Goal: Task Accomplishment & Management: Use online tool/utility

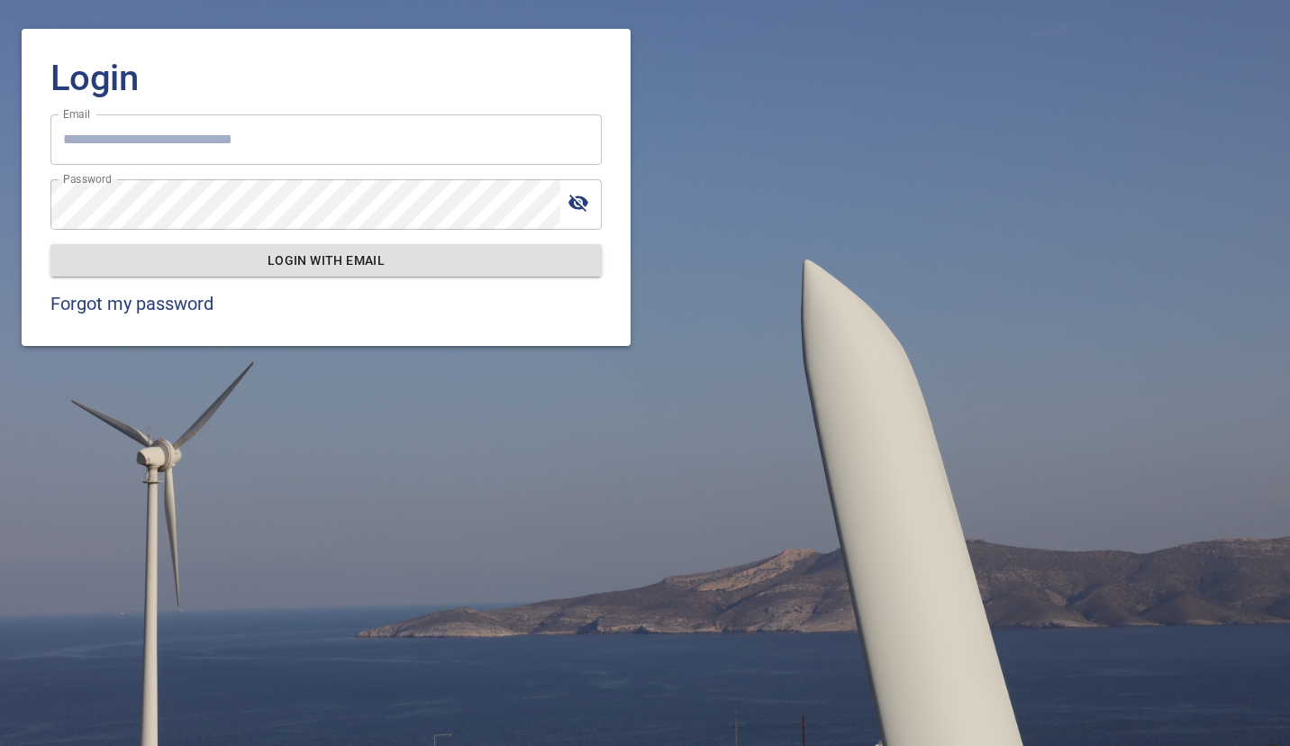
type input "**********"
click at [336, 253] on span "Login with email" at bounding box center [326, 261] width 522 height 23
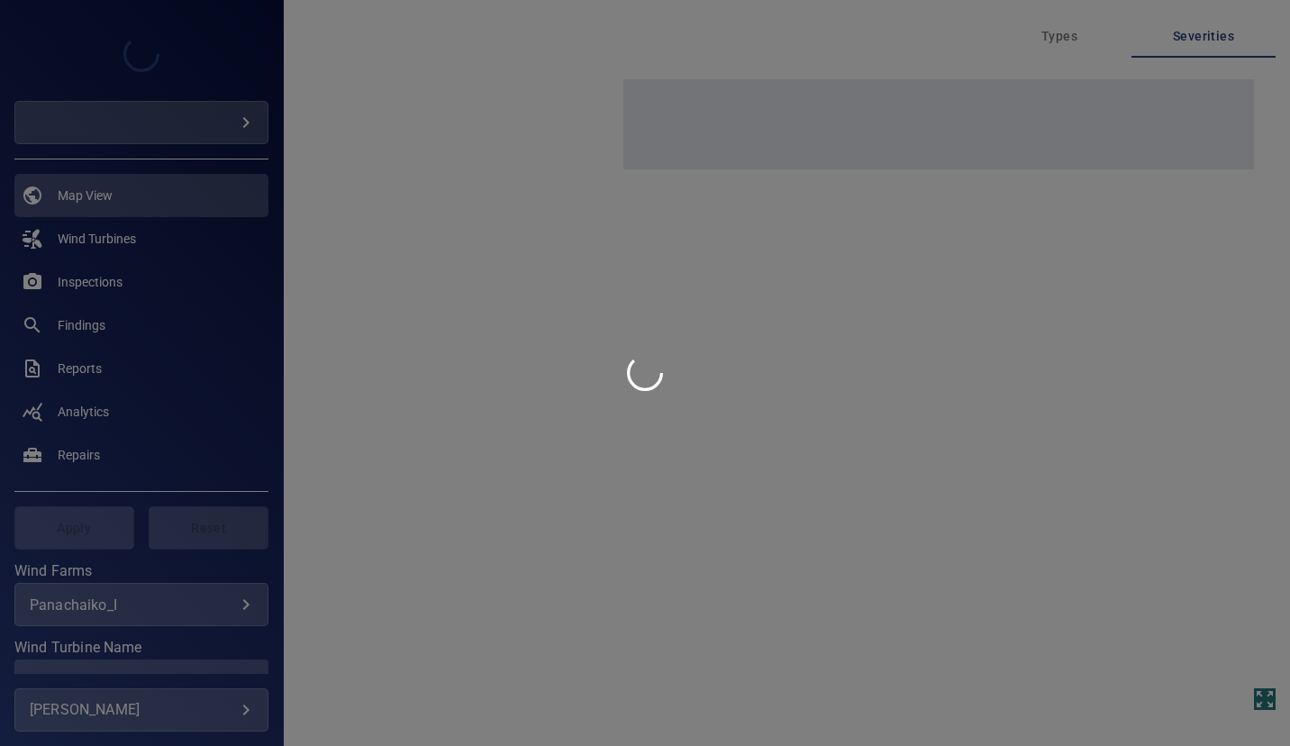
type input "******"
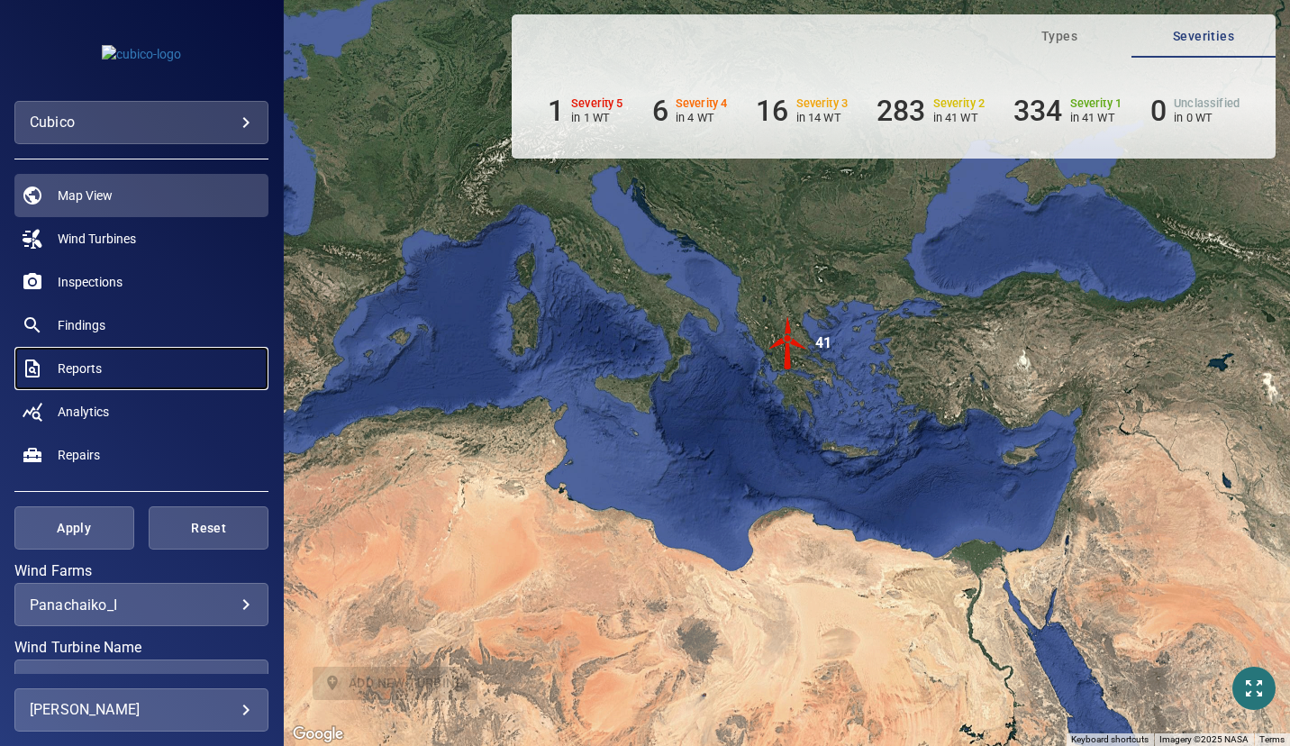
click at [78, 363] on span "Reports" at bounding box center [80, 368] width 44 height 18
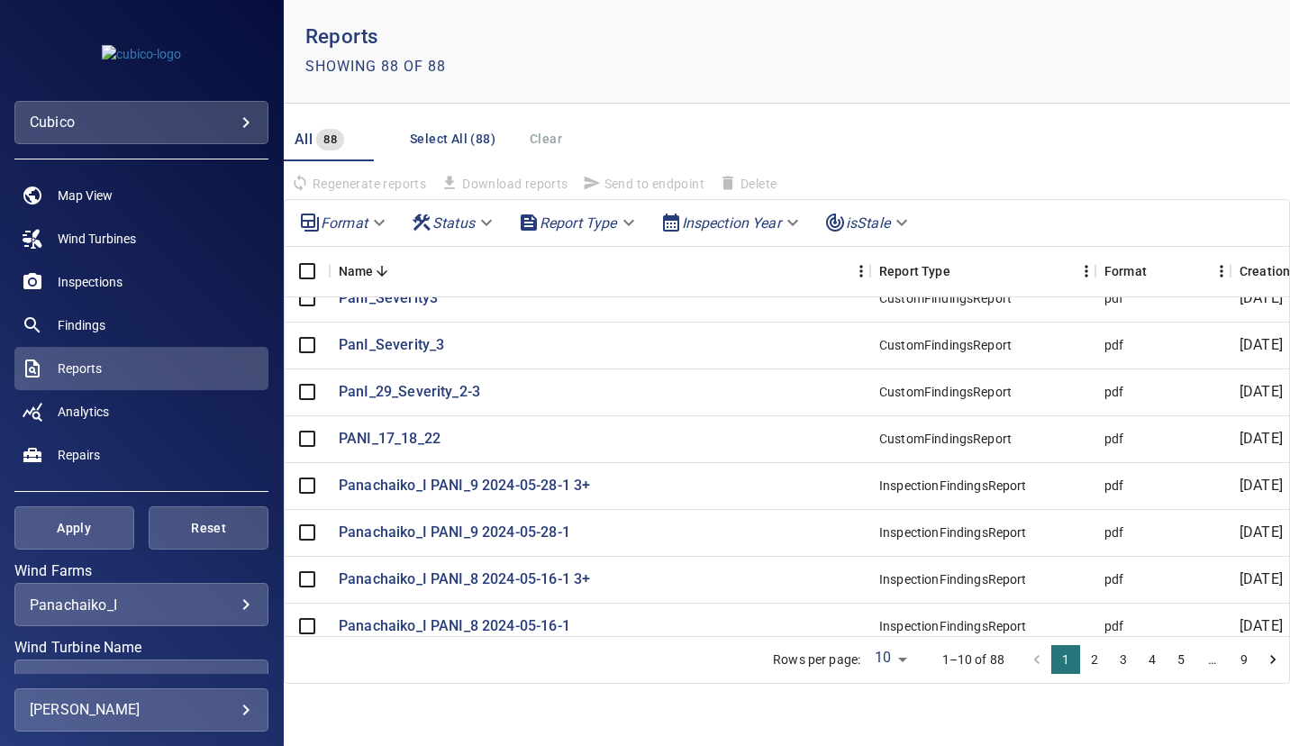
scroll to position [90, 0]
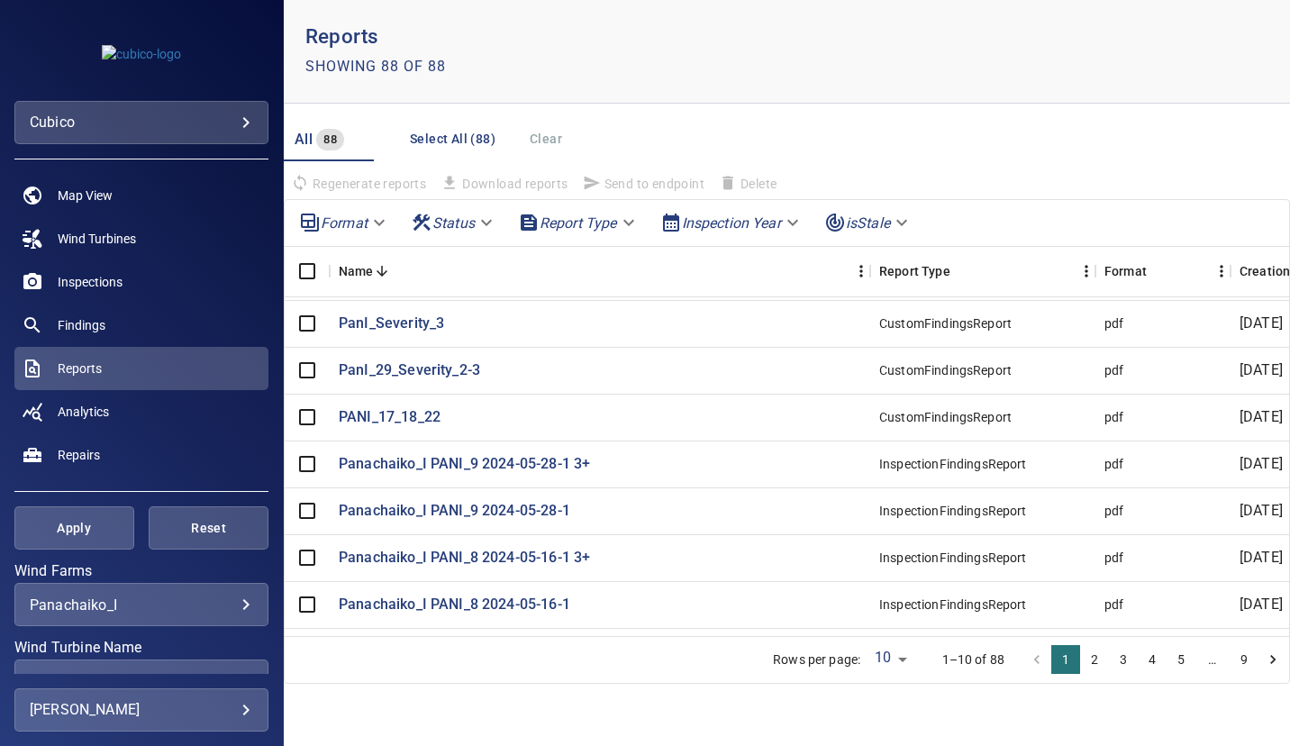
click at [1244, 658] on button "9" at bounding box center [1244, 659] width 29 height 29
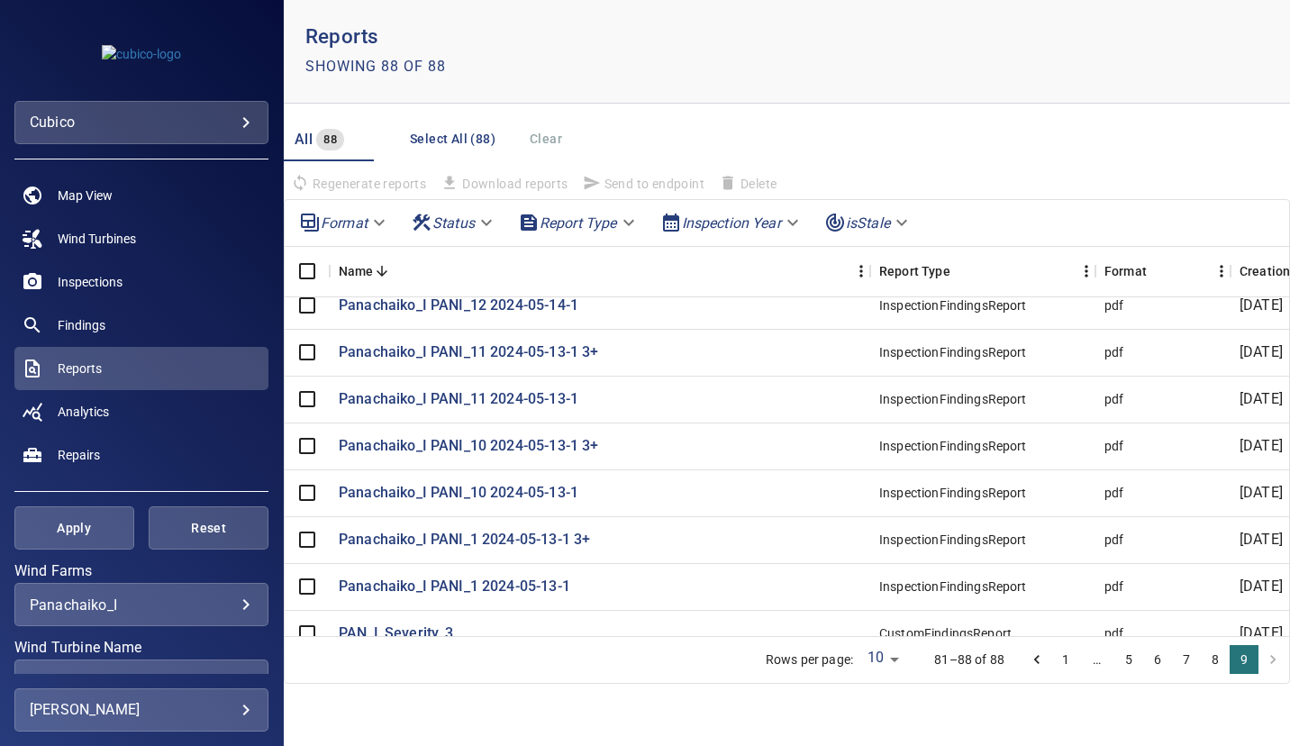
scroll to position [0, 0]
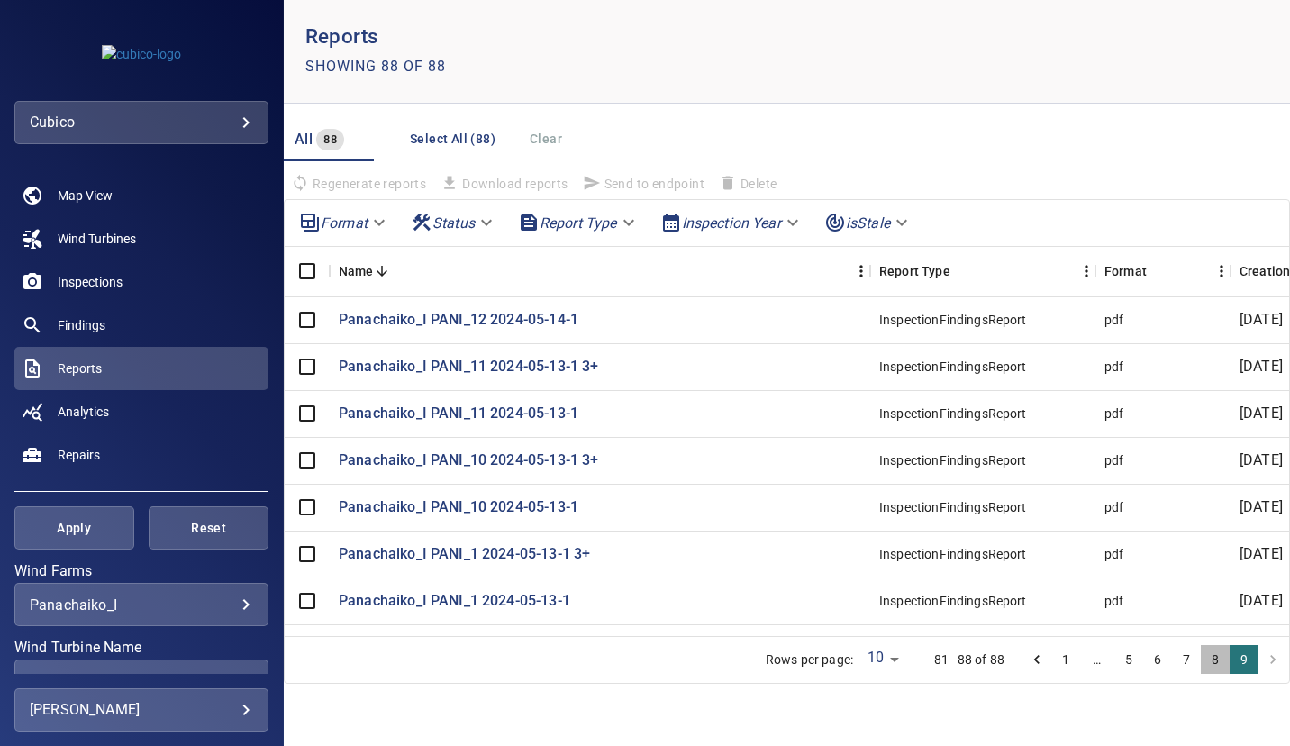
click at [1215, 656] on button "8" at bounding box center [1215, 659] width 29 height 29
click at [1186, 657] on button "7" at bounding box center [1186, 659] width 29 height 29
click at [1157, 660] on button "6" at bounding box center [1157, 659] width 29 height 29
click at [1130, 658] on button "5" at bounding box center [1128, 659] width 29 height 29
click at [1121, 658] on button "4" at bounding box center [1123, 659] width 29 height 29
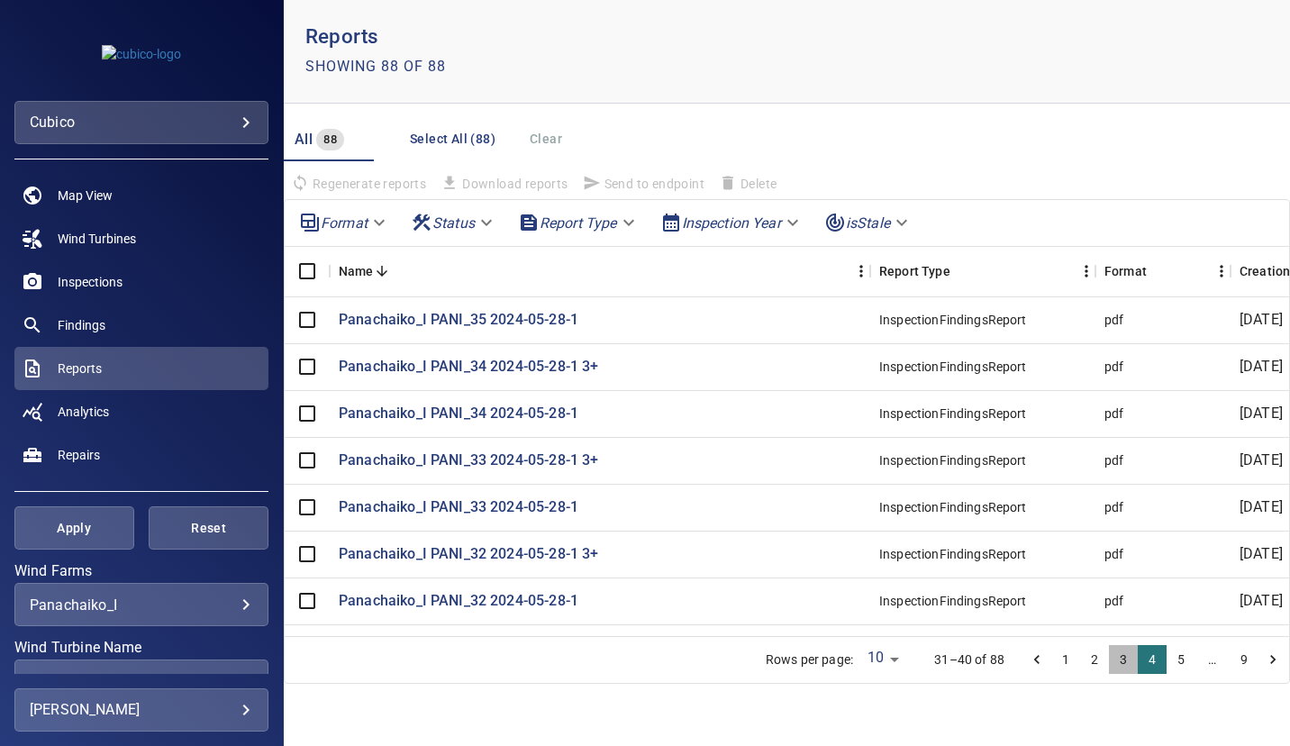
click at [1121, 658] on button "3" at bounding box center [1123, 659] width 29 height 29
click at [1097, 658] on button "2" at bounding box center [1094, 659] width 29 height 29
click at [1068, 661] on button "1" at bounding box center [1065, 659] width 29 height 29
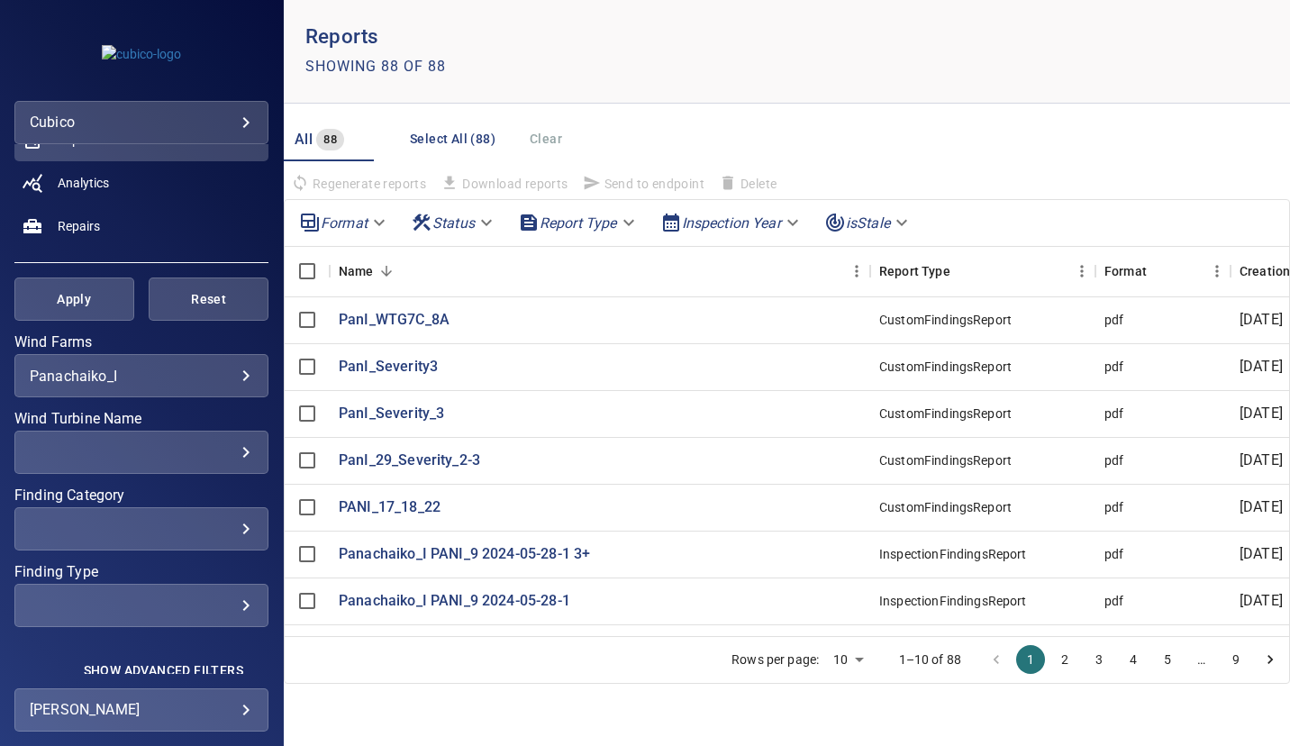
scroll to position [241, 0]
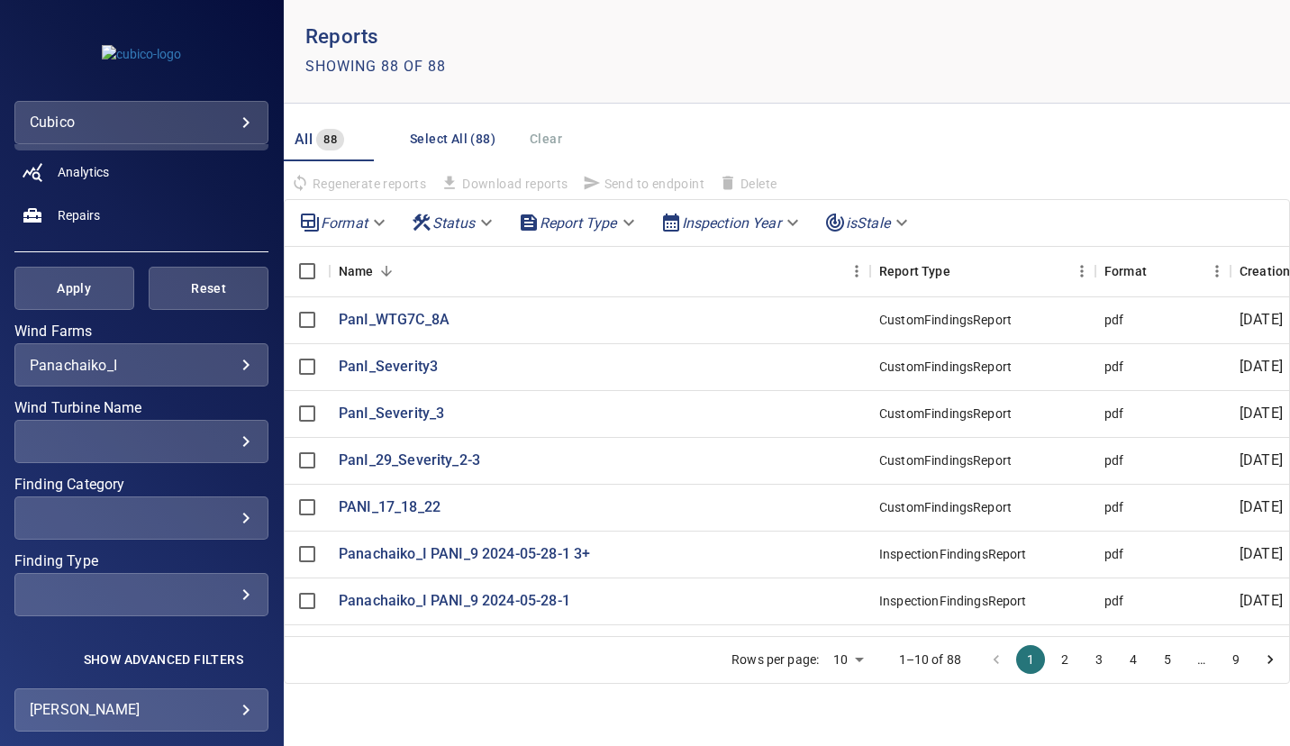
click at [225, 359] on body "**********" at bounding box center [645, 373] width 1290 height 746
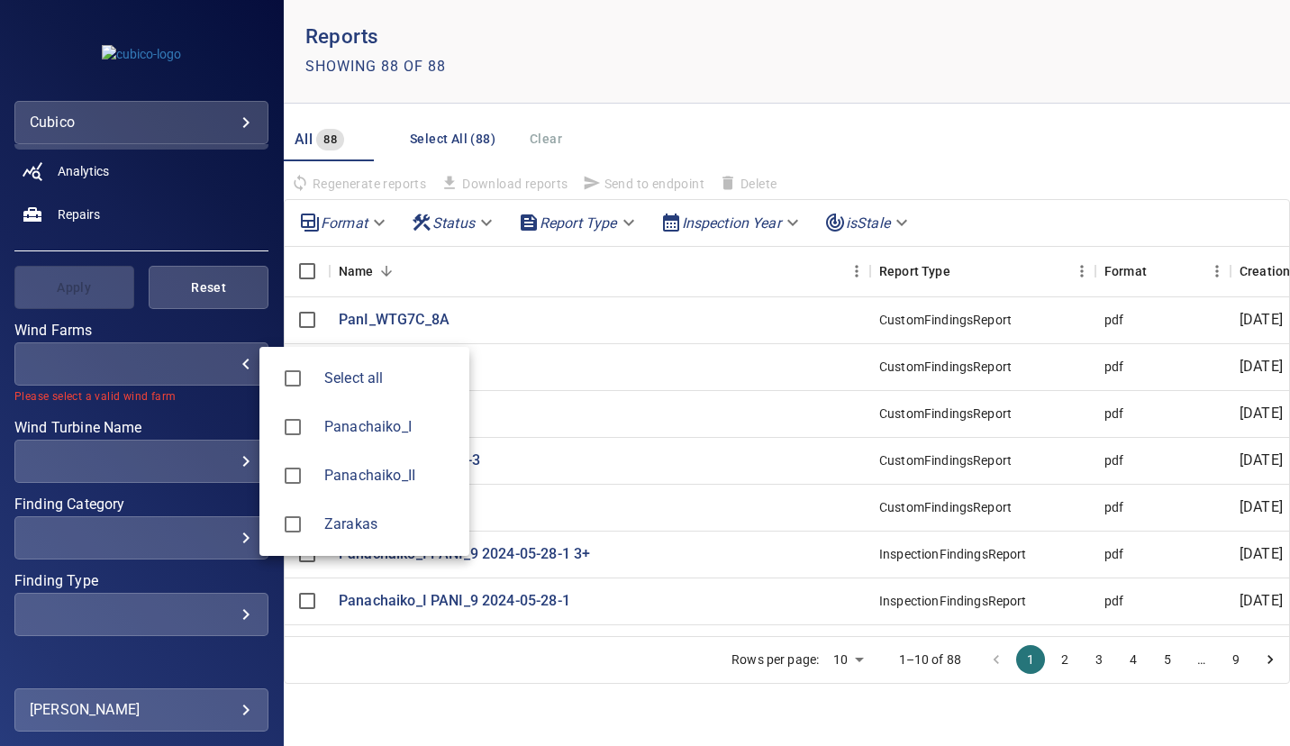
type input "*******"
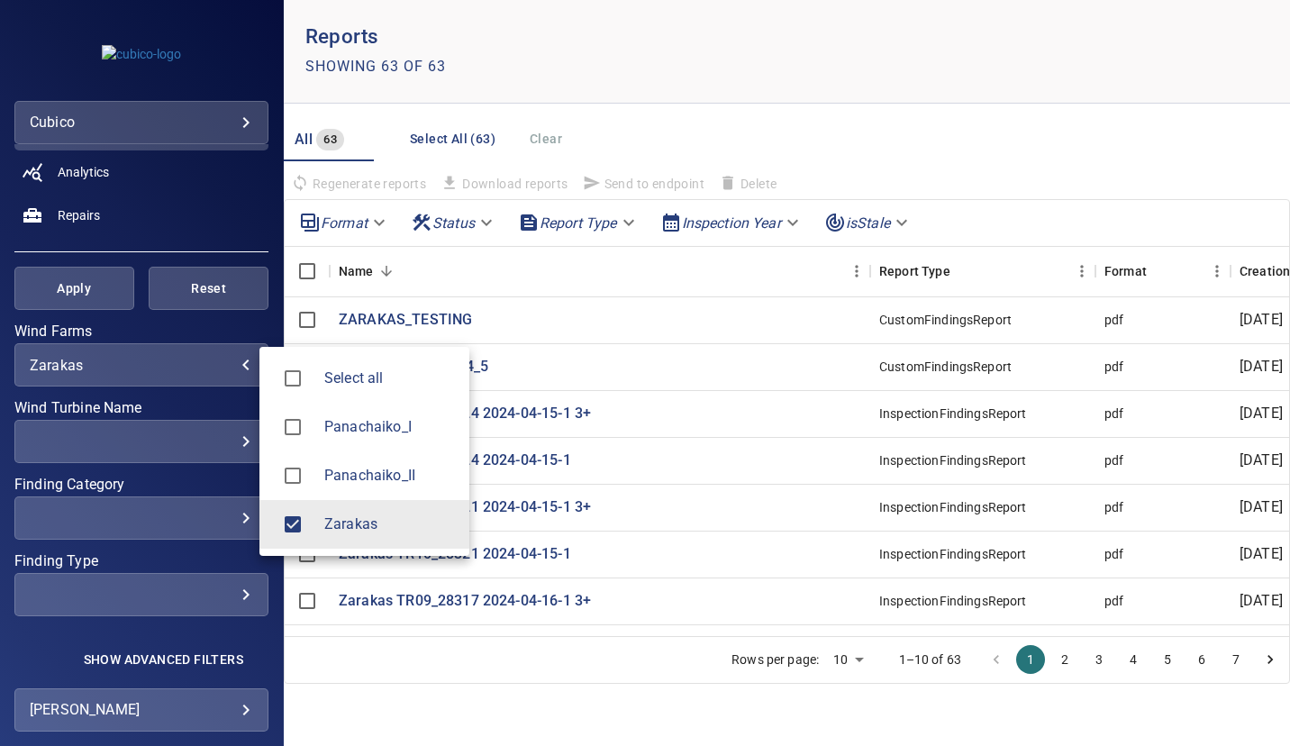
click at [876, 128] on div at bounding box center [645, 373] width 1290 height 746
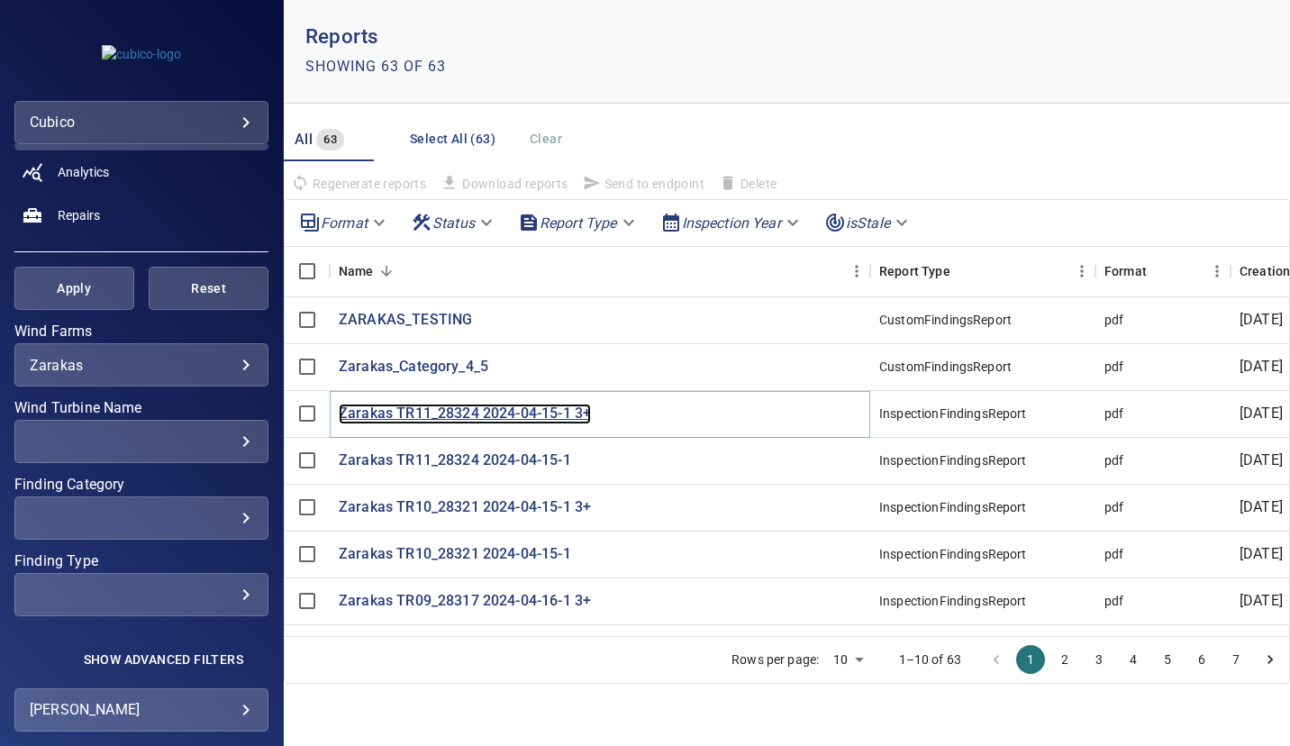
click at [478, 415] on p "Zarakas TR11_28324 2024-04-15-1 3+" at bounding box center [465, 414] width 252 height 21
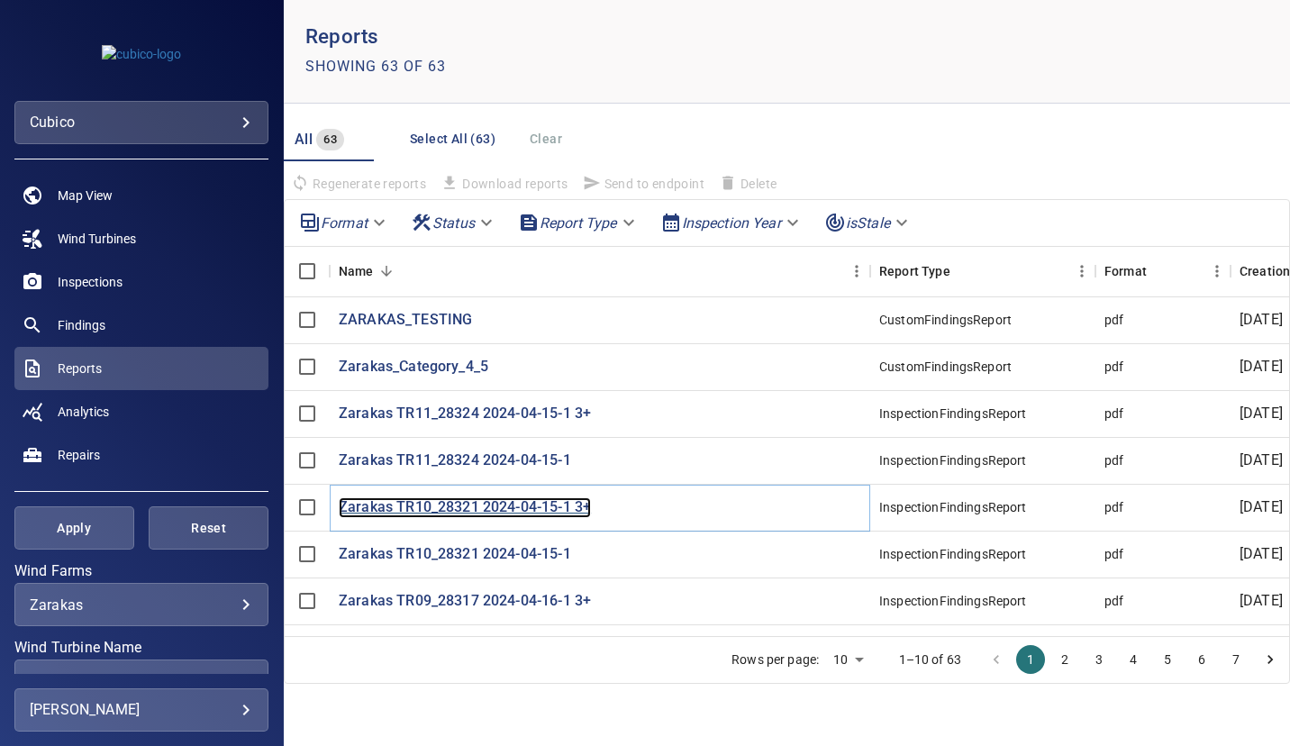
click at [476, 502] on p "Zarakas TR10_28321 2024-04-15-1 3+" at bounding box center [465, 507] width 252 height 21
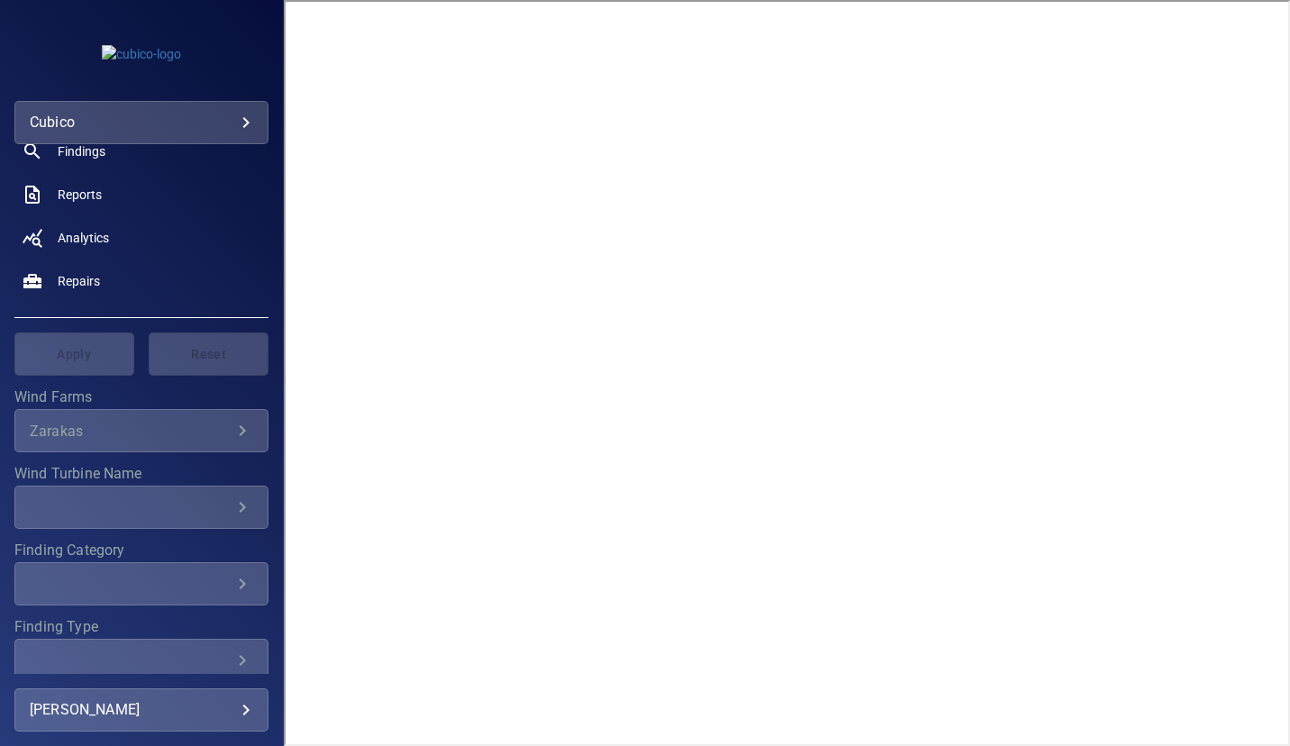
scroll to position [241, 0]
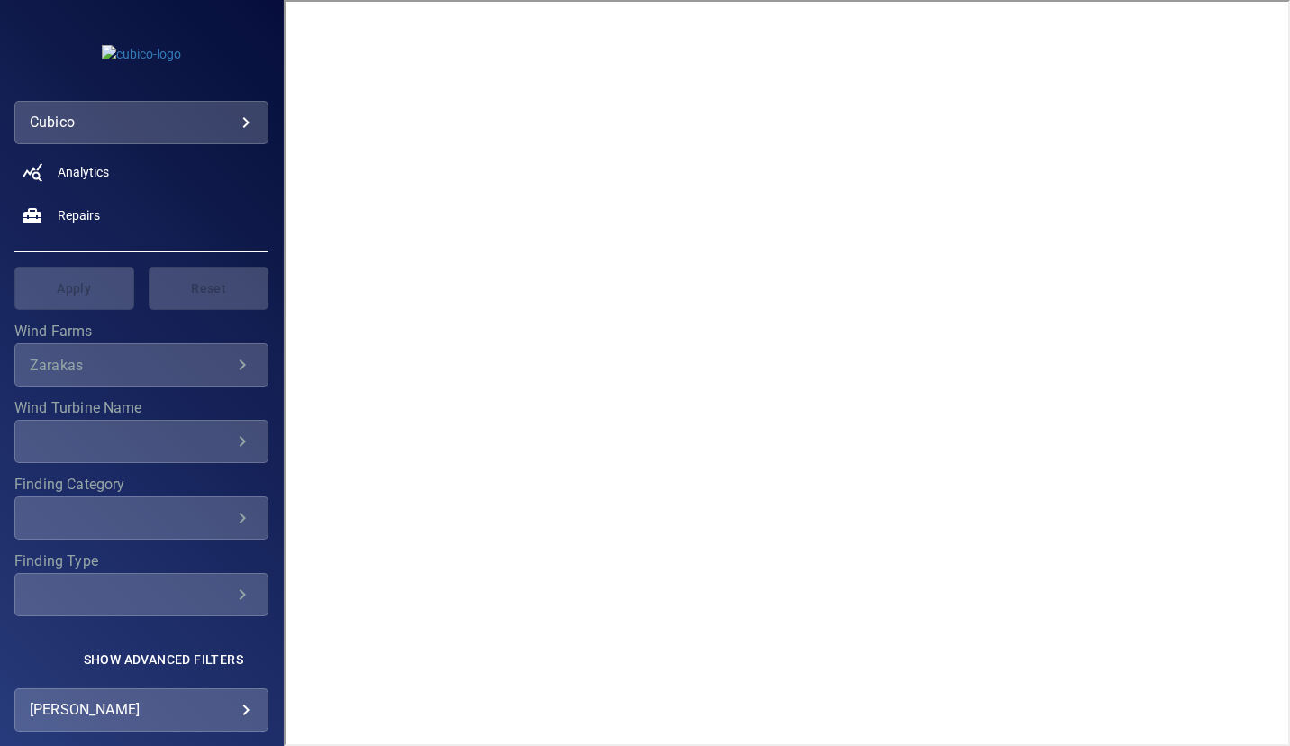
click at [231, 592] on icon "Finding Type" at bounding box center [242, 595] width 22 height 22
click at [222, 347] on div "Zarakas ******* ​" at bounding box center [141, 364] width 254 height 43
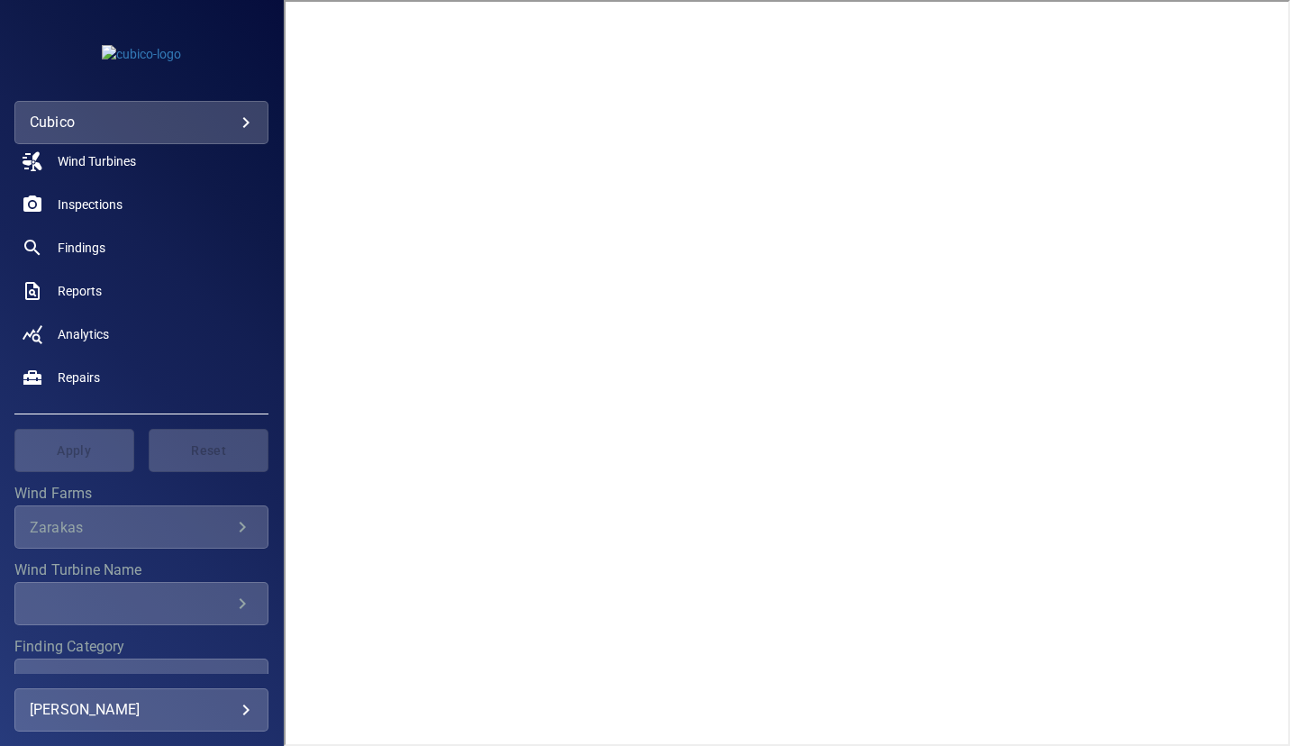
scroll to position [0, 0]
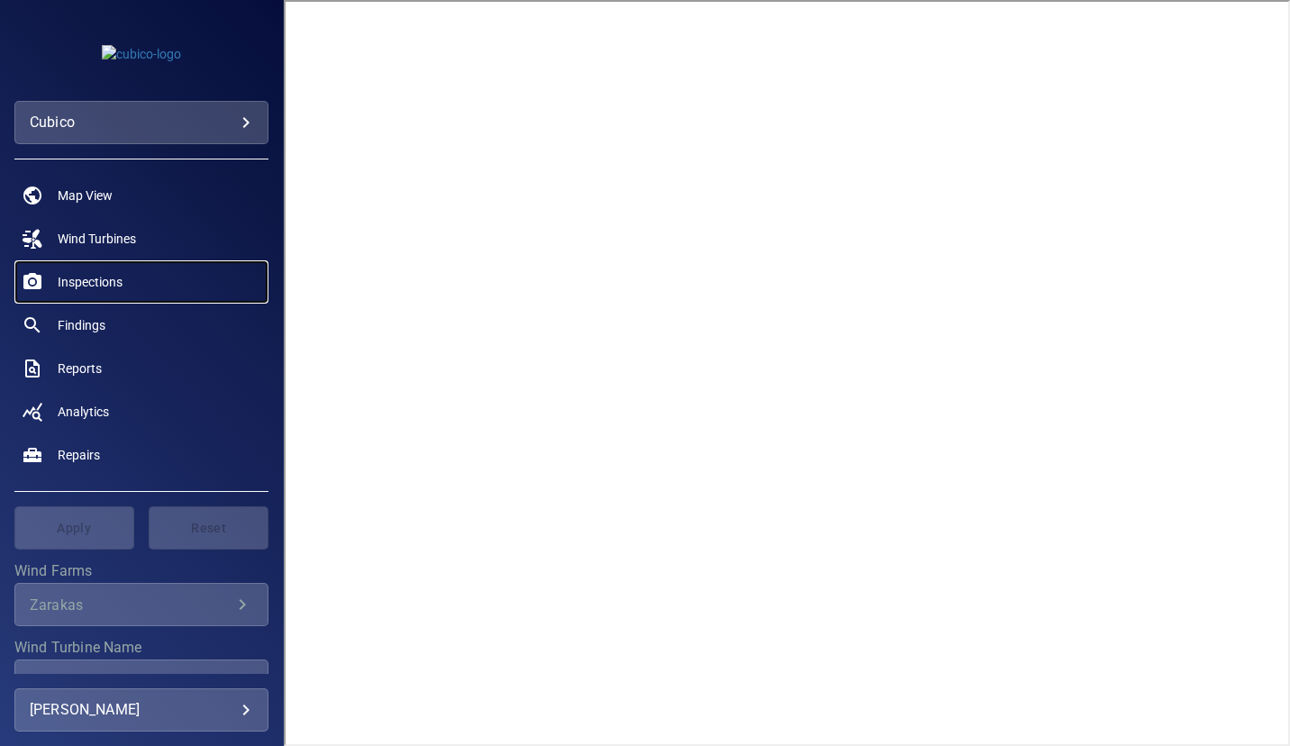
click at [95, 277] on span "Inspections" at bounding box center [90, 282] width 65 height 18
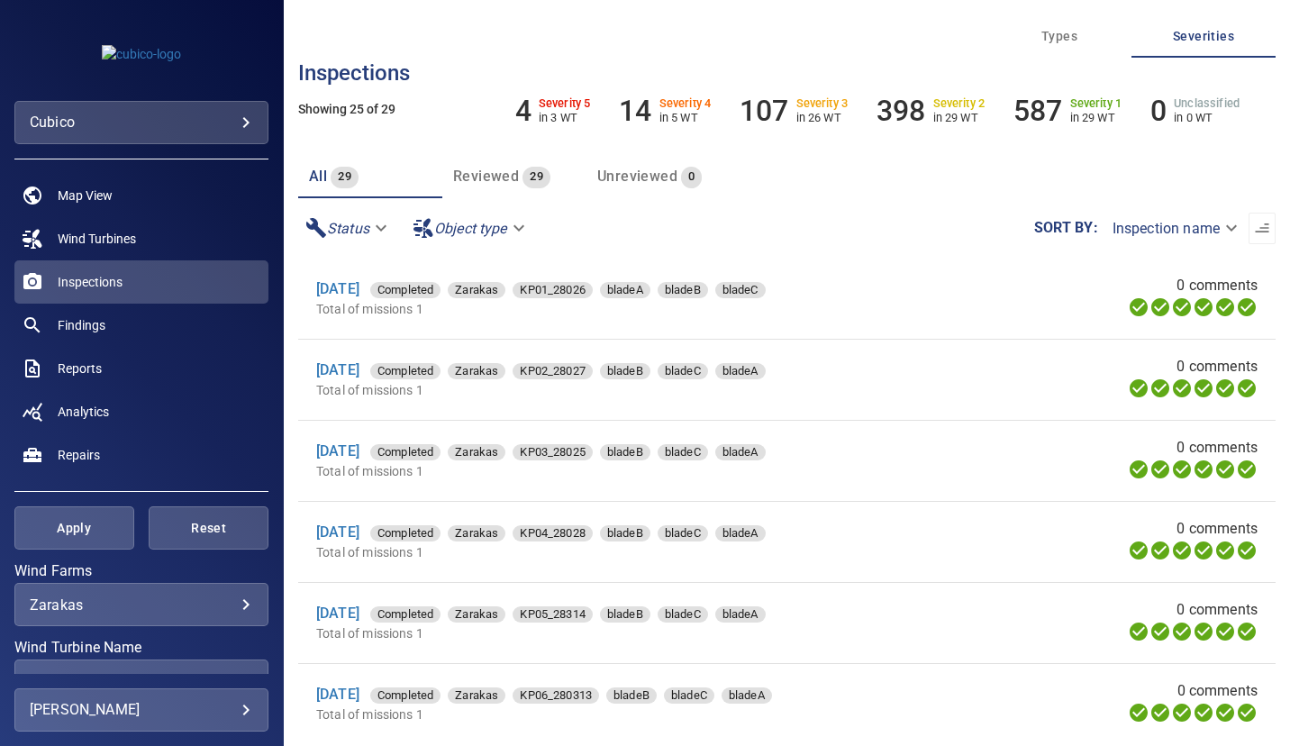
click at [351, 298] on div "[DATE] Completed Zarakas KP01_28026 bladeA bladeB bladeC" at bounding box center [632, 289] width 632 height 22
click at [1080, 35] on span "Types" at bounding box center [1059, 36] width 123 height 23
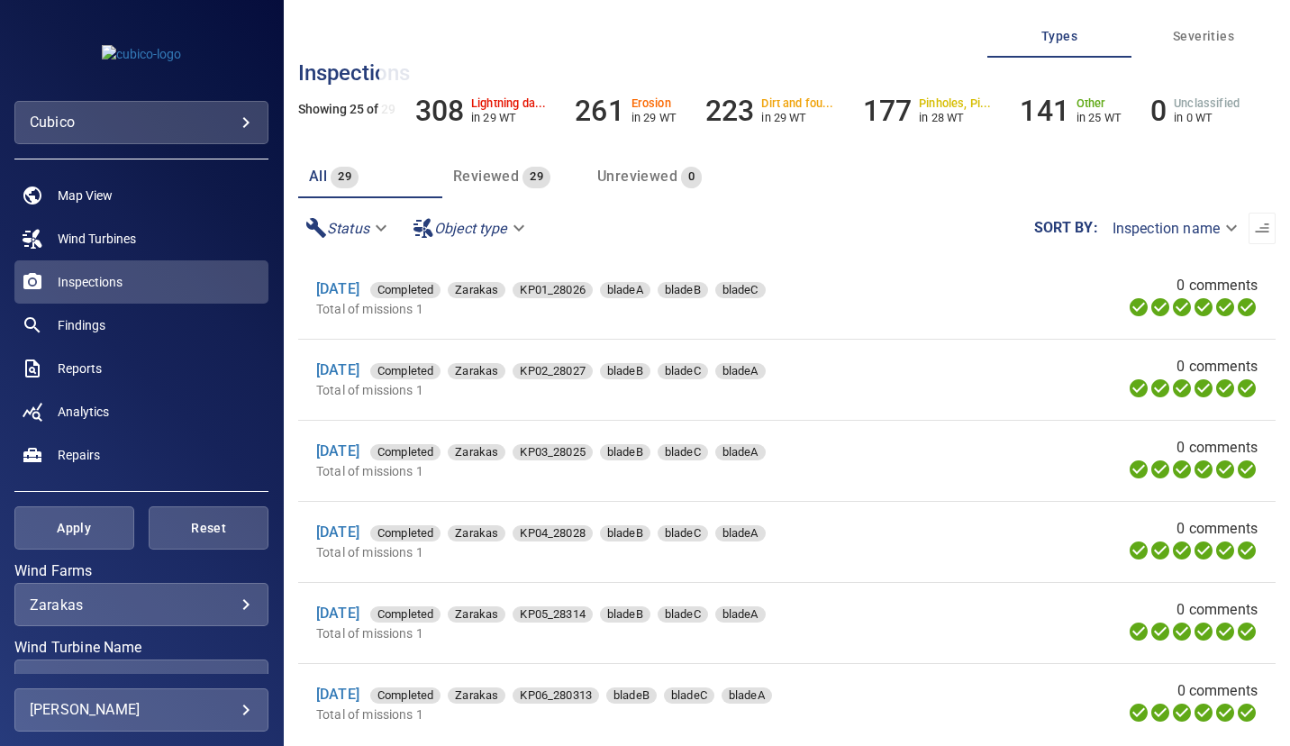
click at [377, 227] on body "**********" at bounding box center [645, 373] width 1290 height 746
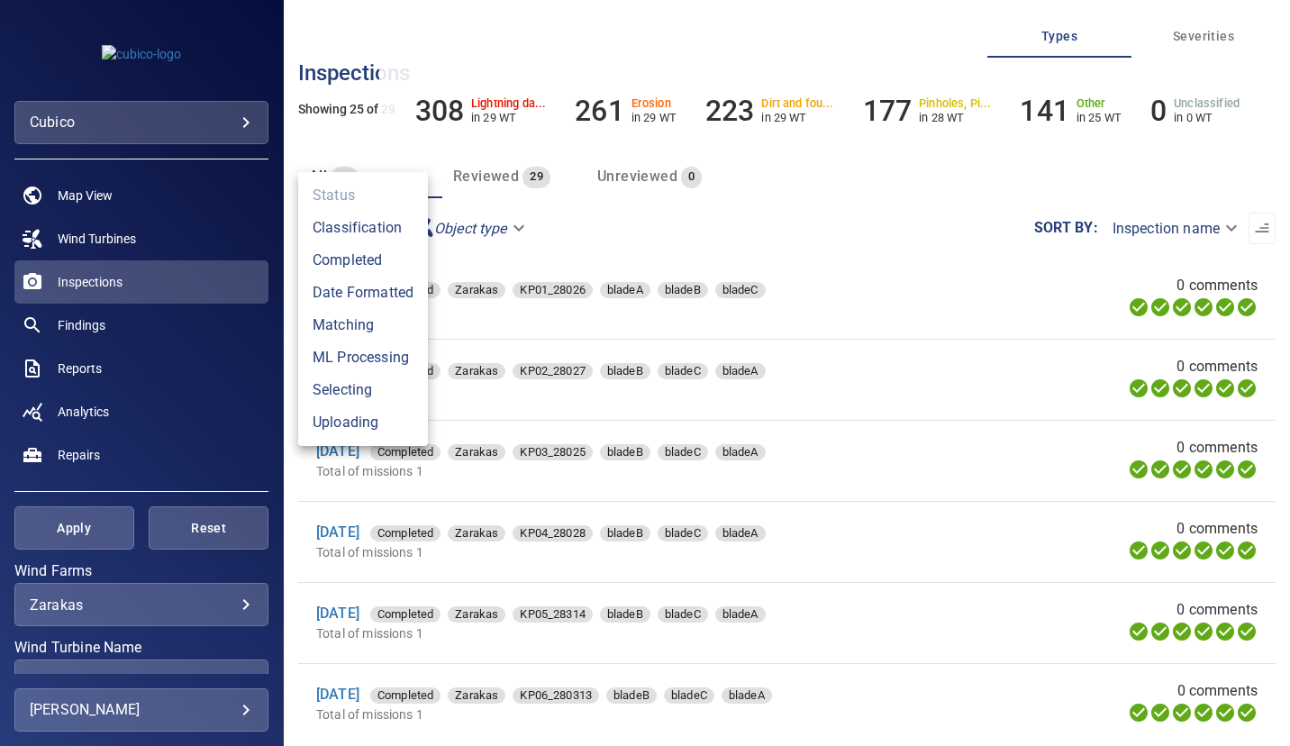
click at [637, 221] on div at bounding box center [645, 373] width 1290 height 746
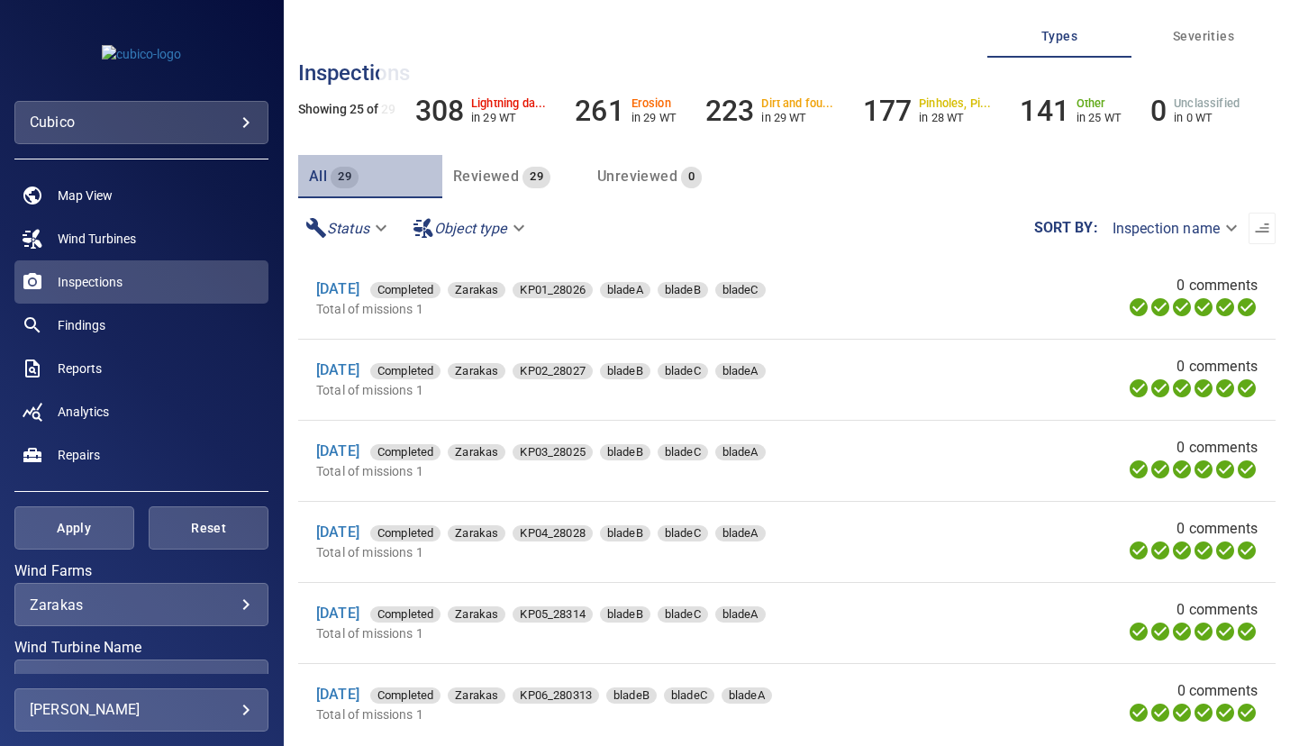
click at [345, 173] on span "29" at bounding box center [345, 177] width 28 height 21
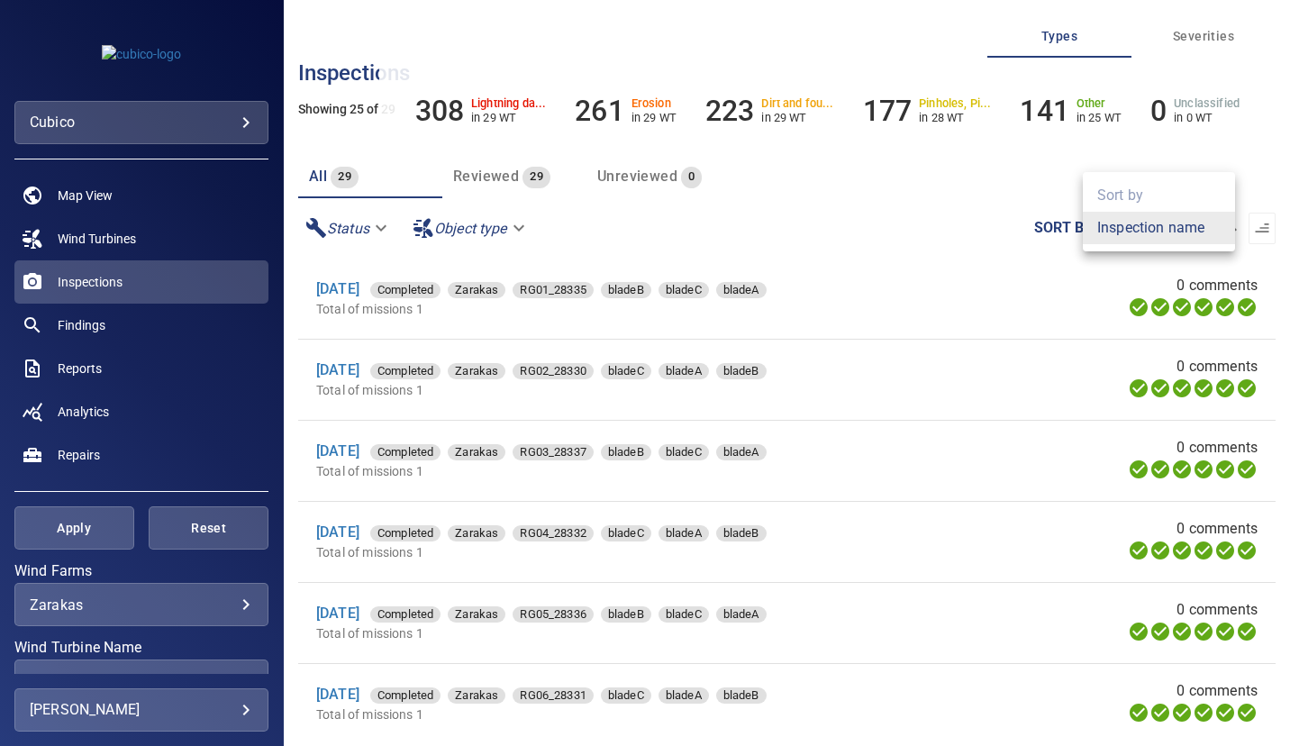
click at [1218, 224] on body "**********" at bounding box center [645, 373] width 1290 height 746
click at [1218, 224] on li "Inspection name" at bounding box center [1159, 228] width 152 height 32
click at [1253, 225] on icon "button" at bounding box center [1262, 228] width 18 height 18
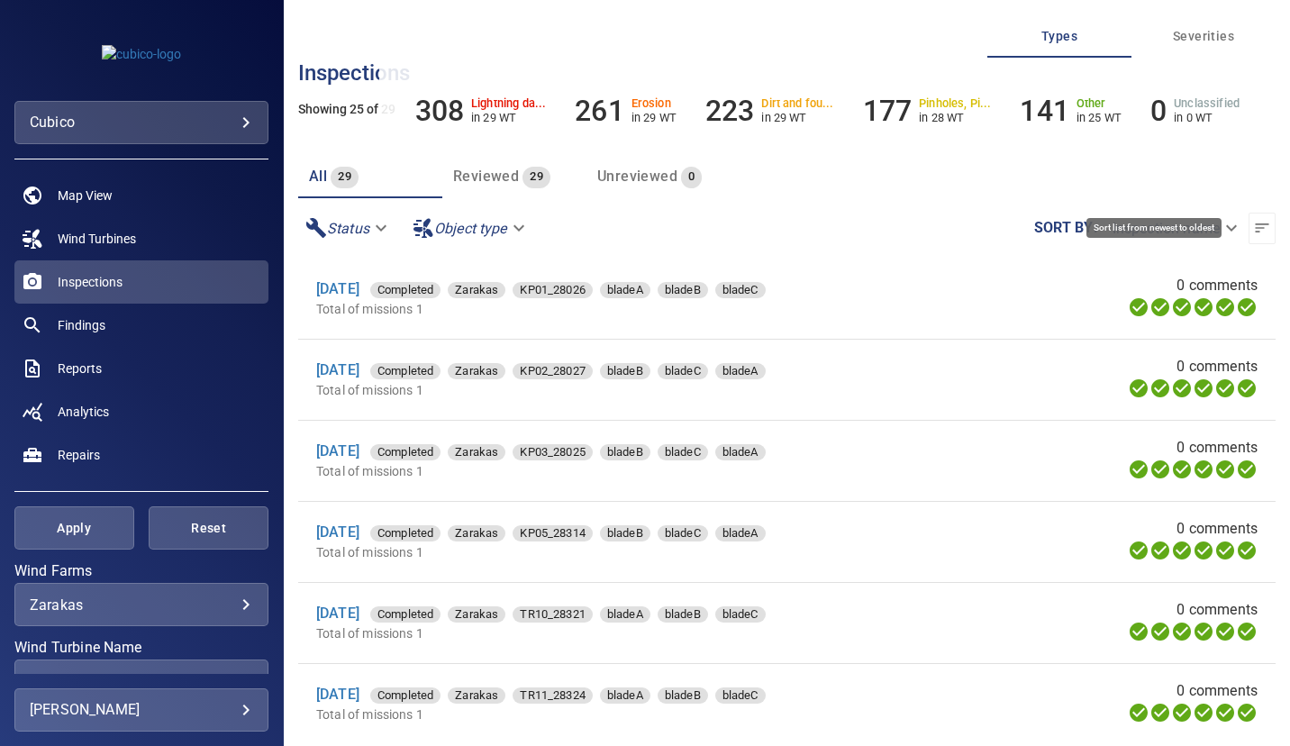
click at [1253, 225] on icon "button" at bounding box center [1262, 228] width 18 height 18
click at [1206, 30] on span "Severities" at bounding box center [1203, 36] width 123 height 23
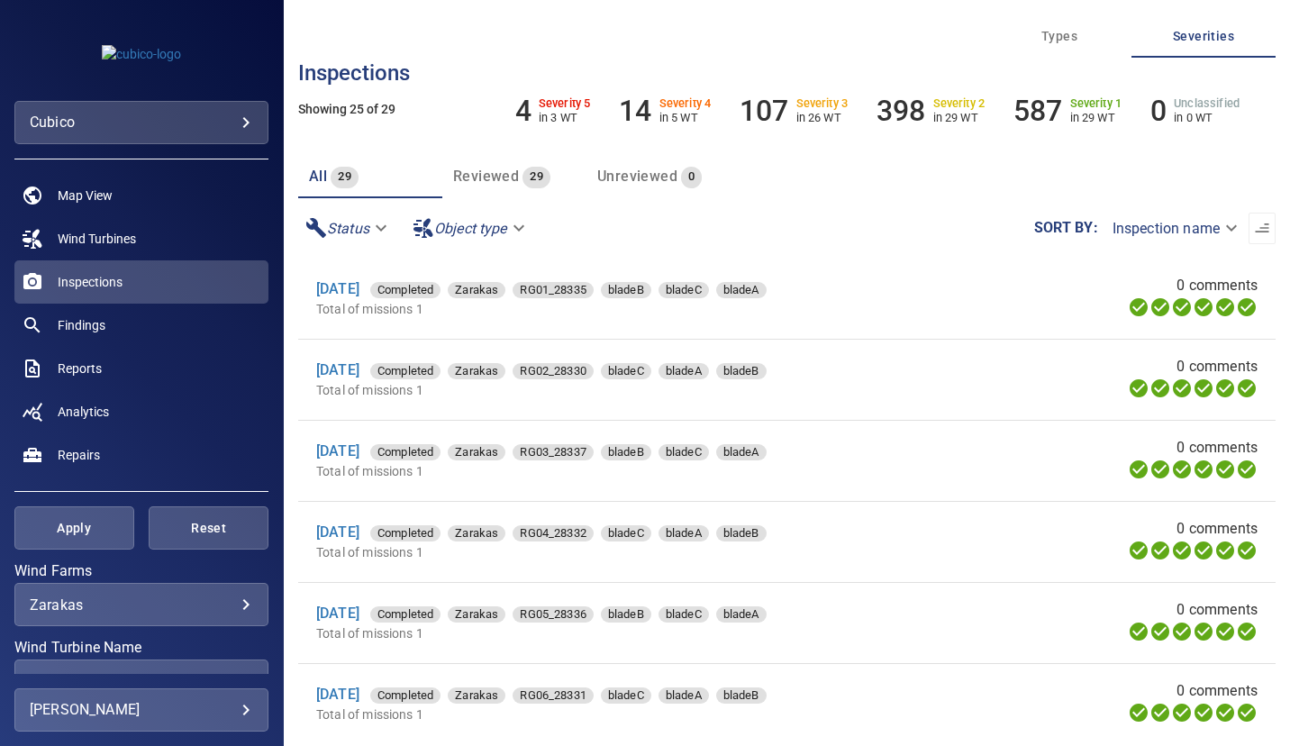
click at [1063, 35] on span "Types" at bounding box center [1059, 36] width 123 height 23
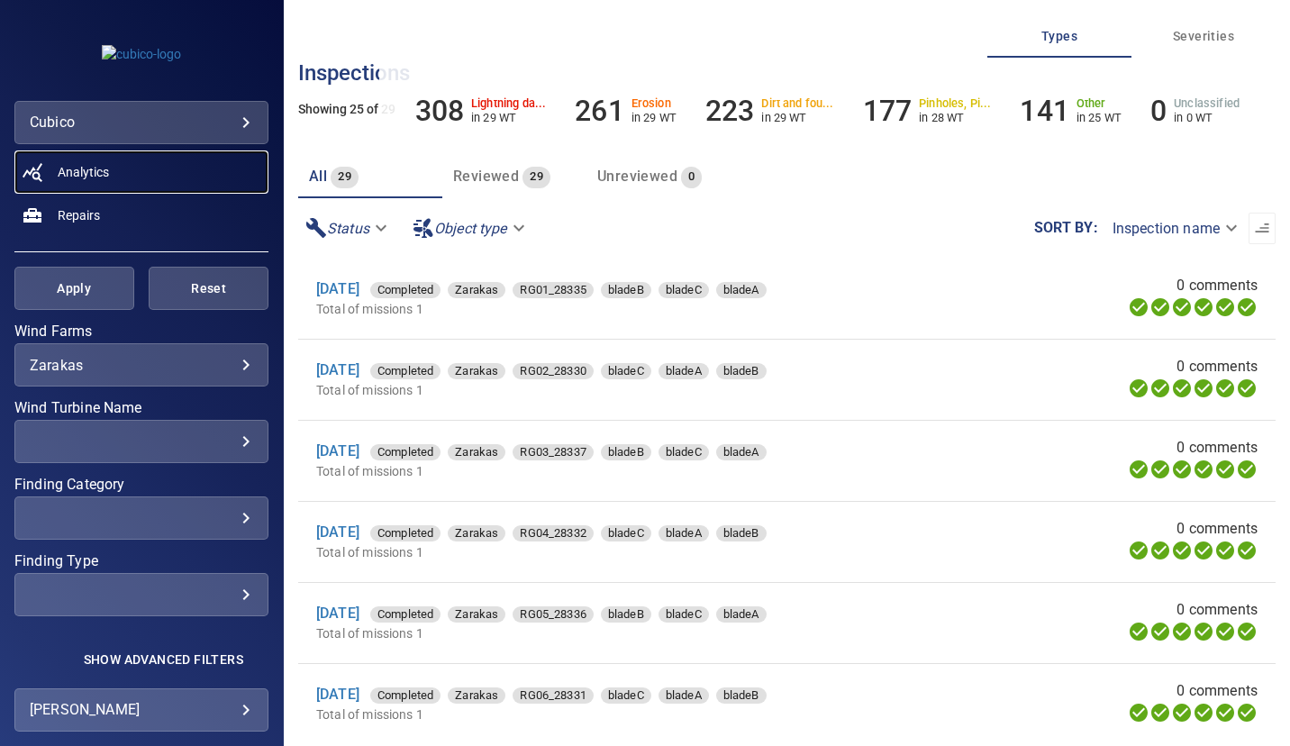
click at [97, 174] on span "Analytics" at bounding box center [83, 172] width 51 height 18
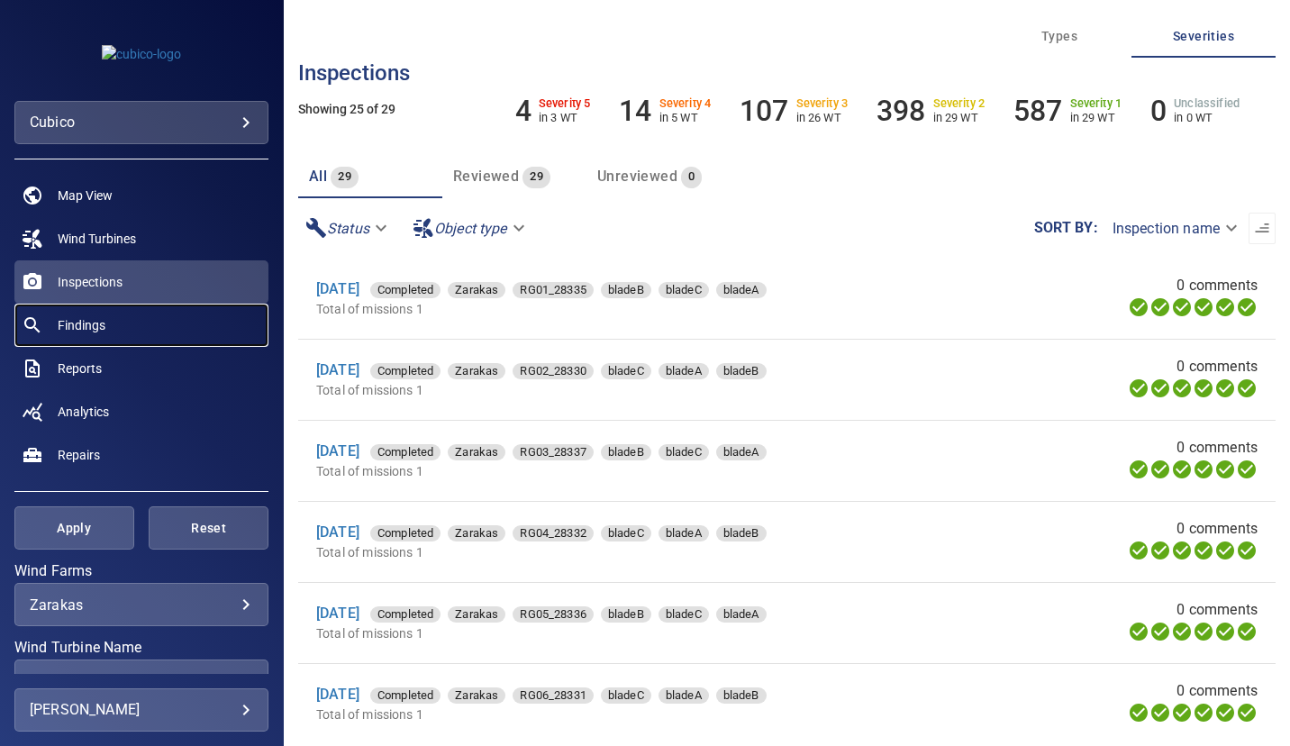
click at [92, 322] on span "Findings" at bounding box center [82, 325] width 48 height 18
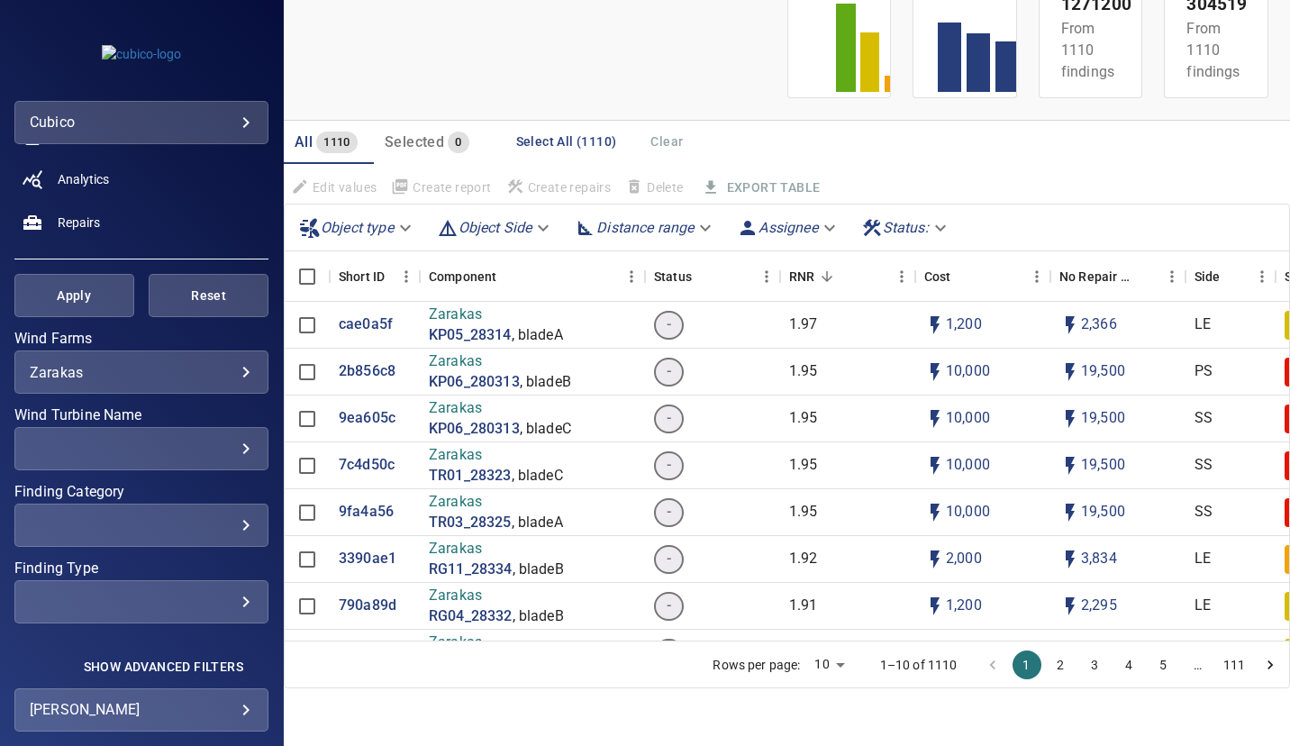
scroll to position [241, 0]
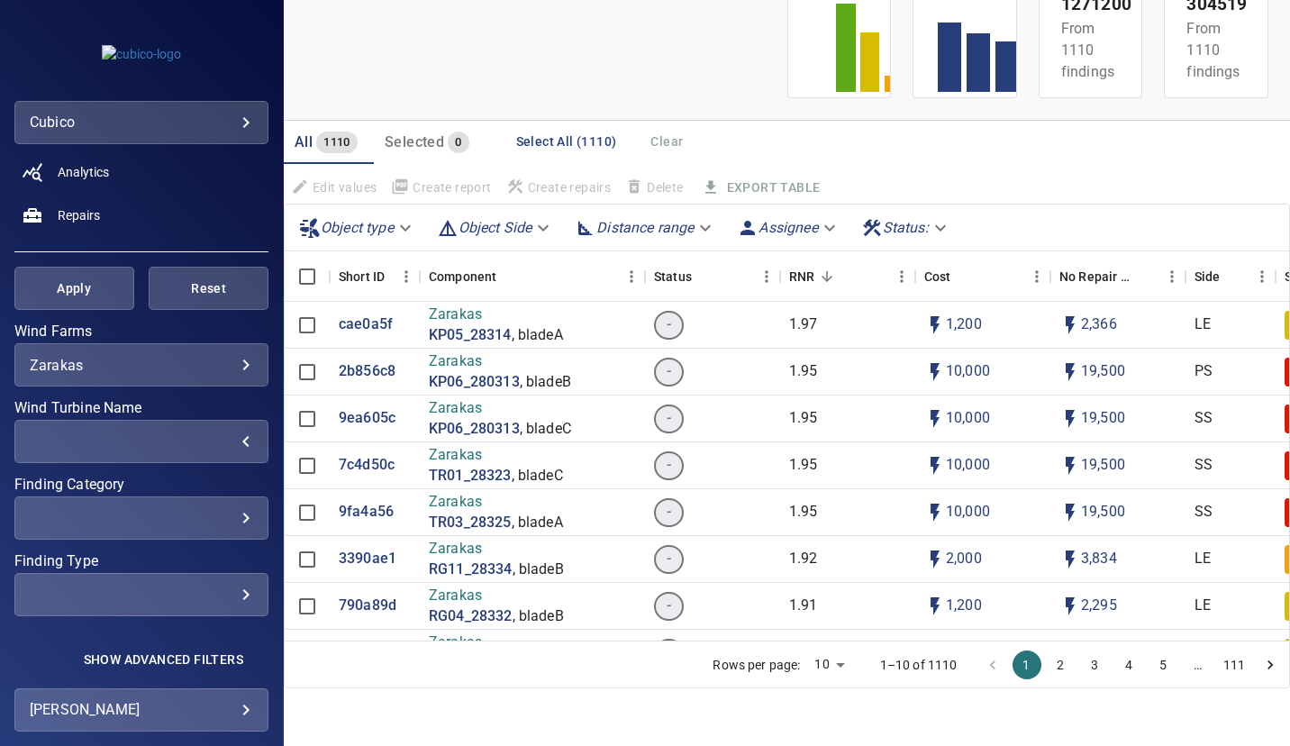
click at [228, 440] on div "​" at bounding box center [141, 441] width 223 height 17
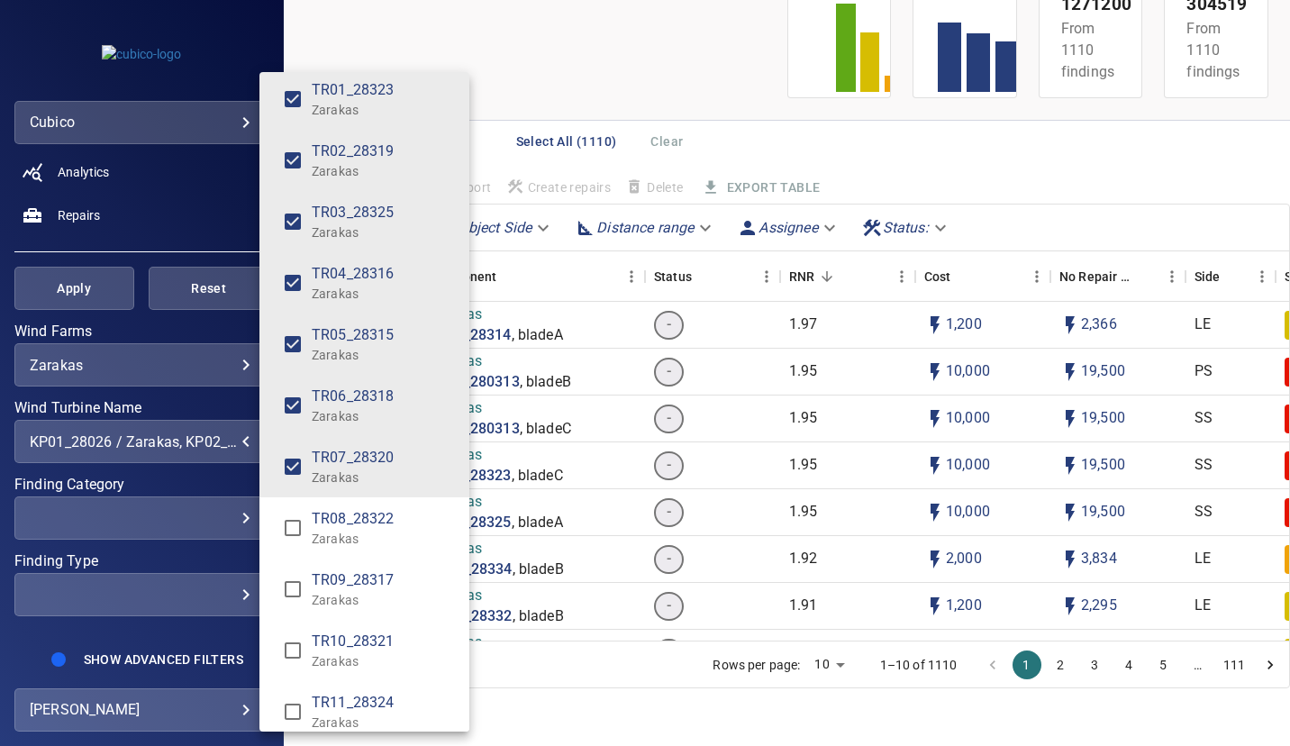
scroll to position [1131, 0]
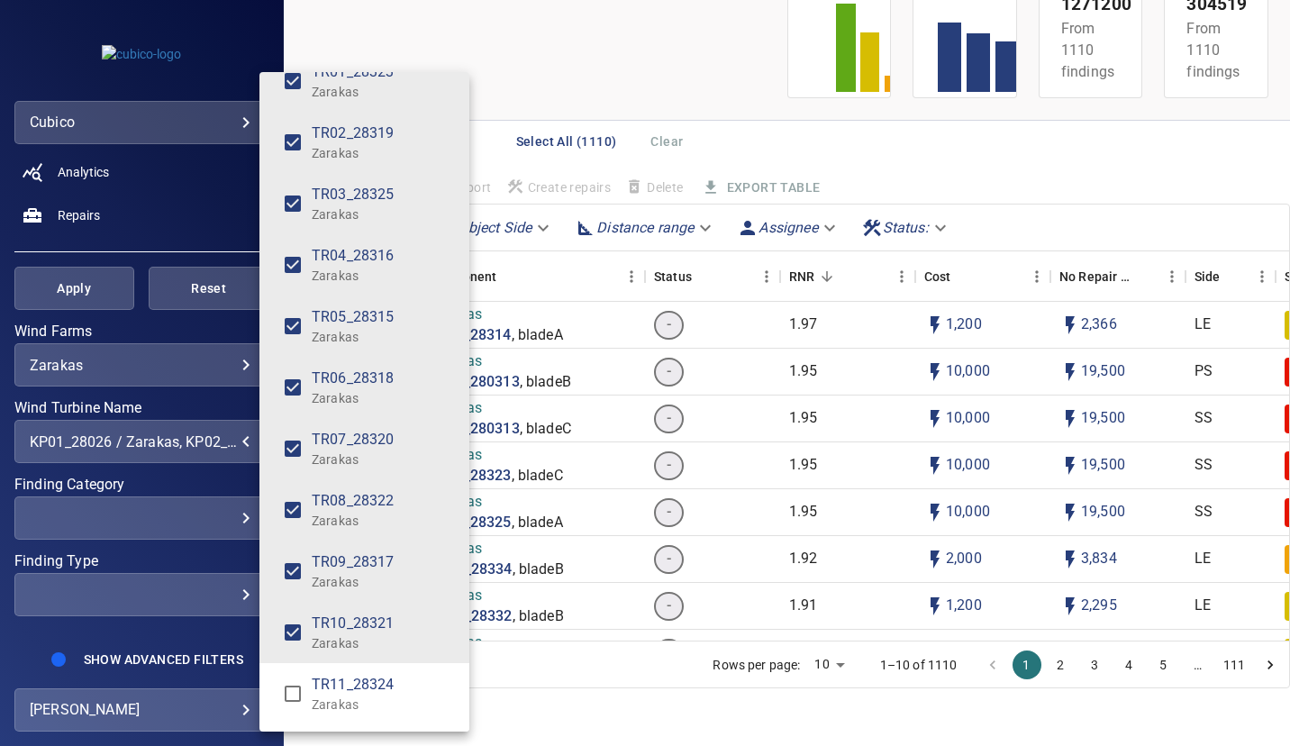
type input "**********"
click at [572, 59] on div "Wind Turbine Name" at bounding box center [645, 373] width 1290 height 746
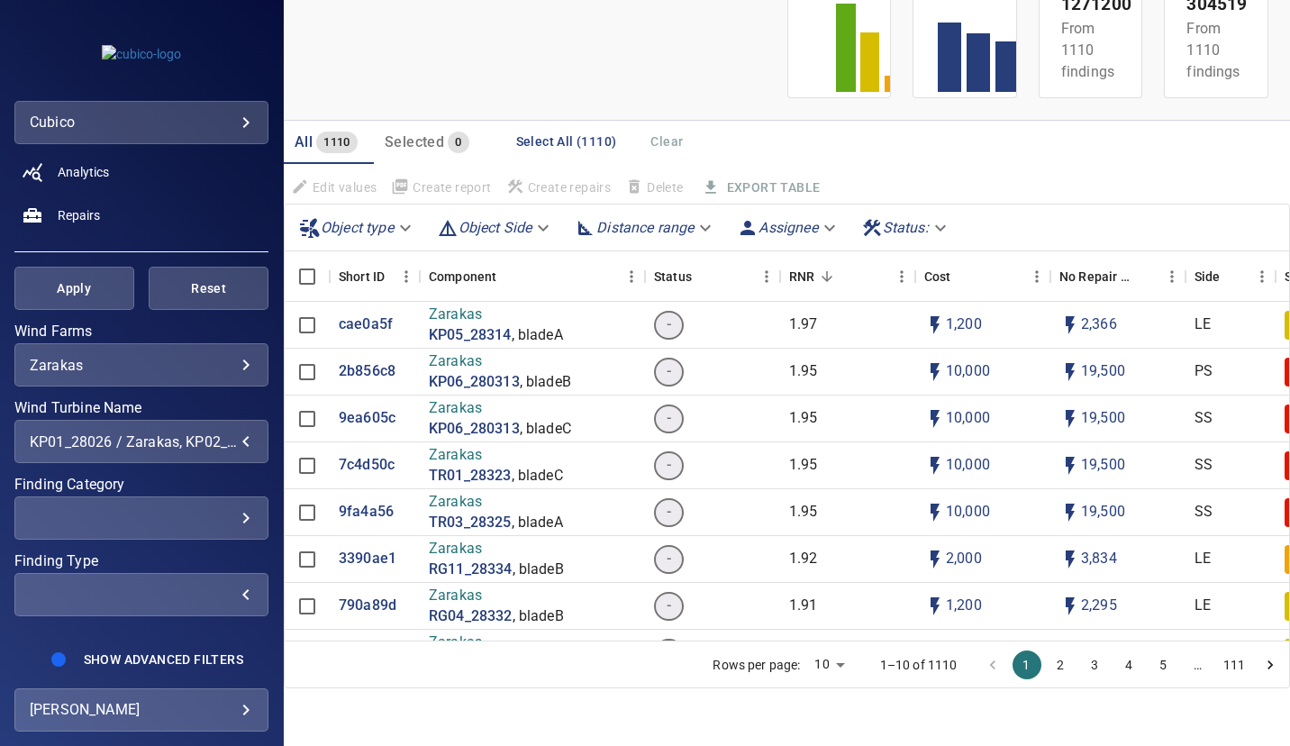
click at [231, 595] on div "​" at bounding box center [141, 594] width 223 height 17
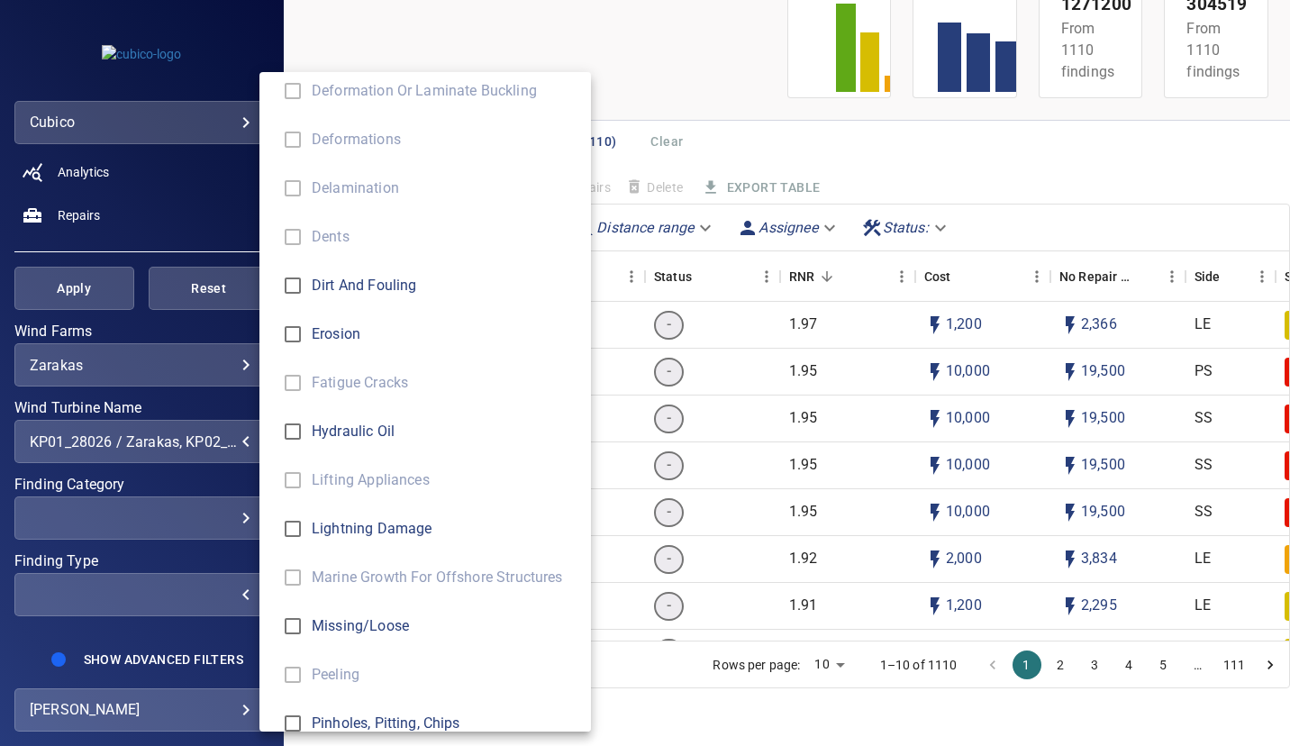
scroll to position [0, 0]
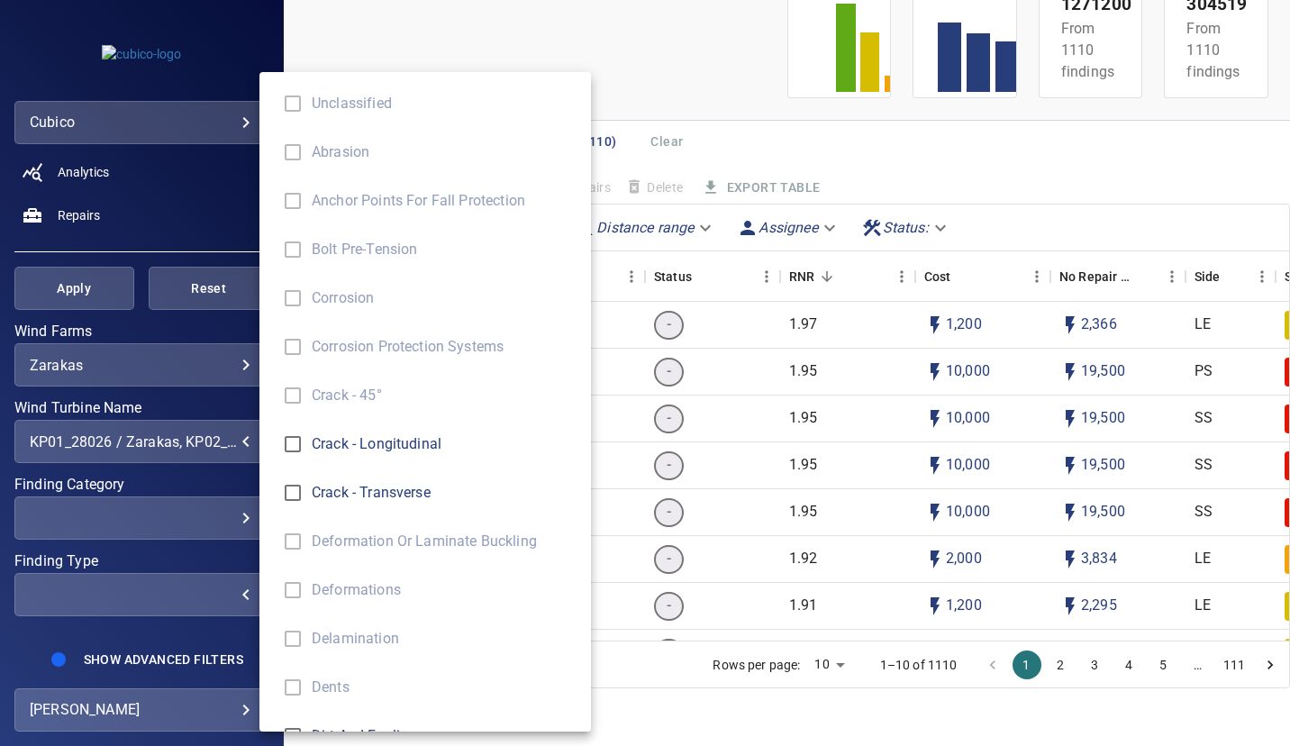
click at [234, 519] on div "Finding Type" at bounding box center [645, 373] width 1290 height 746
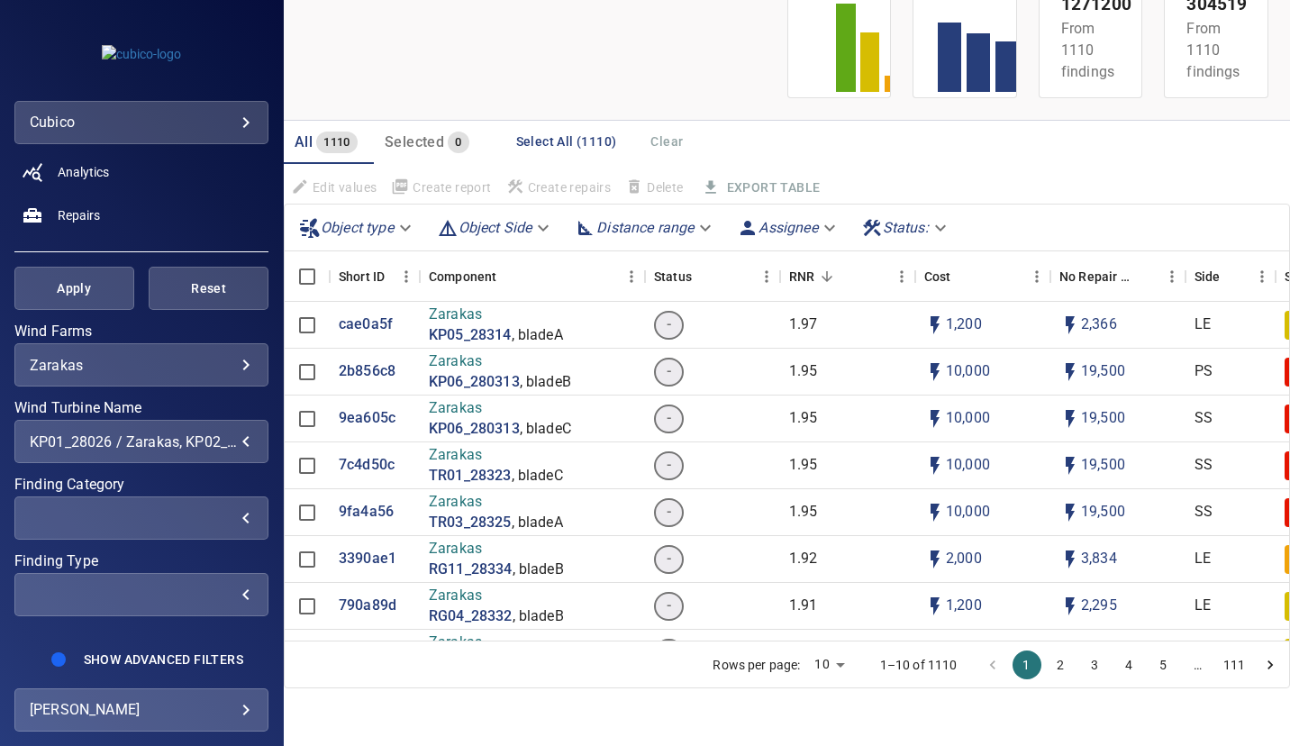
click at [231, 516] on div "​" at bounding box center [141, 518] width 223 height 17
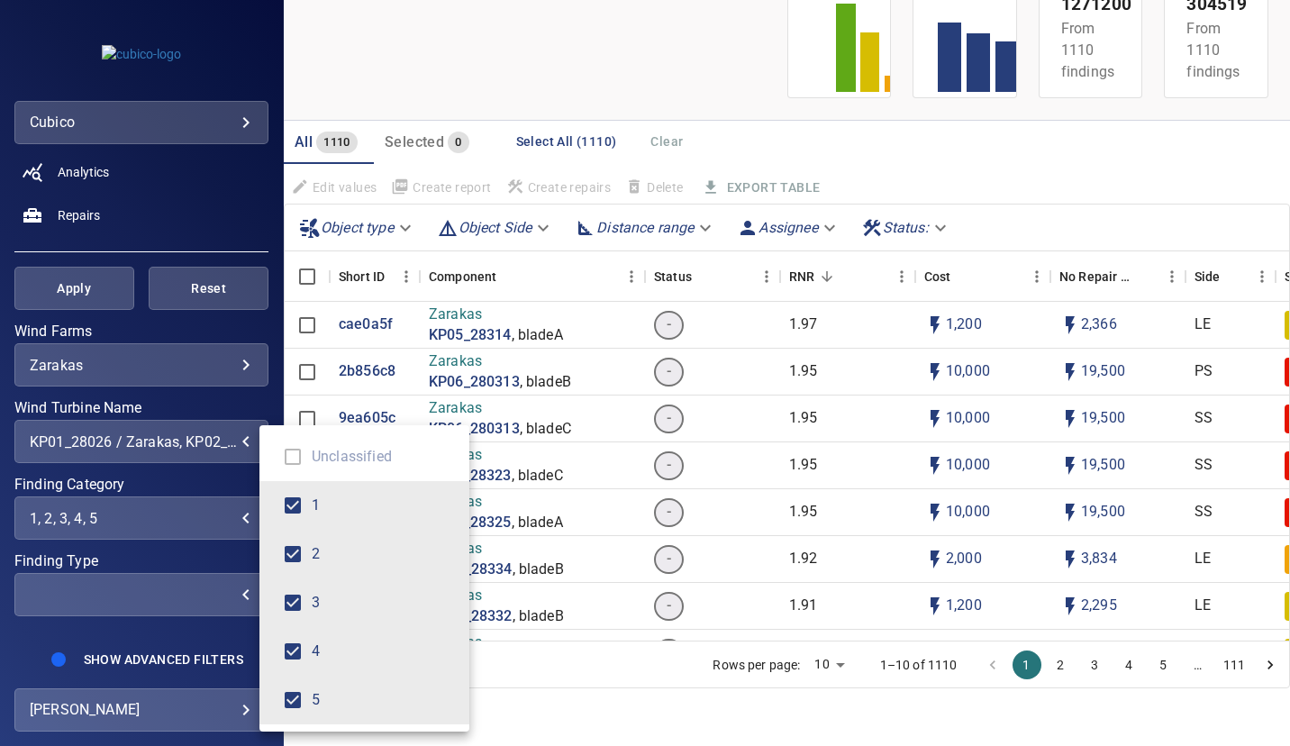
click at [544, 728] on div "Finding Category" at bounding box center [645, 373] width 1290 height 746
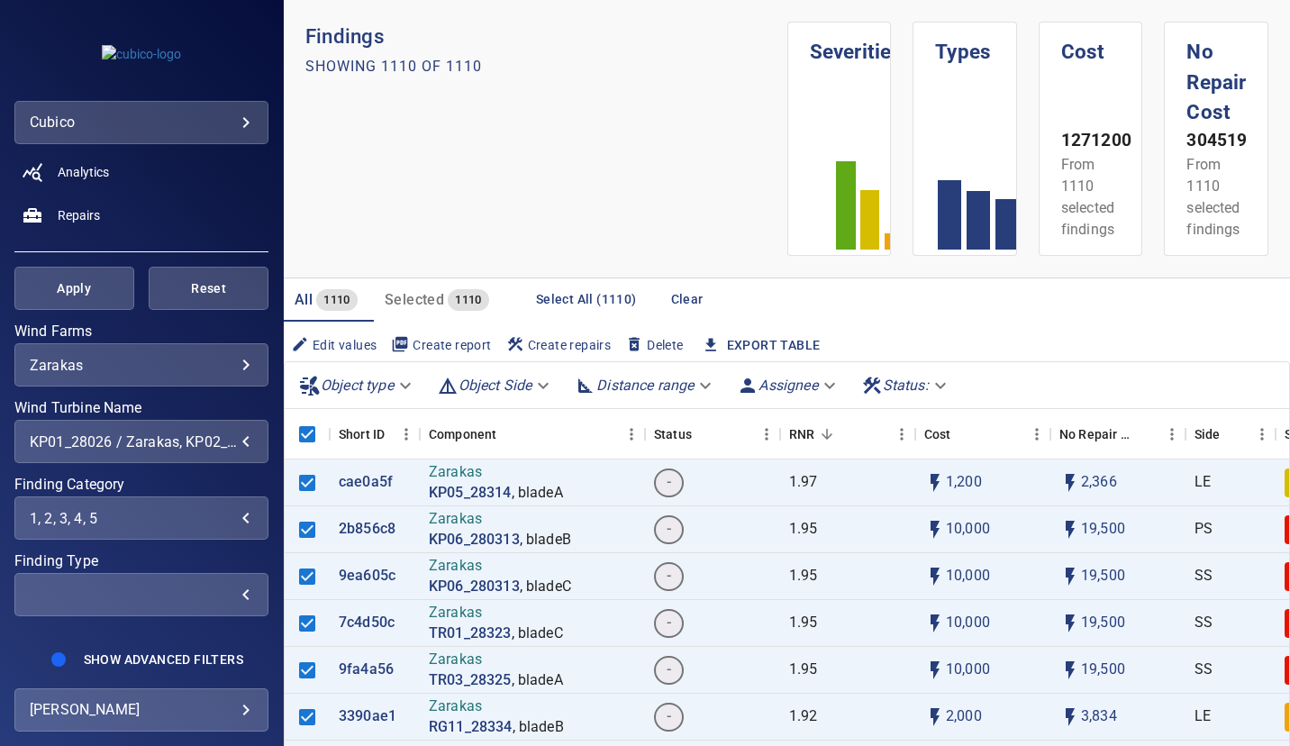
click at [231, 515] on div "1, 2, 3, 4, 5" at bounding box center [141, 518] width 223 height 17
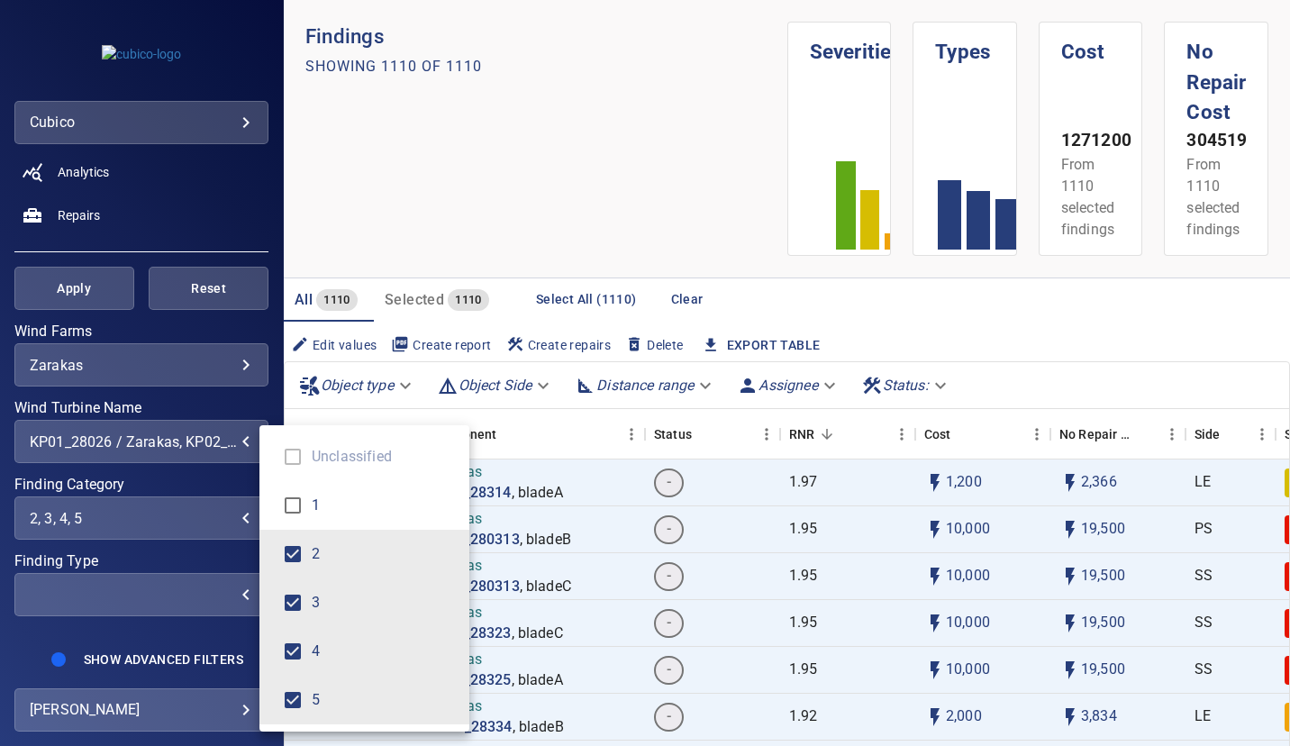
type input "*****"
click at [525, 232] on div "Finding Category" at bounding box center [645, 373] width 1290 height 746
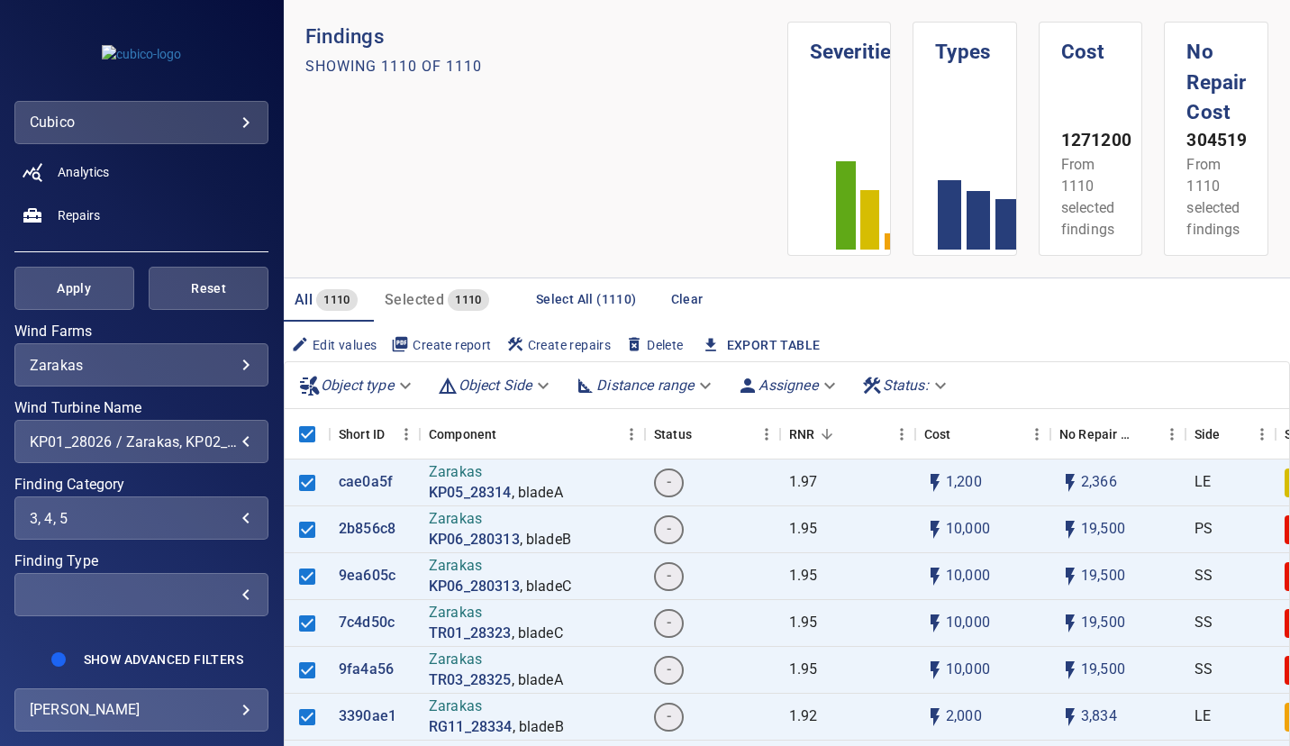
click at [150, 586] on div "​" at bounding box center [141, 594] width 223 height 17
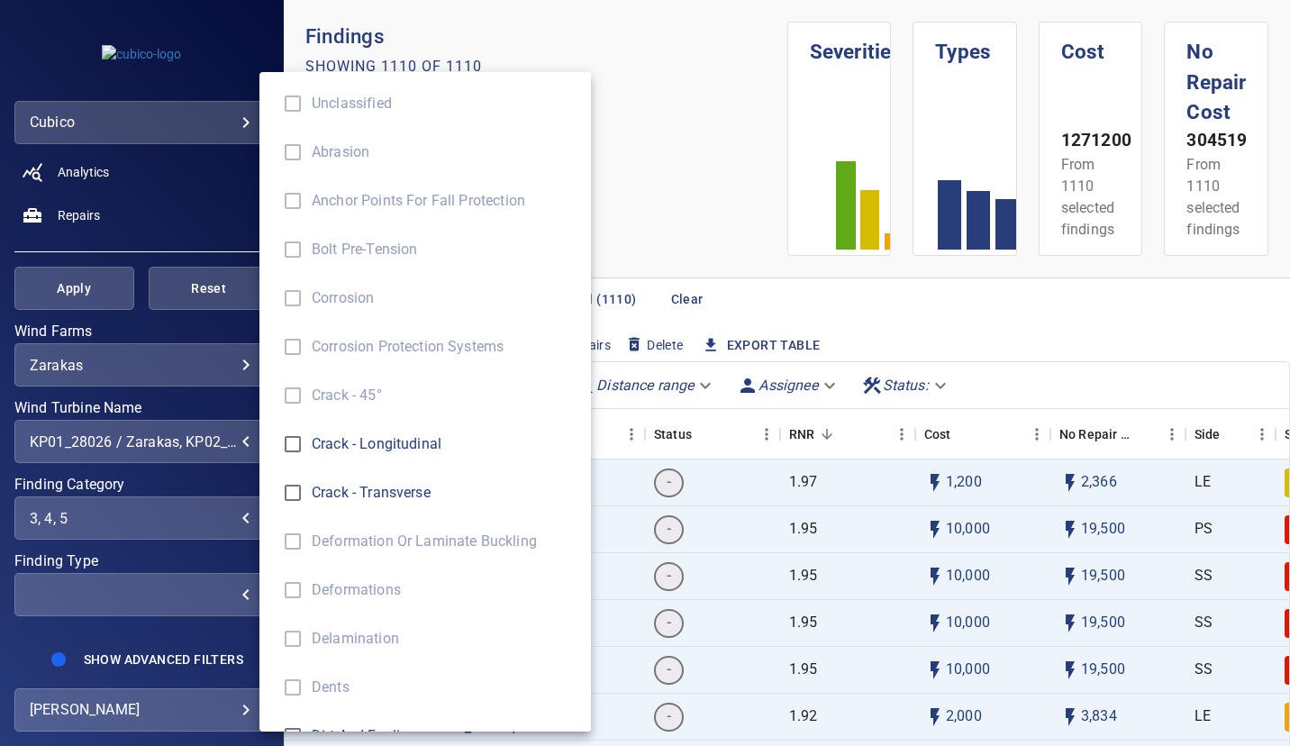
click at [679, 219] on div "Finding Type" at bounding box center [645, 373] width 1290 height 746
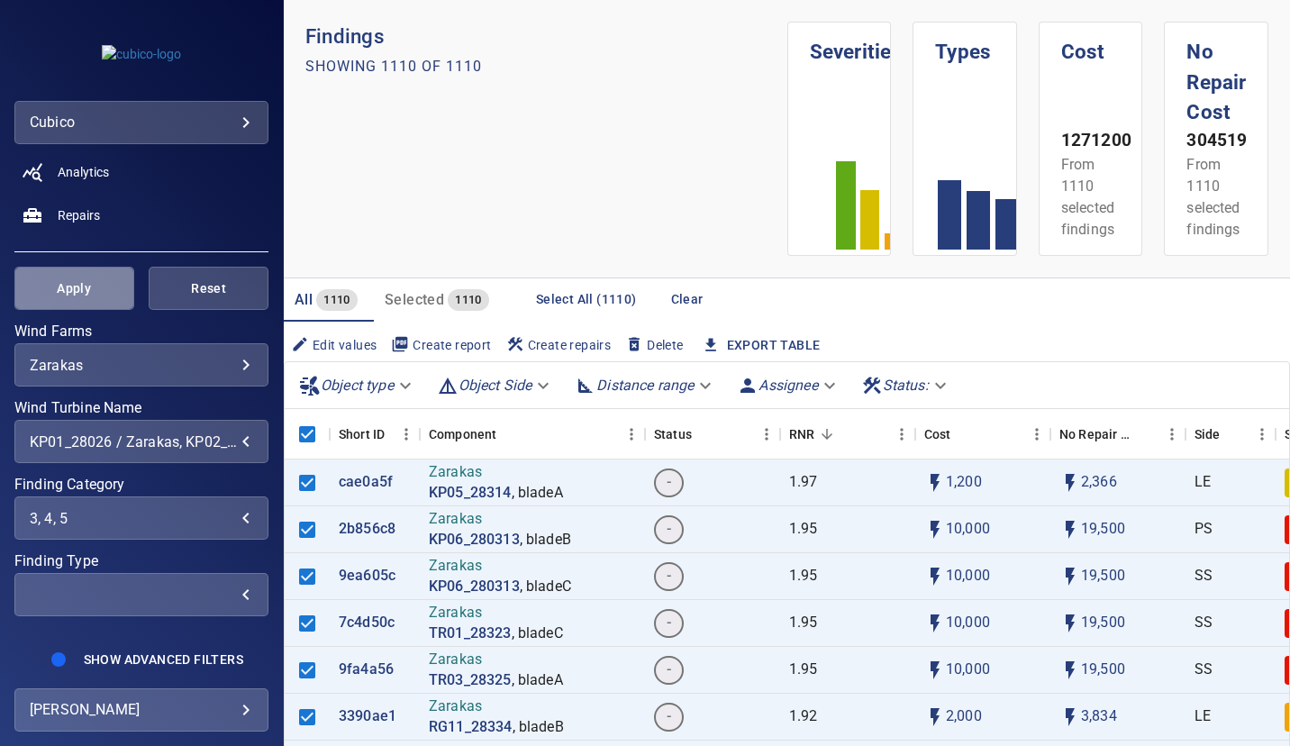
click at [81, 289] on span "Apply" at bounding box center [74, 288] width 75 height 23
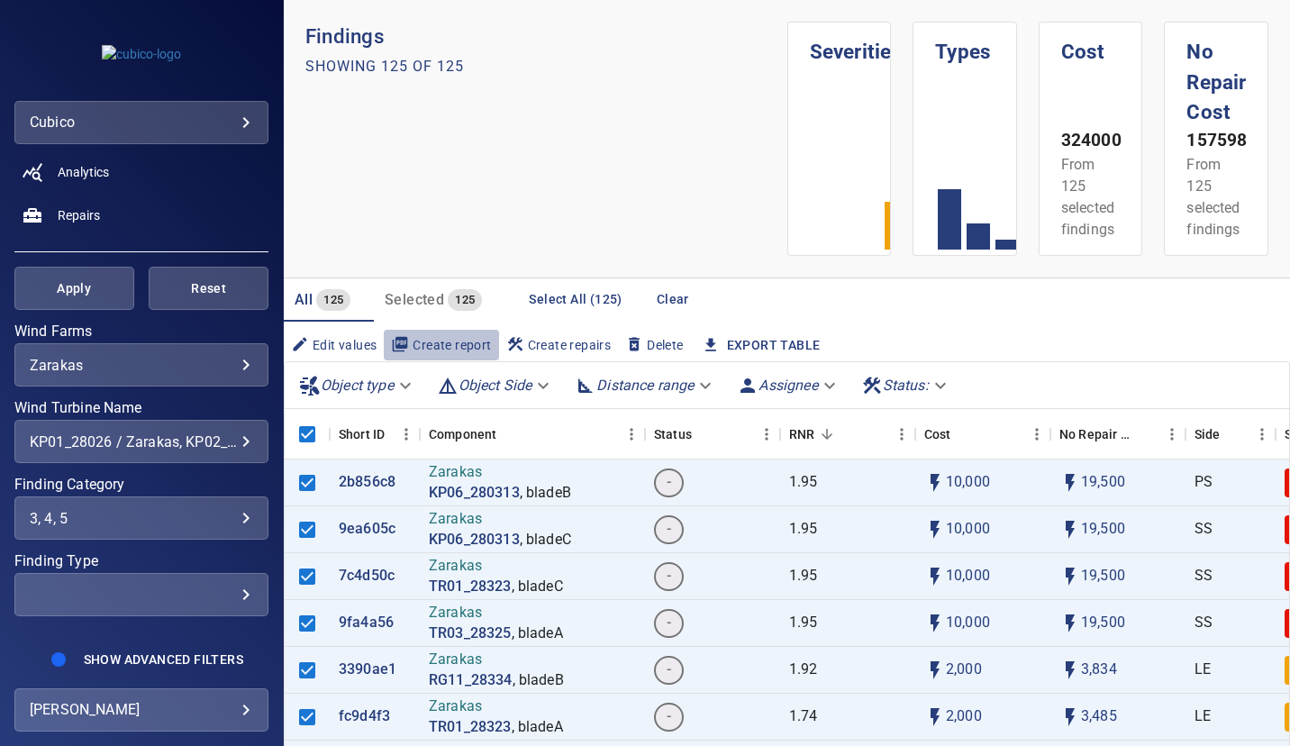
click at [437, 345] on span "Create report" at bounding box center [441, 345] width 100 height 20
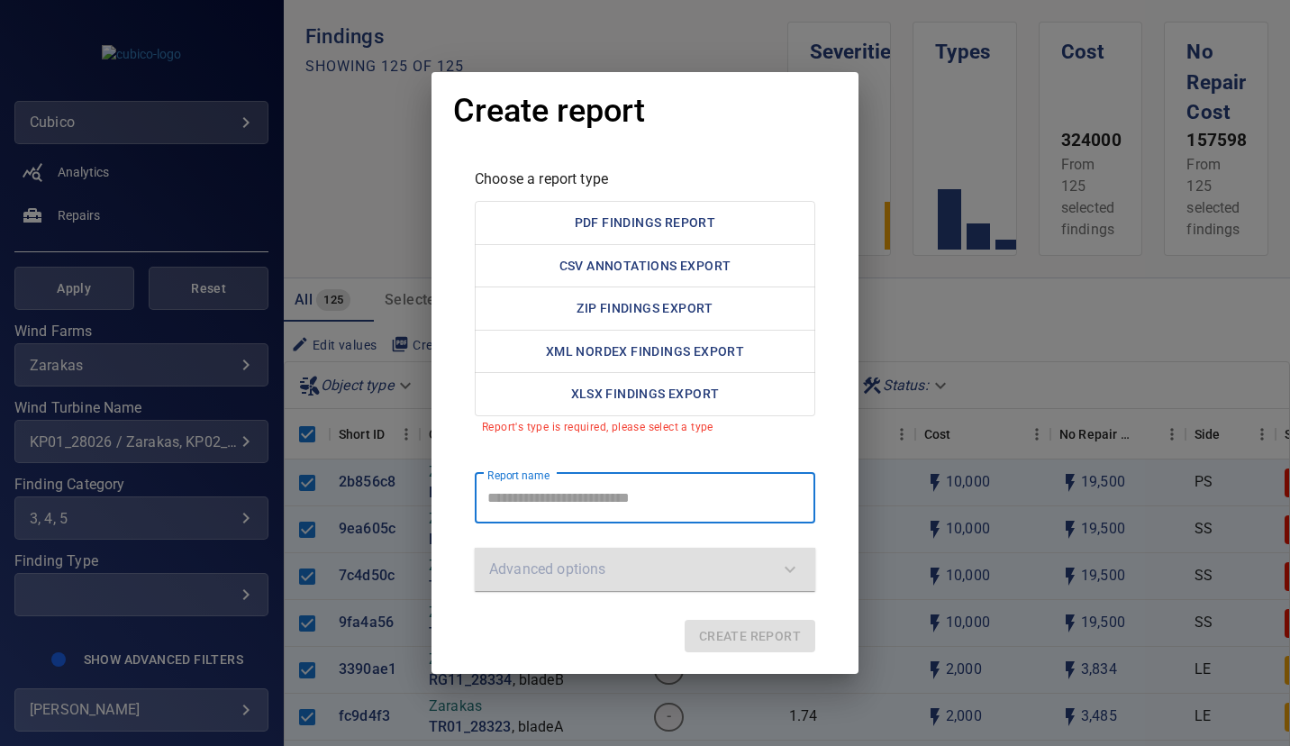
click at [629, 498] on report "Report name" at bounding box center [645, 498] width 340 height 50
type report "*"
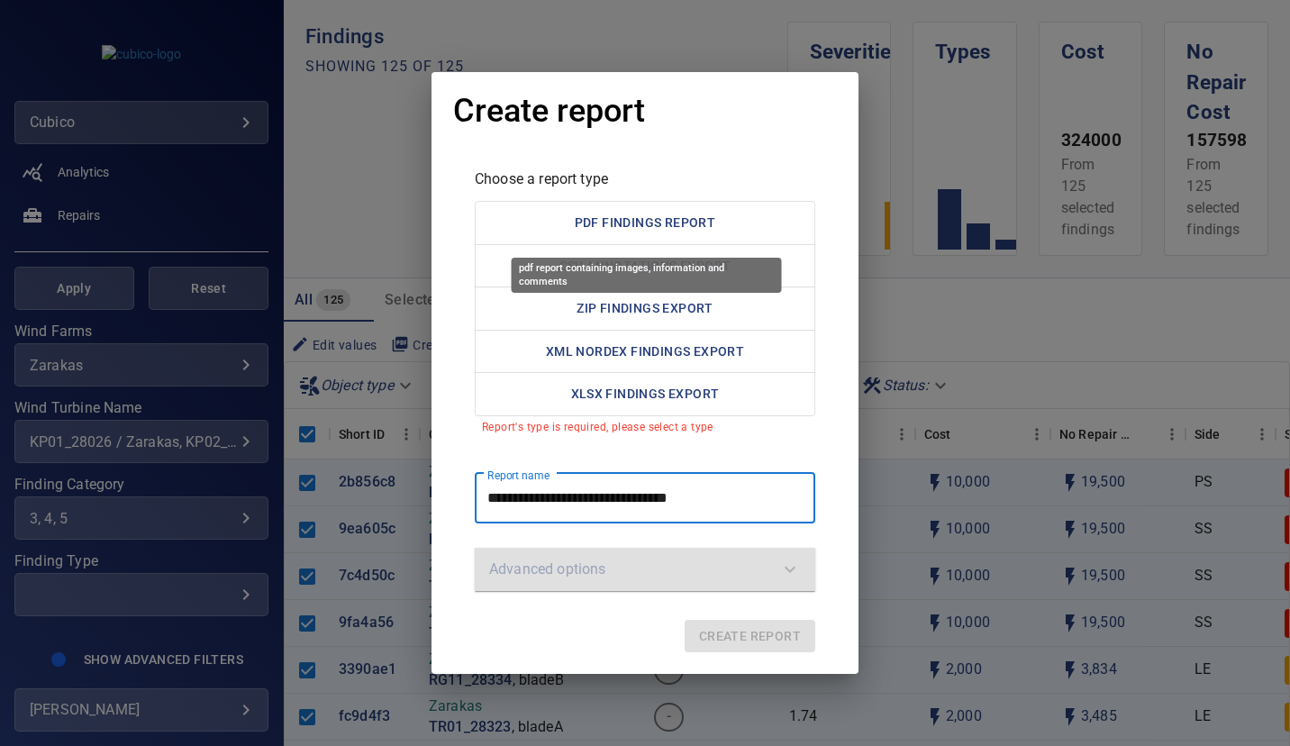
type report "**********"
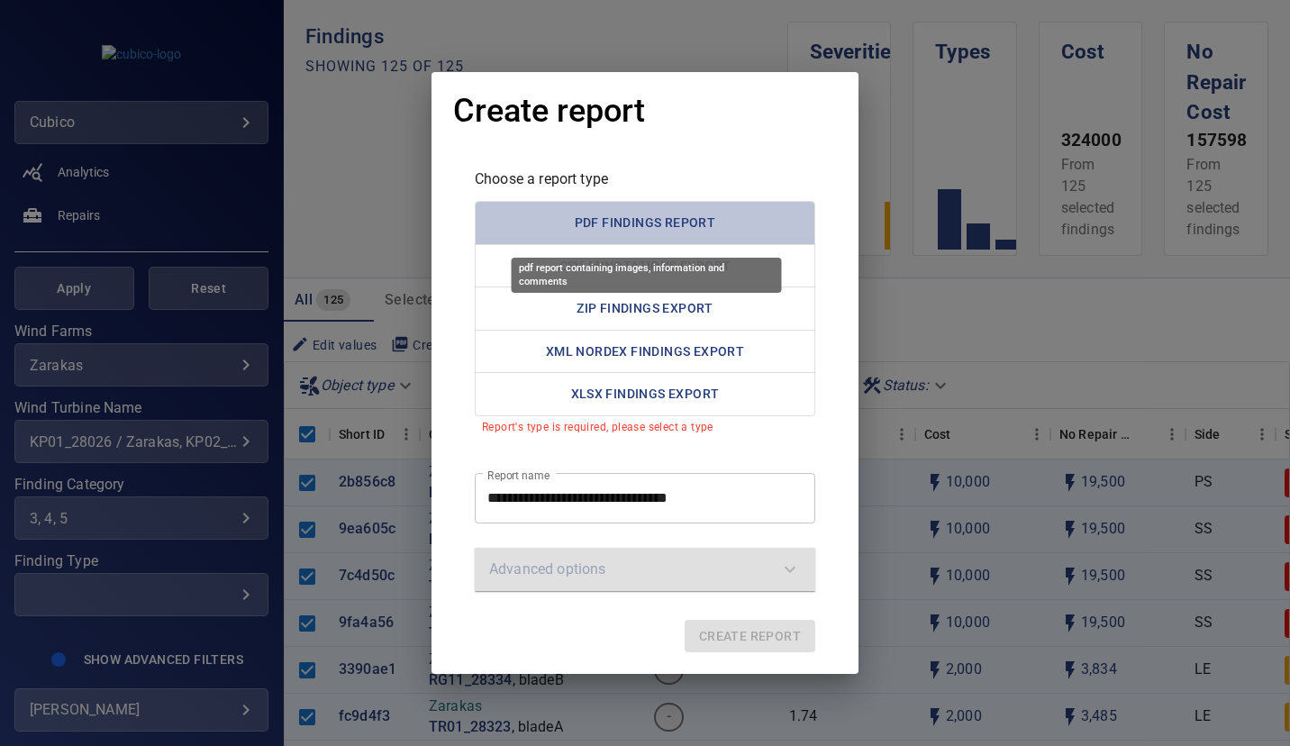
click at [665, 222] on button "PDF Findings Report" at bounding box center [645, 223] width 340 height 44
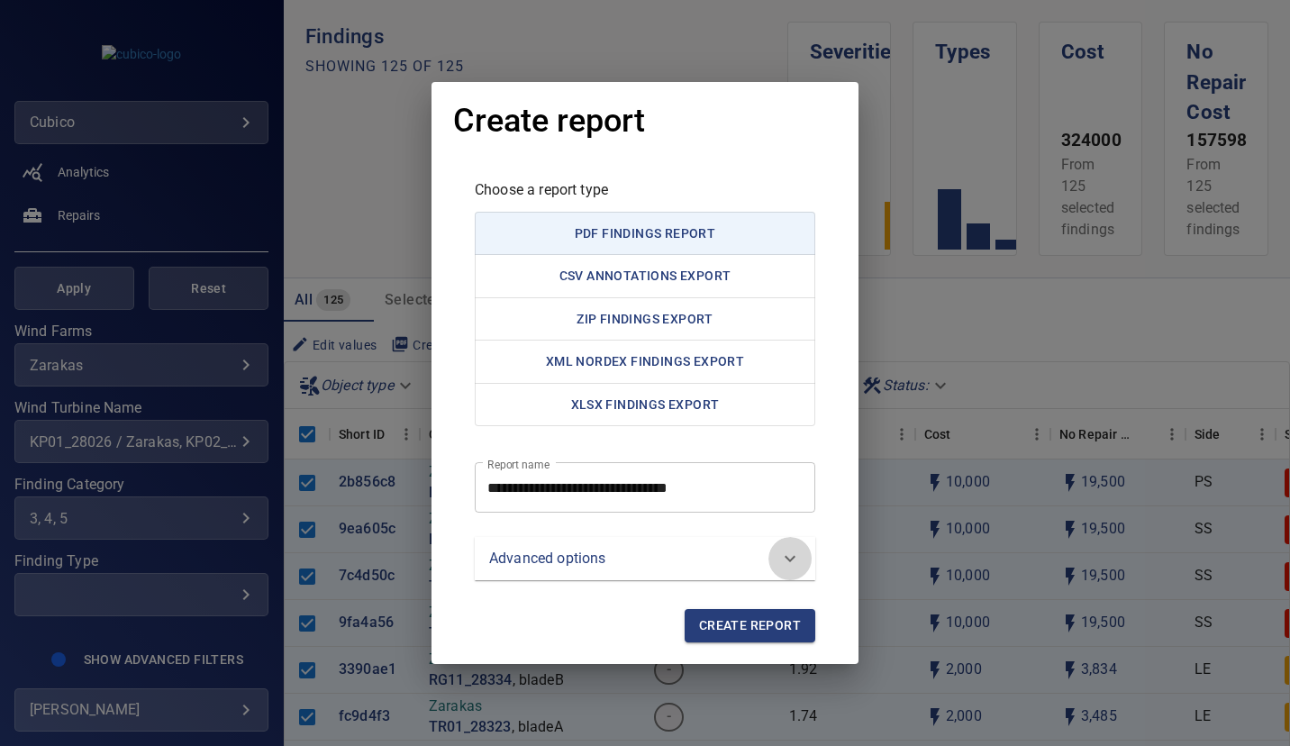
click at [789, 549] on icon at bounding box center [790, 559] width 22 height 22
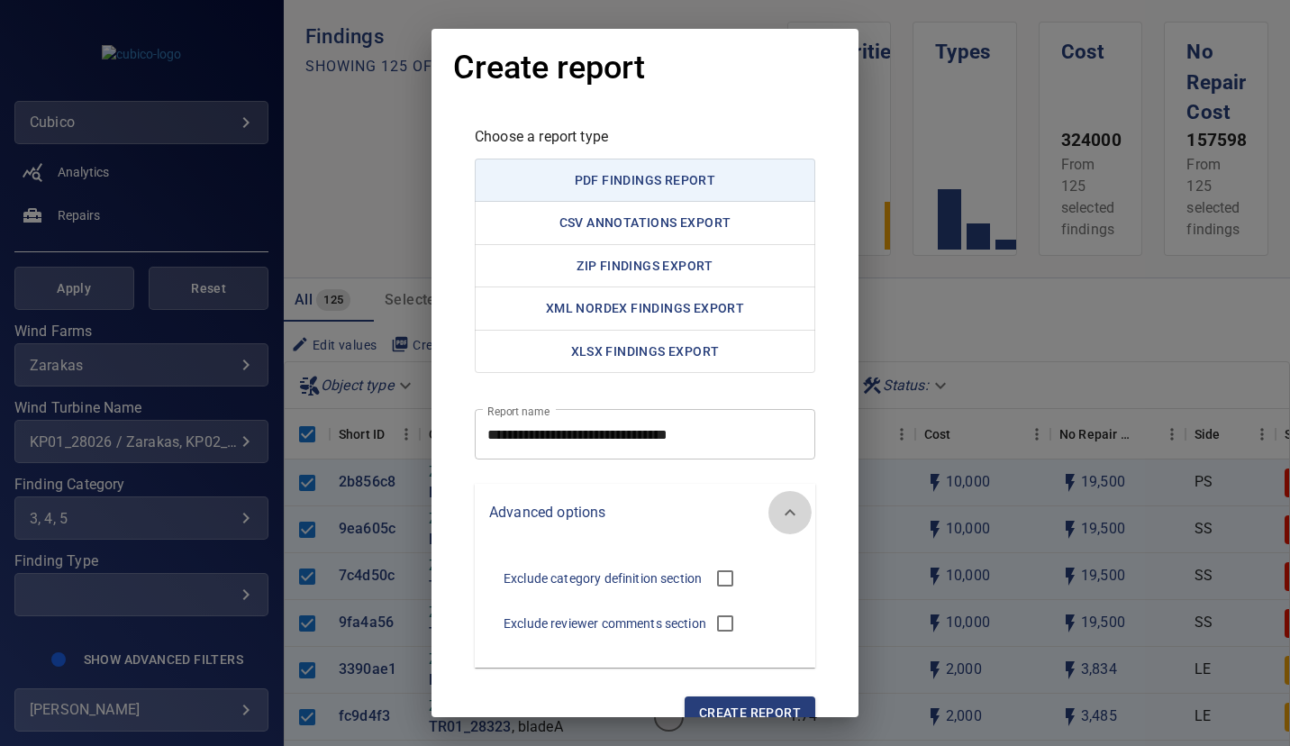
click at [790, 498] on div at bounding box center [789, 512] width 43 height 43
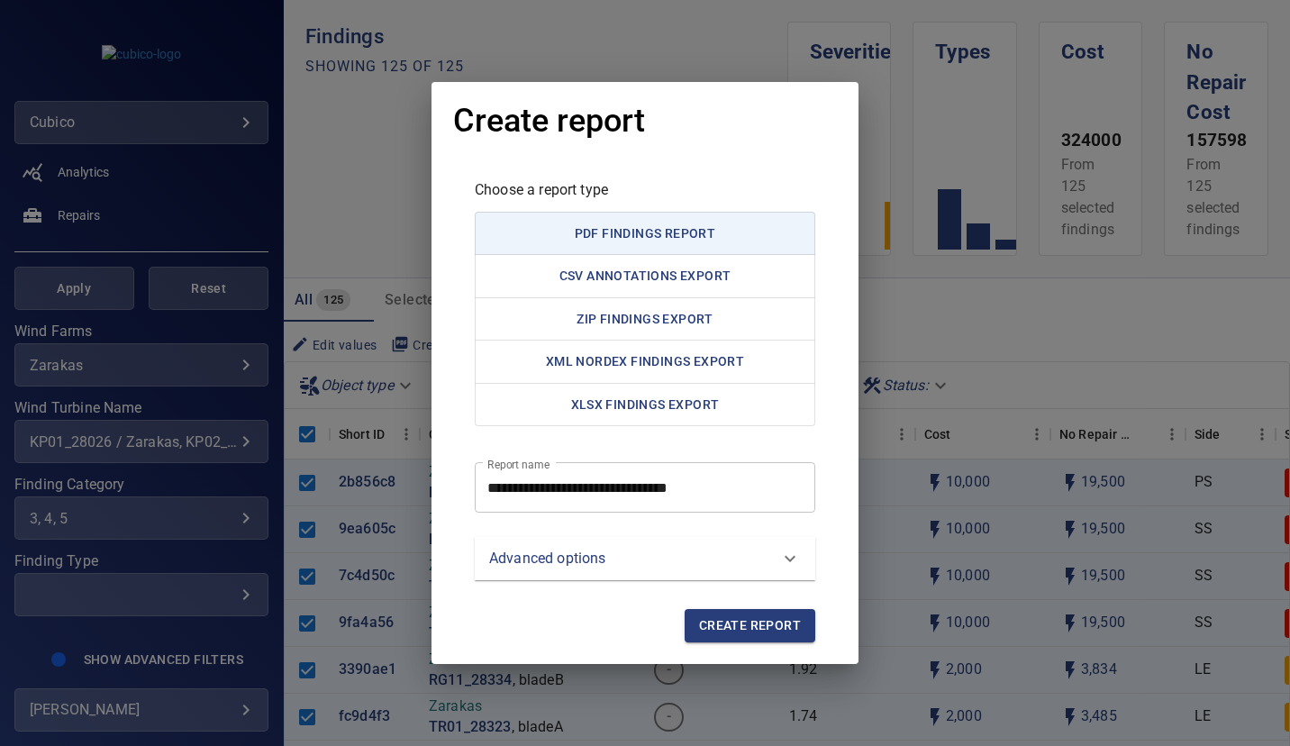
click at [744, 622] on span "Create report" at bounding box center [750, 625] width 102 height 23
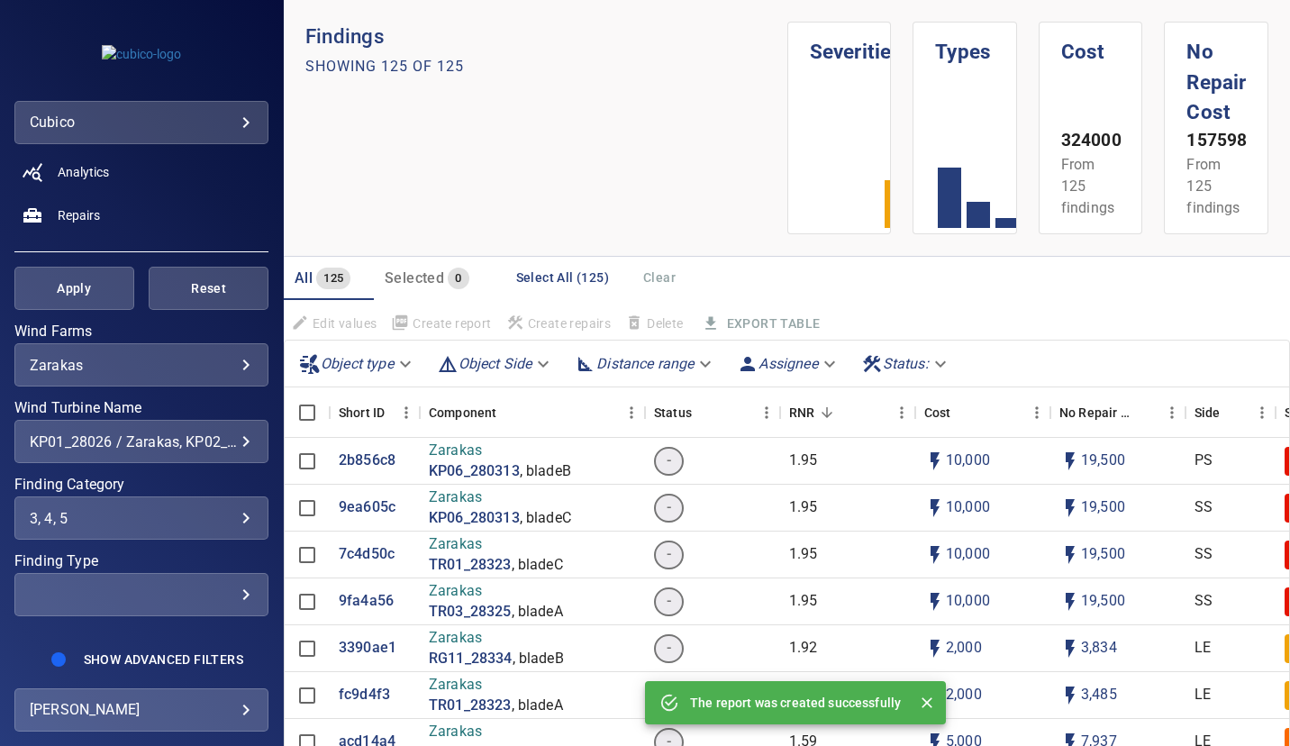
click at [733, 704] on p "The report was created successfully" at bounding box center [795, 703] width 211 height 18
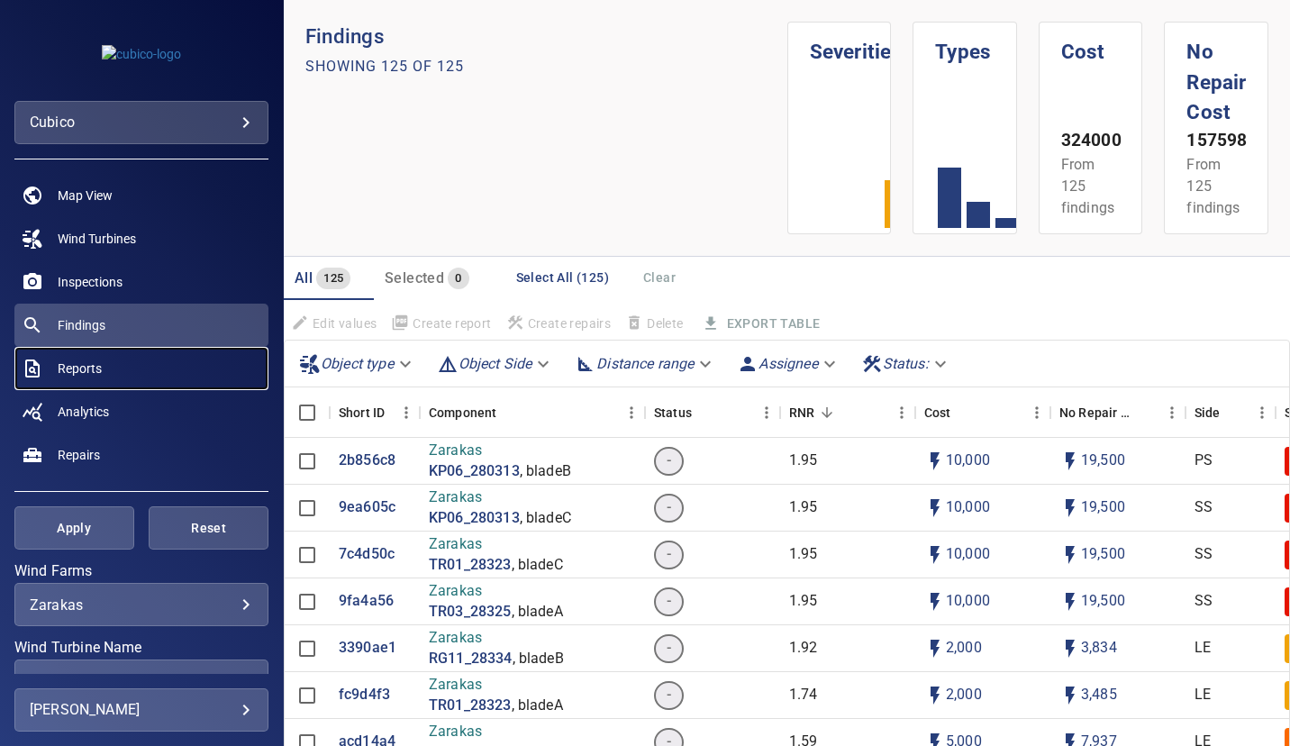
click at [80, 371] on span "Reports" at bounding box center [80, 368] width 44 height 18
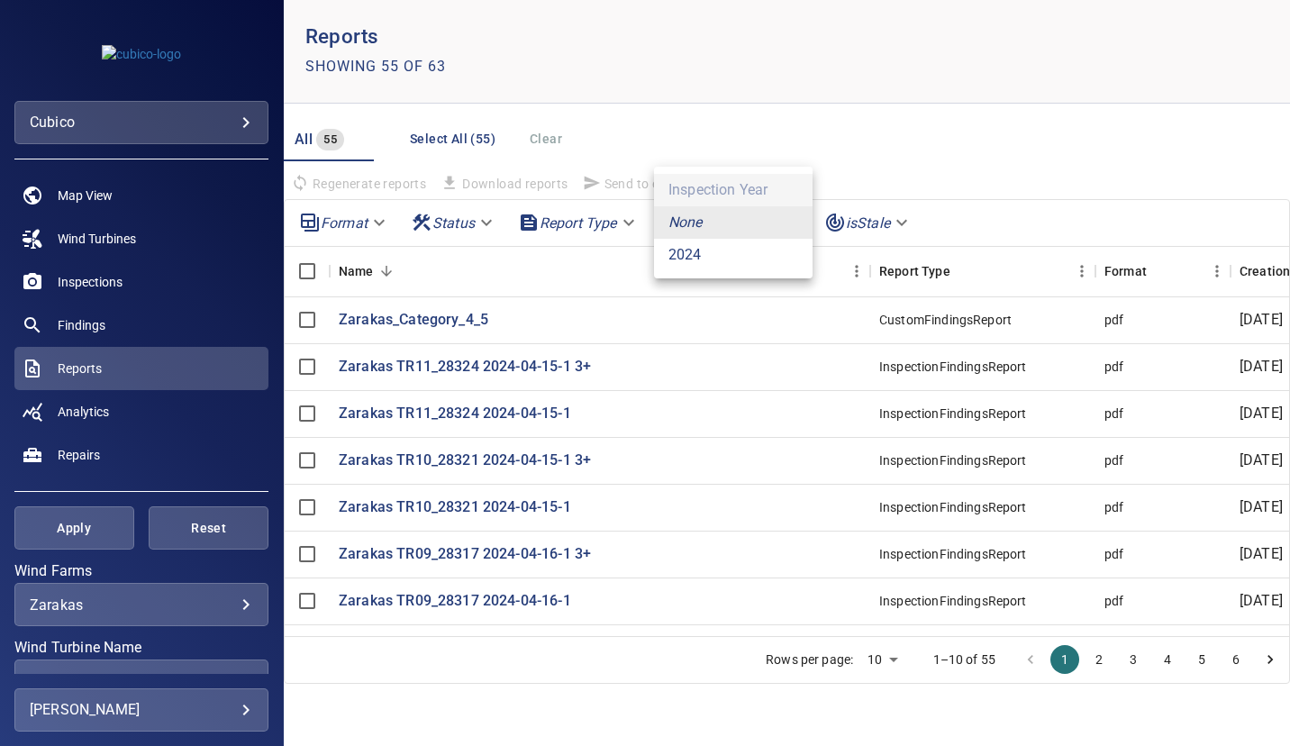
click at [787, 217] on body "**********" at bounding box center [645, 373] width 1290 height 746
click at [709, 251] on li "2024" at bounding box center [733, 255] width 159 height 32
type input "****"
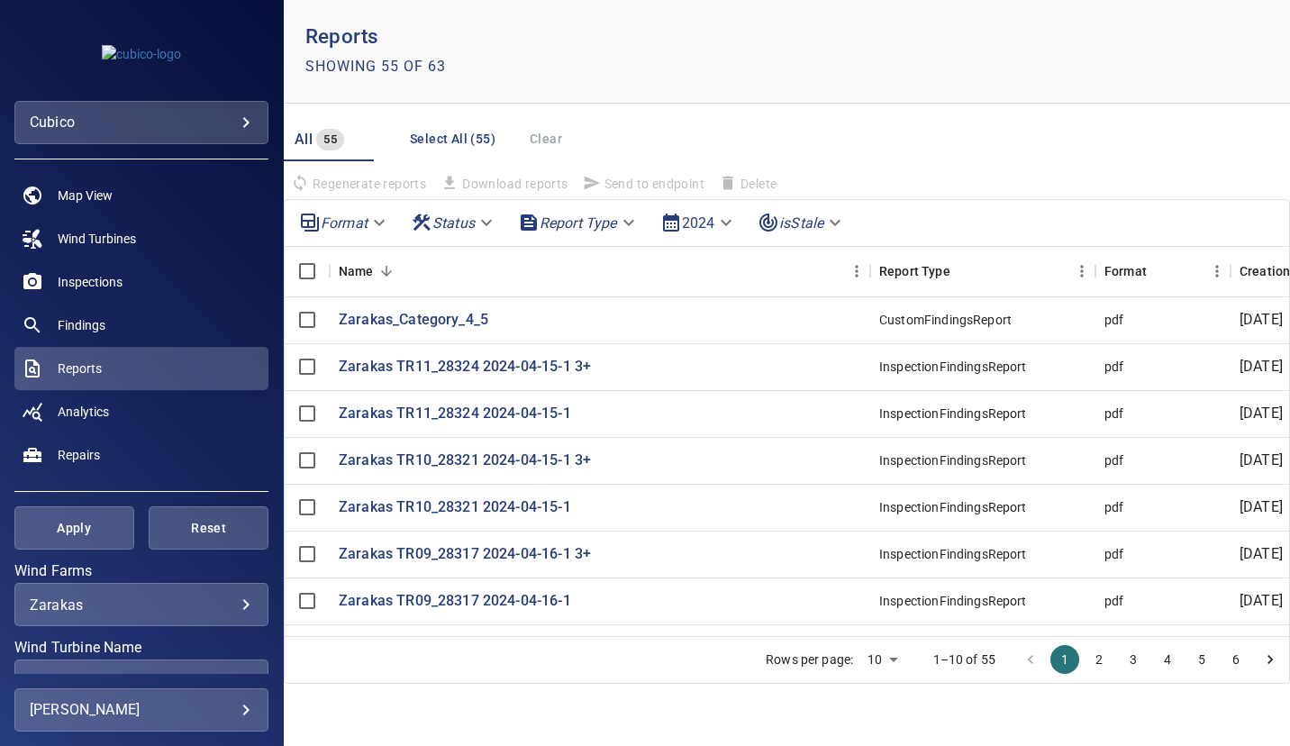
click at [1239, 658] on button "6" at bounding box center [1235, 659] width 29 height 29
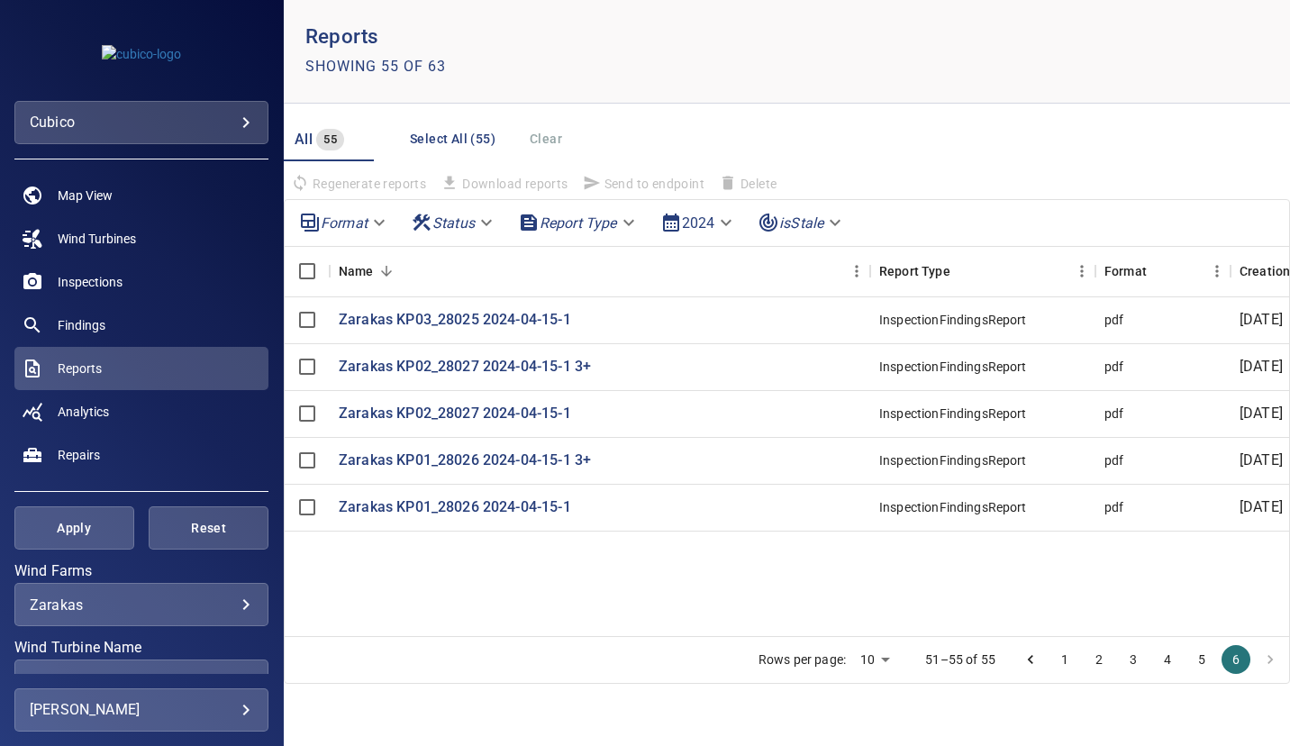
click at [1058, 657] on button "1" at bounding box center [1064, 659] width 29 height 29
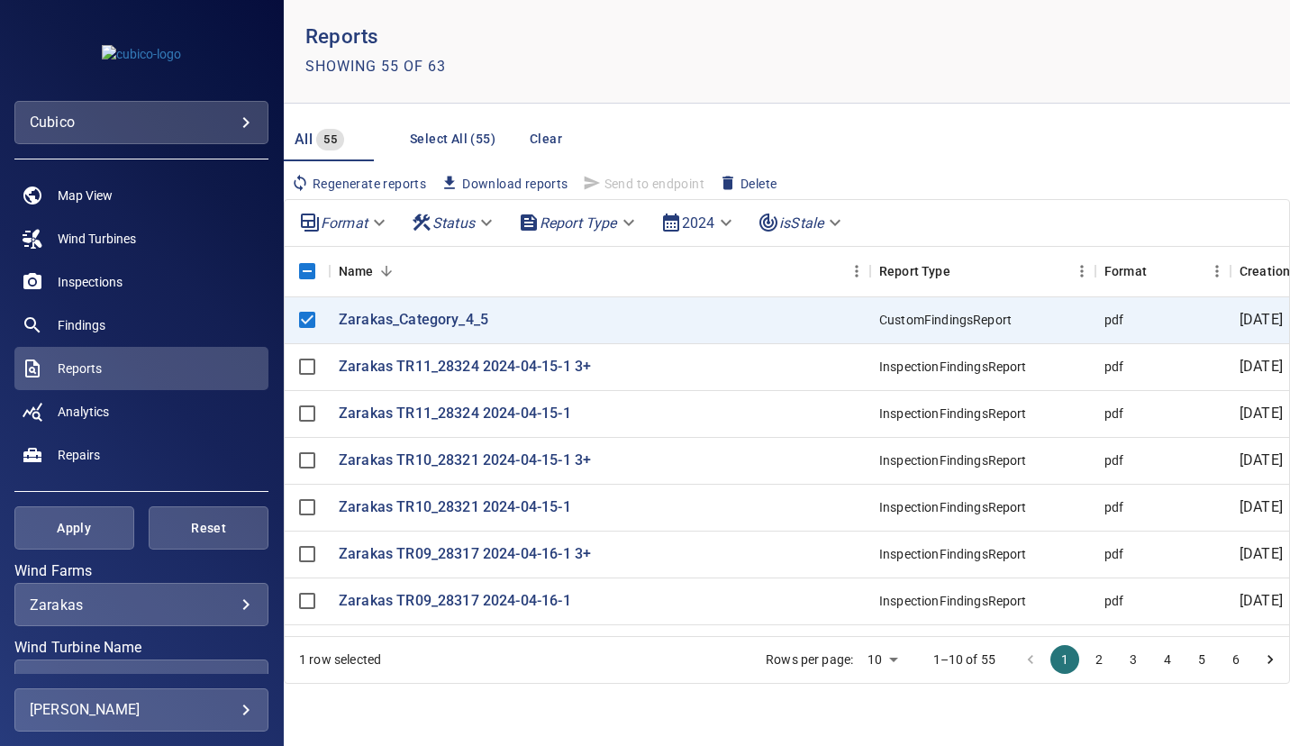
click at [680, 89] on header "Reports Showing 55 of 63" at bounding box center [787, 52] width 1006 height 104
click at [864, 86] on header "Reports Showing 55 of 63" at bounding box center [787, 52] width 1006 height 104
click at [90, 359] on span "Reports" at bounding box center [80, 368] width 44 height 18
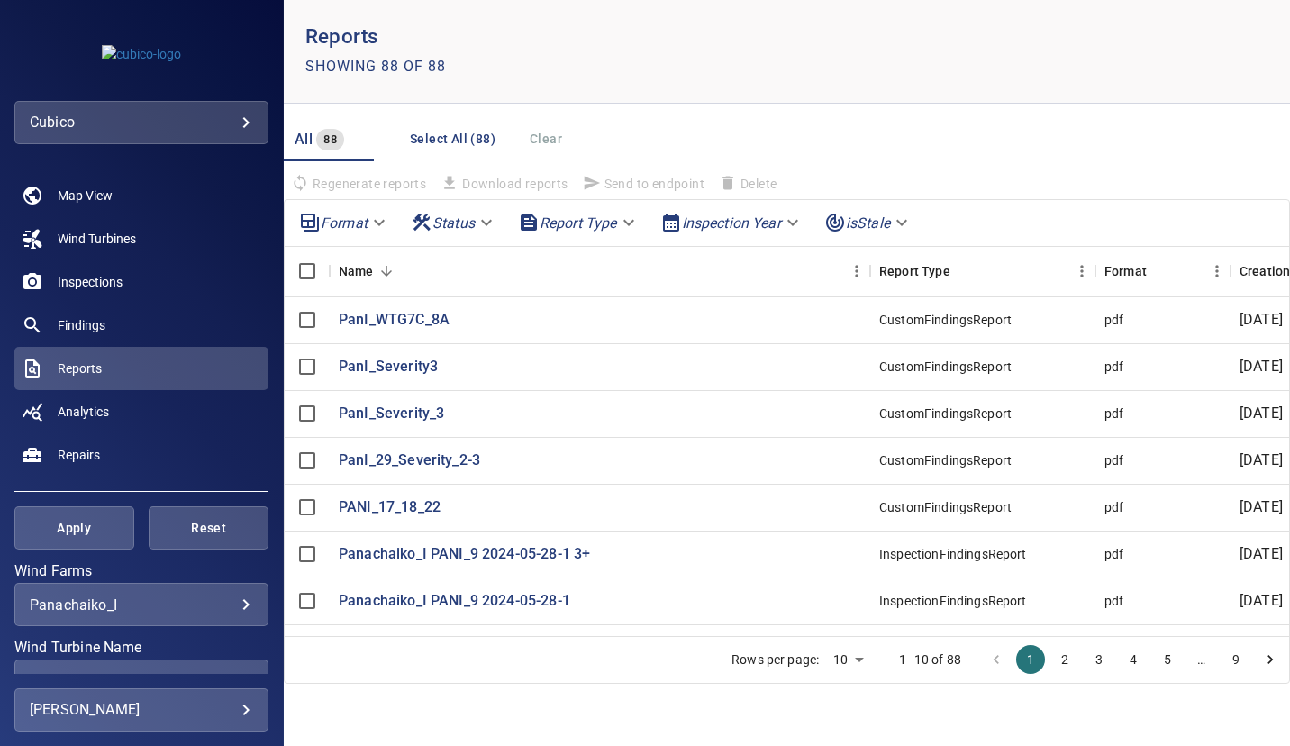
click at [230, 599] on body "**********" at bounding box center [645, 373] width 1290 height 746
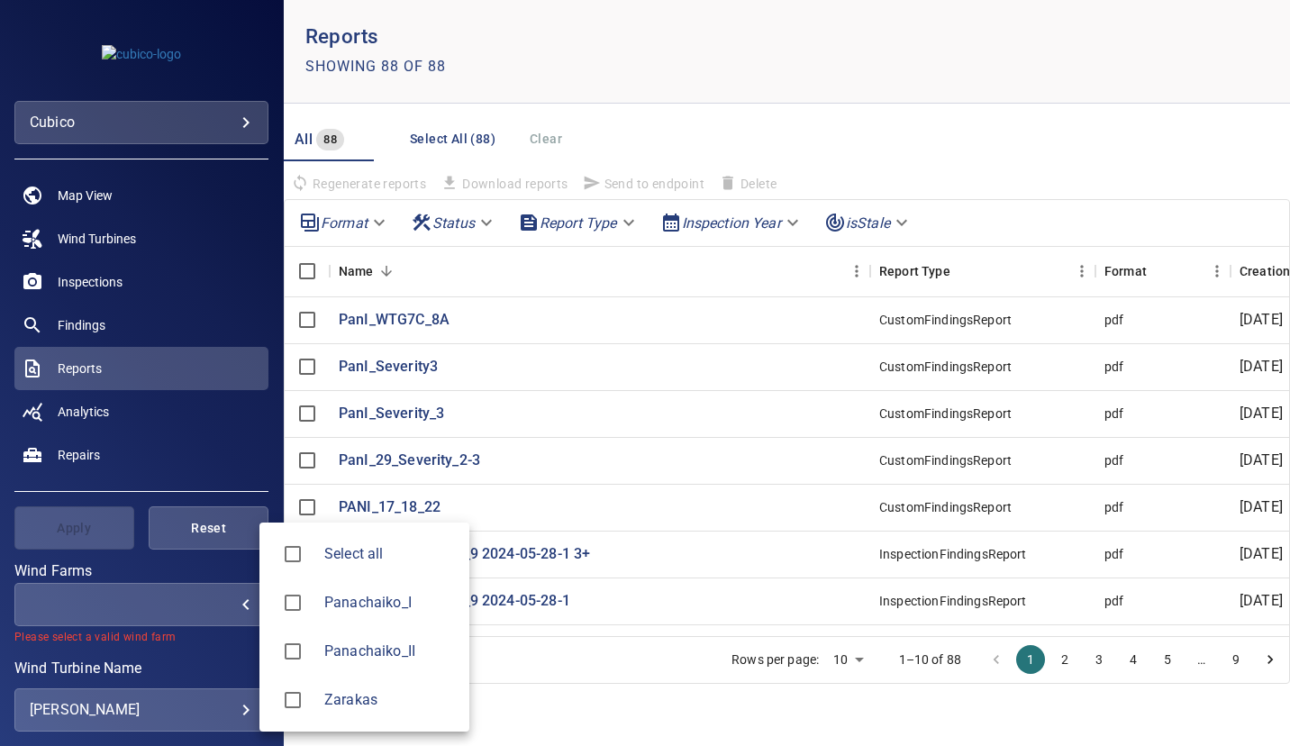
type input "*******"
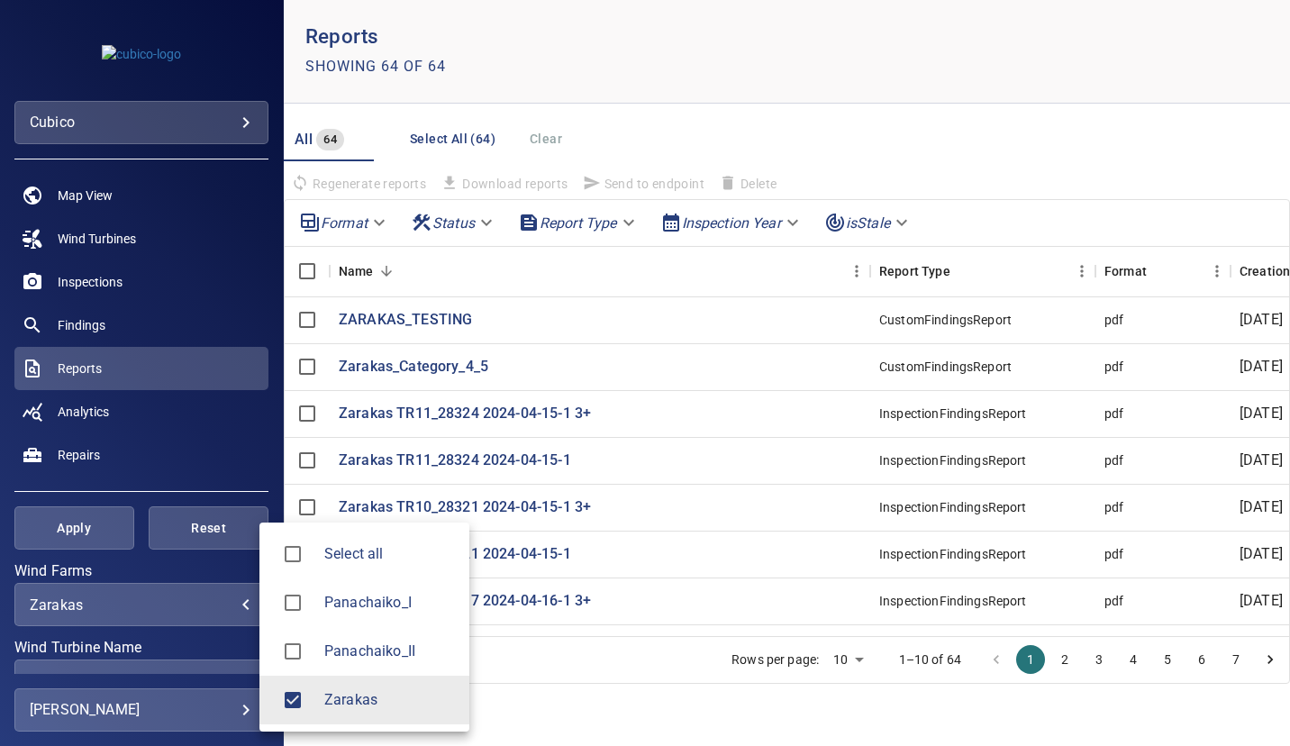
click at [210, 433] on div at bounding box center [645, 373] width 1290 height 746
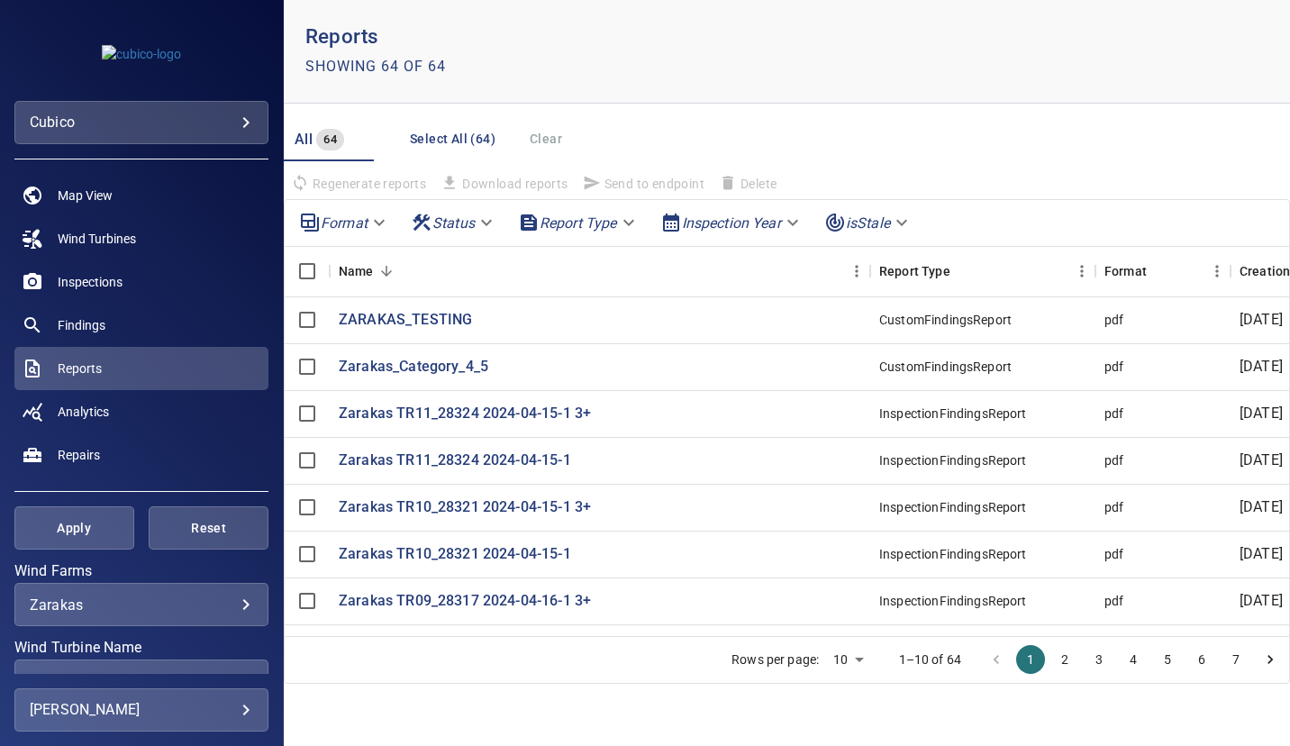
click at [1241, 656] on button "7" at bounding box center [1235, 659] width 29 height 29
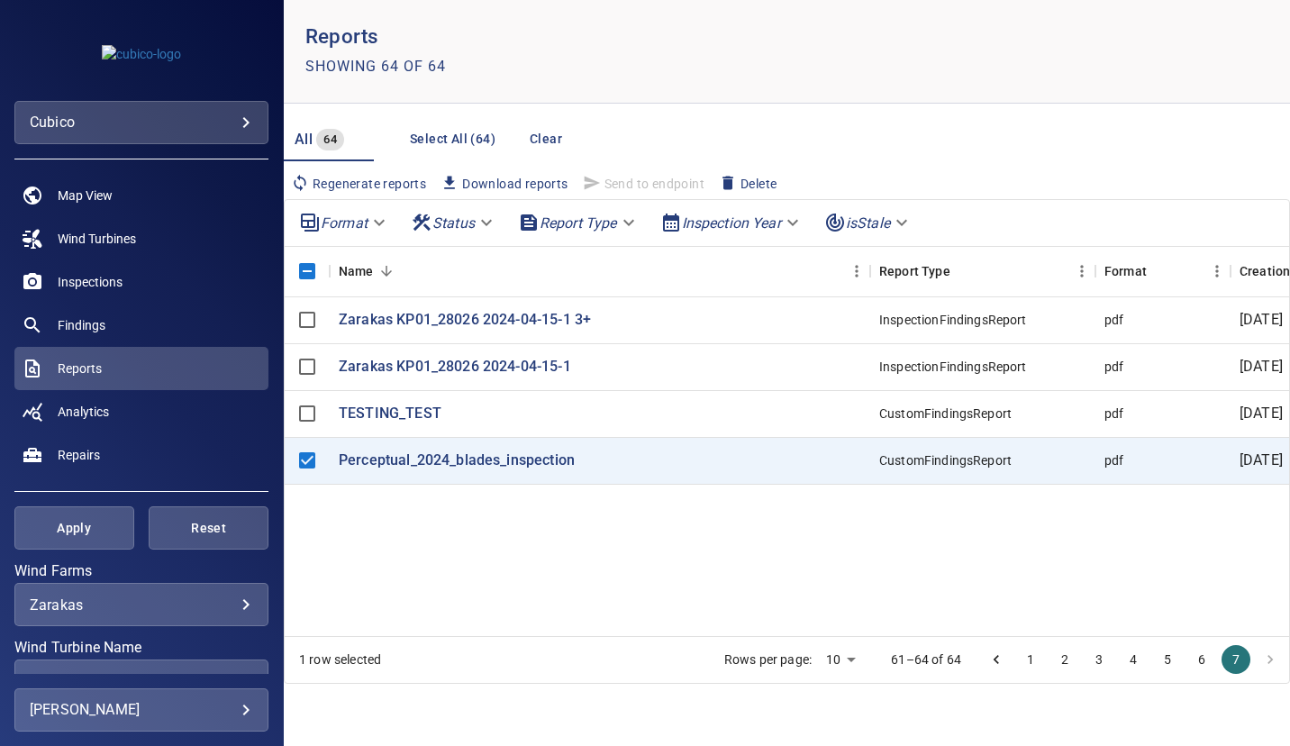
click at [470, 177] on span "Download reports" at bounding box center [503, 184] width 127 height 20
drag, startPoint x: 1203, startPoint y: 265, endPoint x: 713, endPoint y: 359, distance: 498.9
click at [713, 359] on div "Name Report Type Format Creation Date Status Findings Count IsStale Zarakas KP0…" at bounding box center [787, 441] width 1004 height 389
click at [991, 143] on div "All 64 Select All (64) Clear Regenerate reports Download reports Send to endpoi…" at bounding box center [787, 158] width 1006 height 81
click at [627, 219] on body "**********" at bounding box center [645, 373] width 1290 height 746
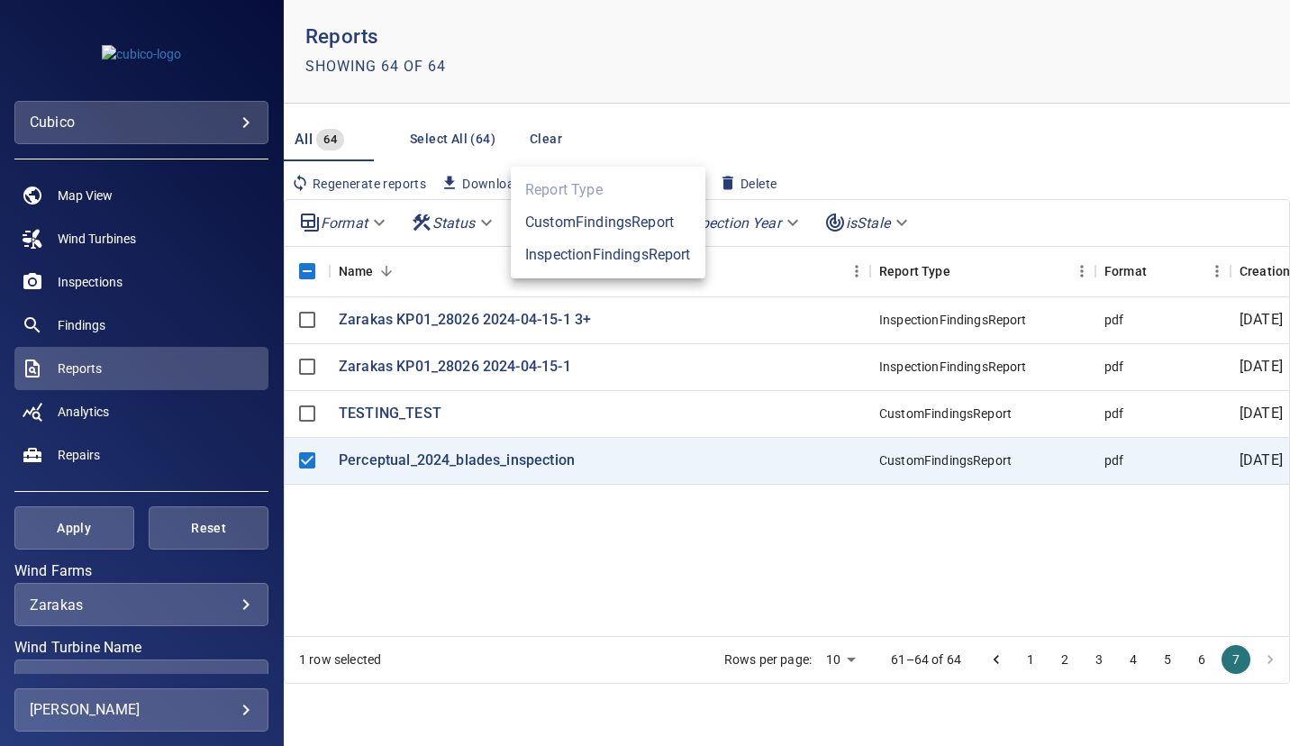
click at [932, 159] on div at bounding box center [645, 373] width 1290 height 746
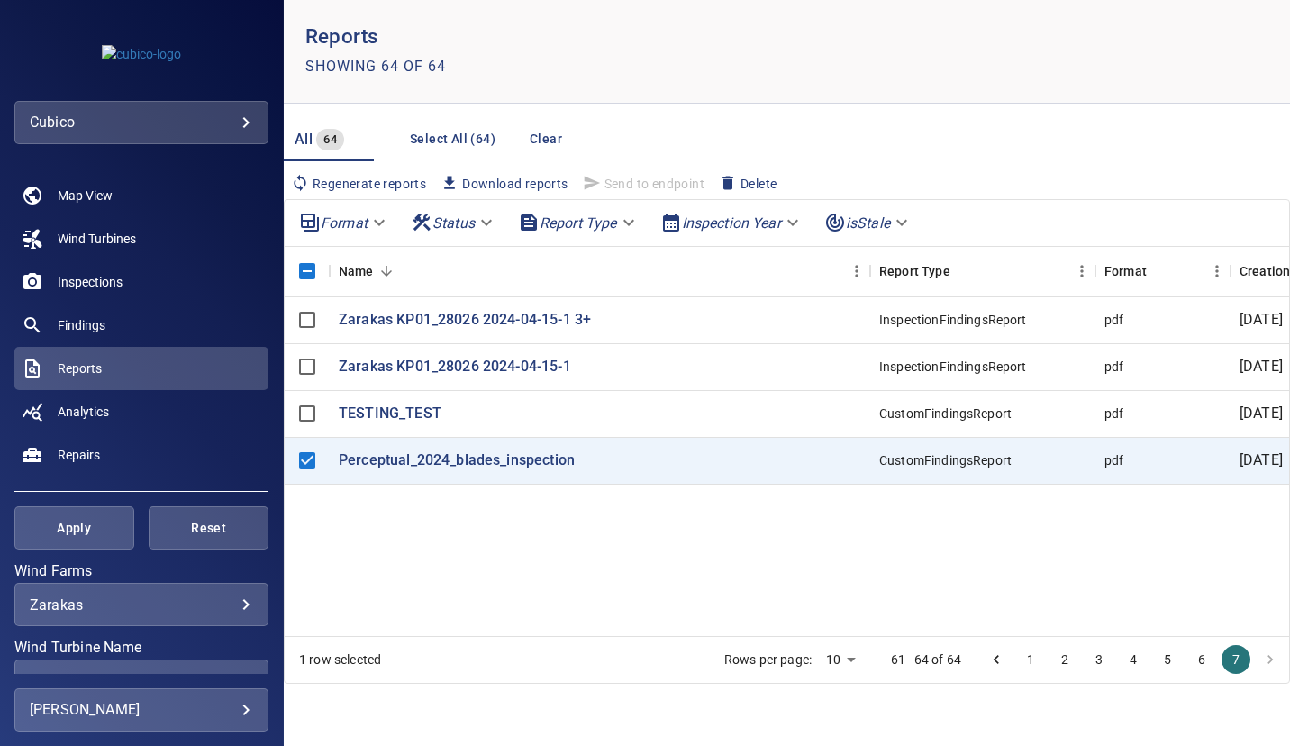
click at [1266, 658] on li "pagination navigation" at bounding box center [1270, 659] width 34 height 29
click at [386, 460] on p "Perceptual_2024_blades_inspection" at bounding box center [457, 460] width 236 height 21
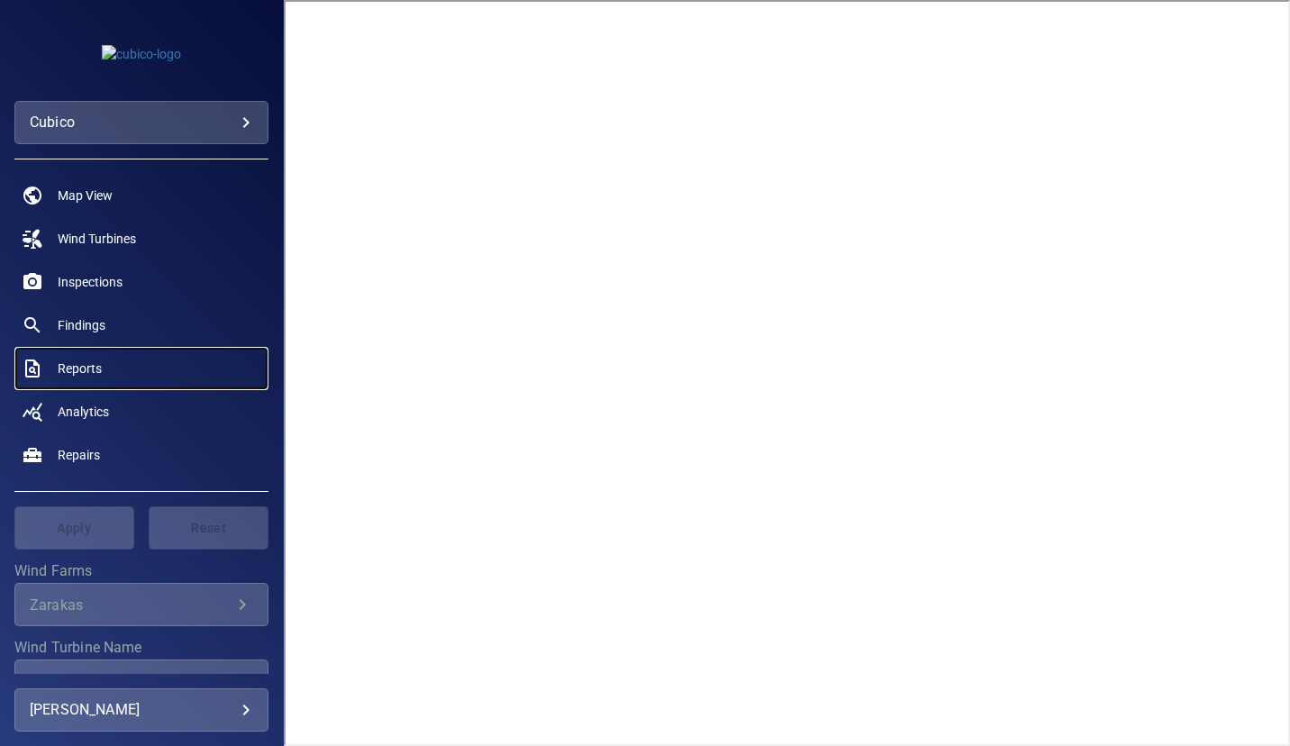
click at [76, 369] on span "Reports" at bounding box center [80, 368] width 44 height 18
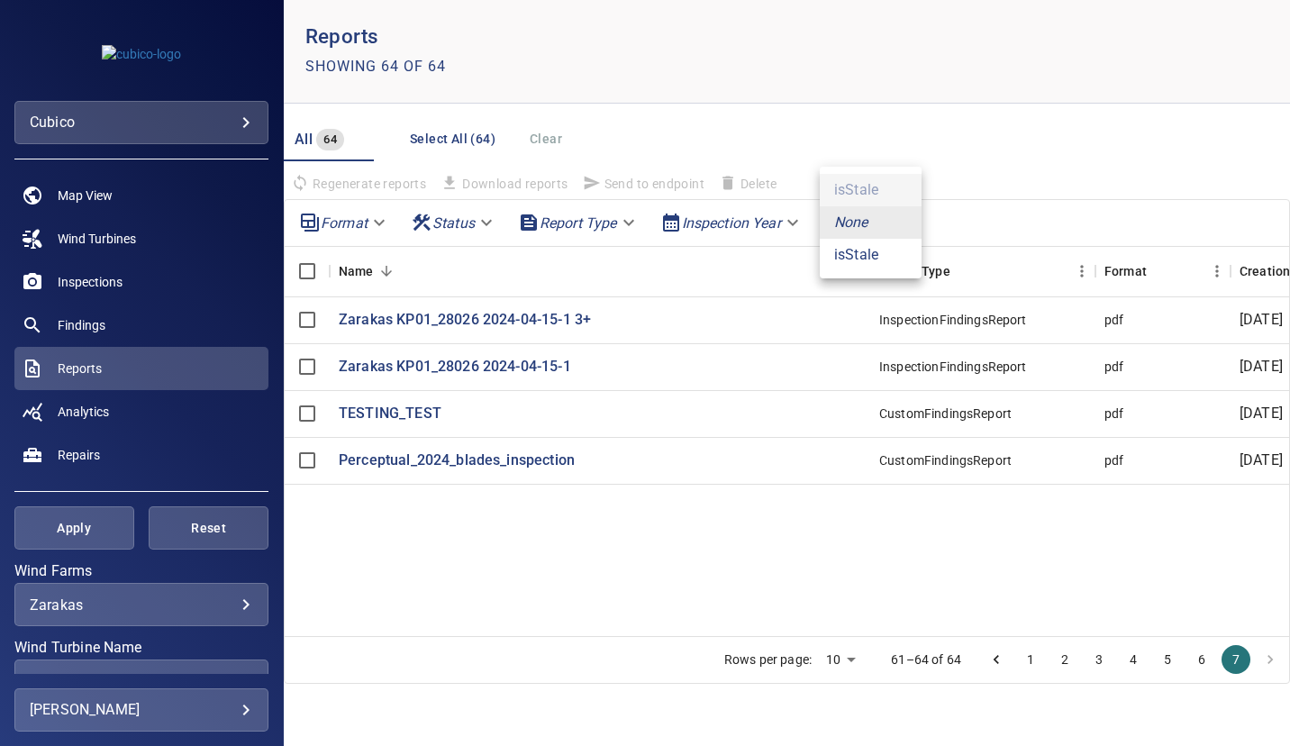
click at [895, 222] on body "**********" at bounding box center [645, 373] width 1290 height 746
click at [1011, 161] on div at bounding box center [645, 373] width 1290 height 746
click at [838, 77] on header "Reports Showing 64 of 64" at bounding box center [787, 52] width 1006 height 104
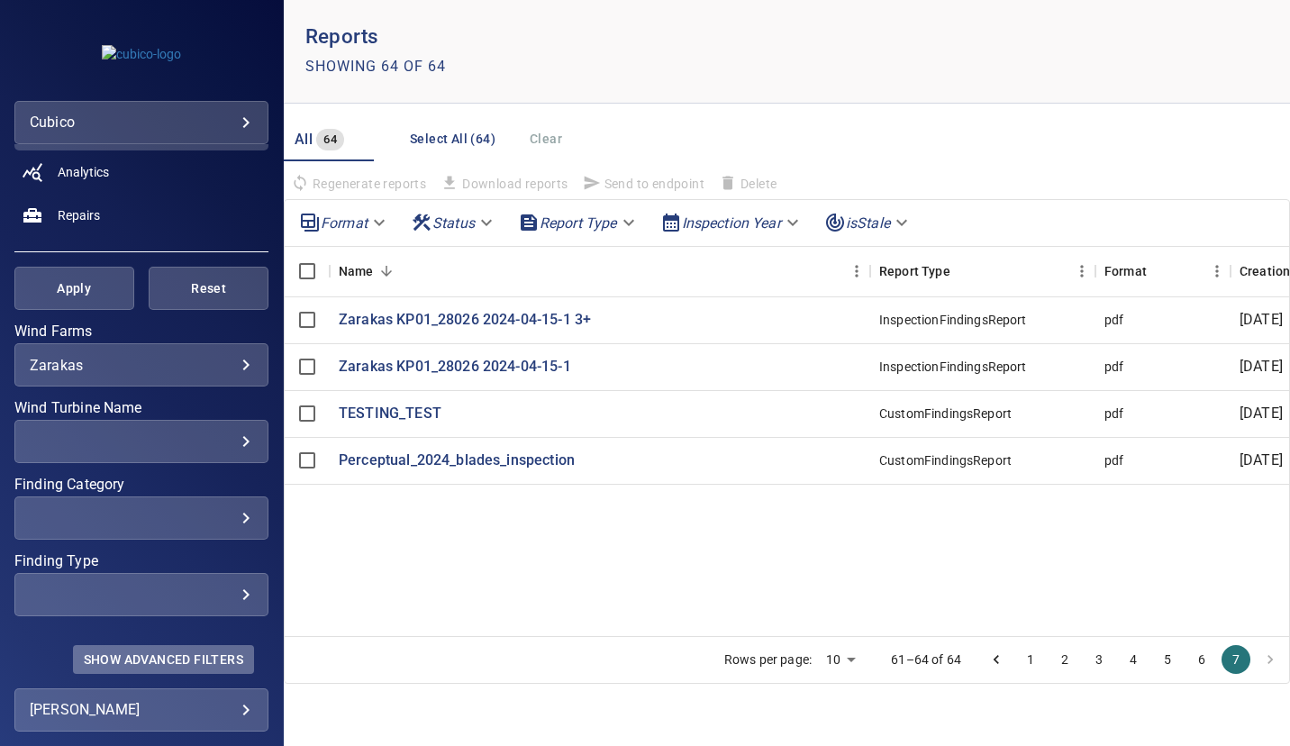
click at [145, 660] on span "Show Advanced Filters" at bounding box center [163, 659] width 159 height 14
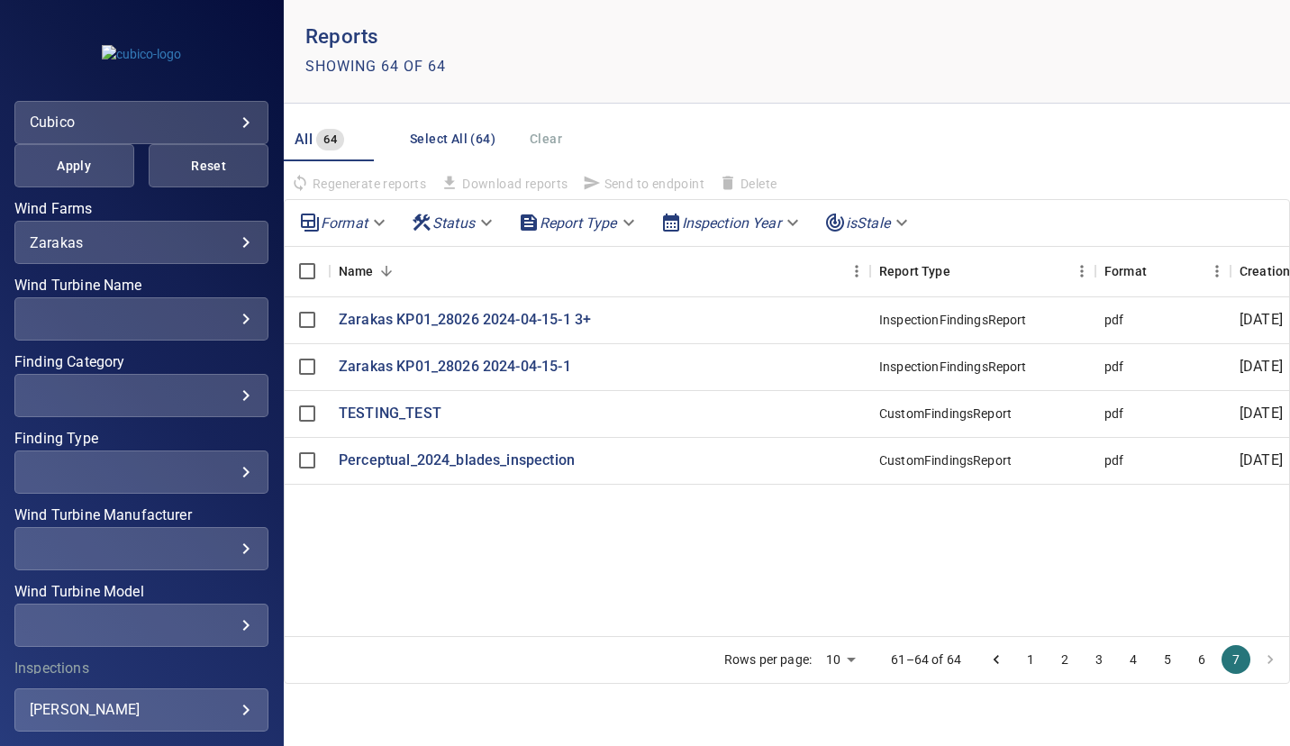
scroll to position [485, 0]
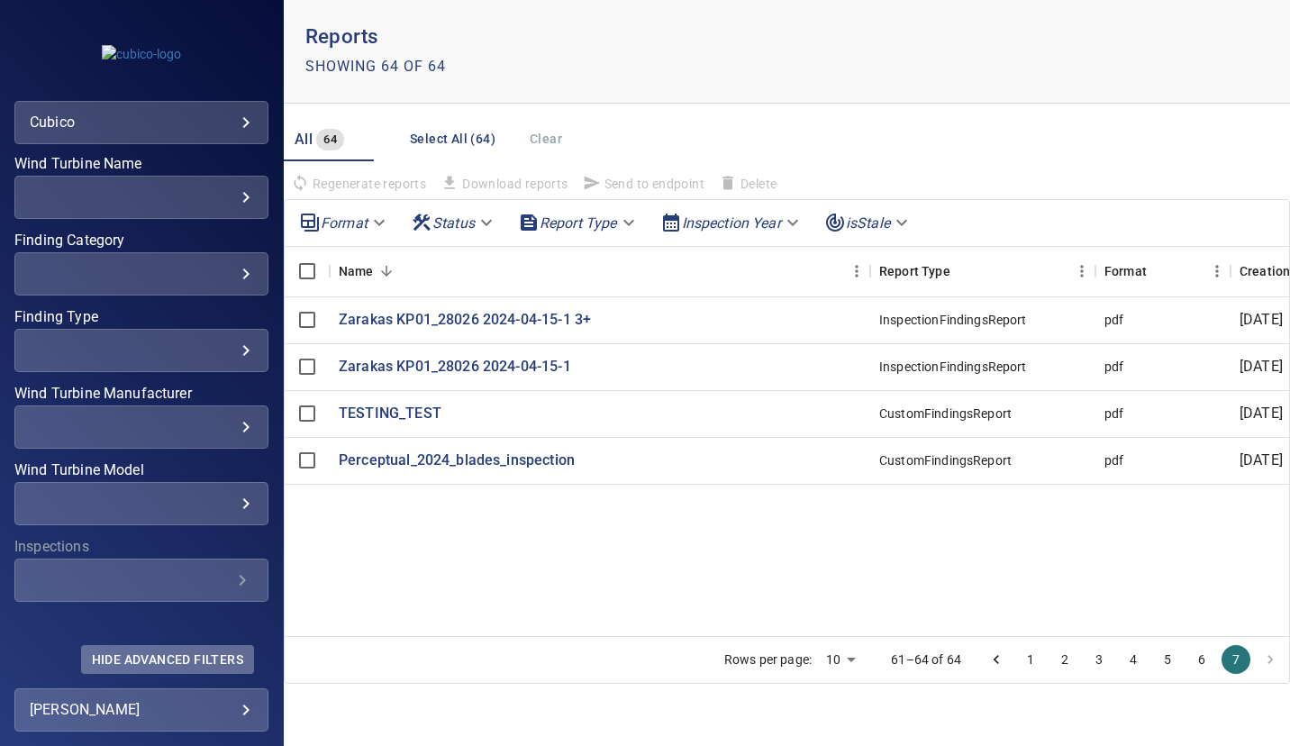
click at [154, 657] on span "Hide Advanced Filters" at bounding box center [167, 659] width 151 height 14
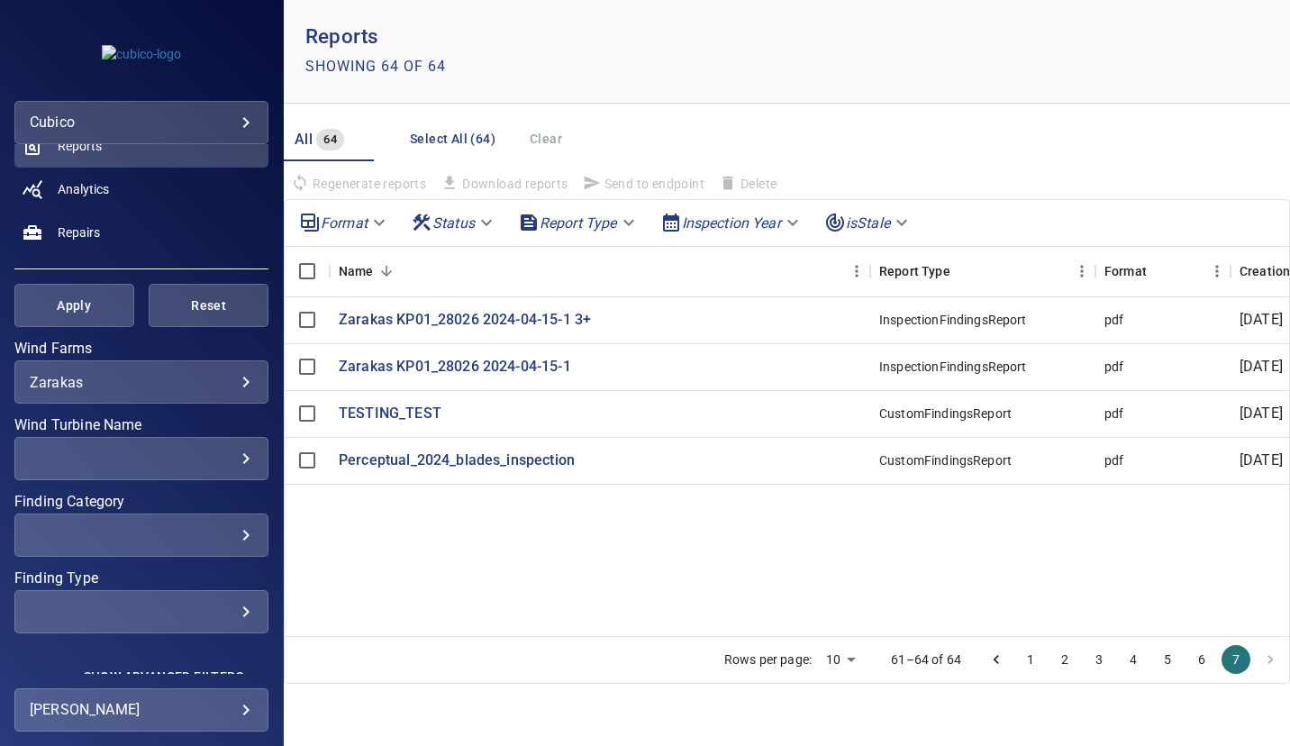
scroll to position [241, 0]
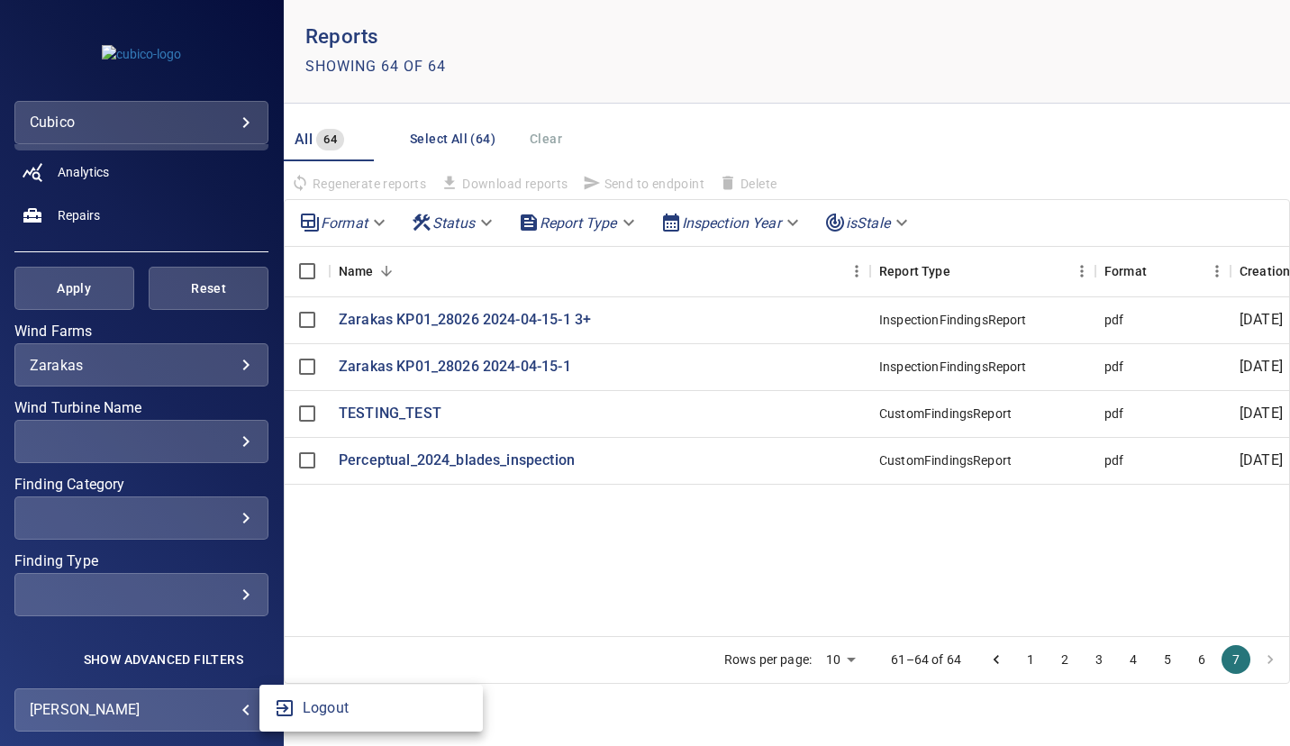
click at [240, 715] on body "**********" at bounding box center [645, 373] width 1290 height 746
click at [229, 655] on div at bounding box center [645, 373] width 1290 height 746
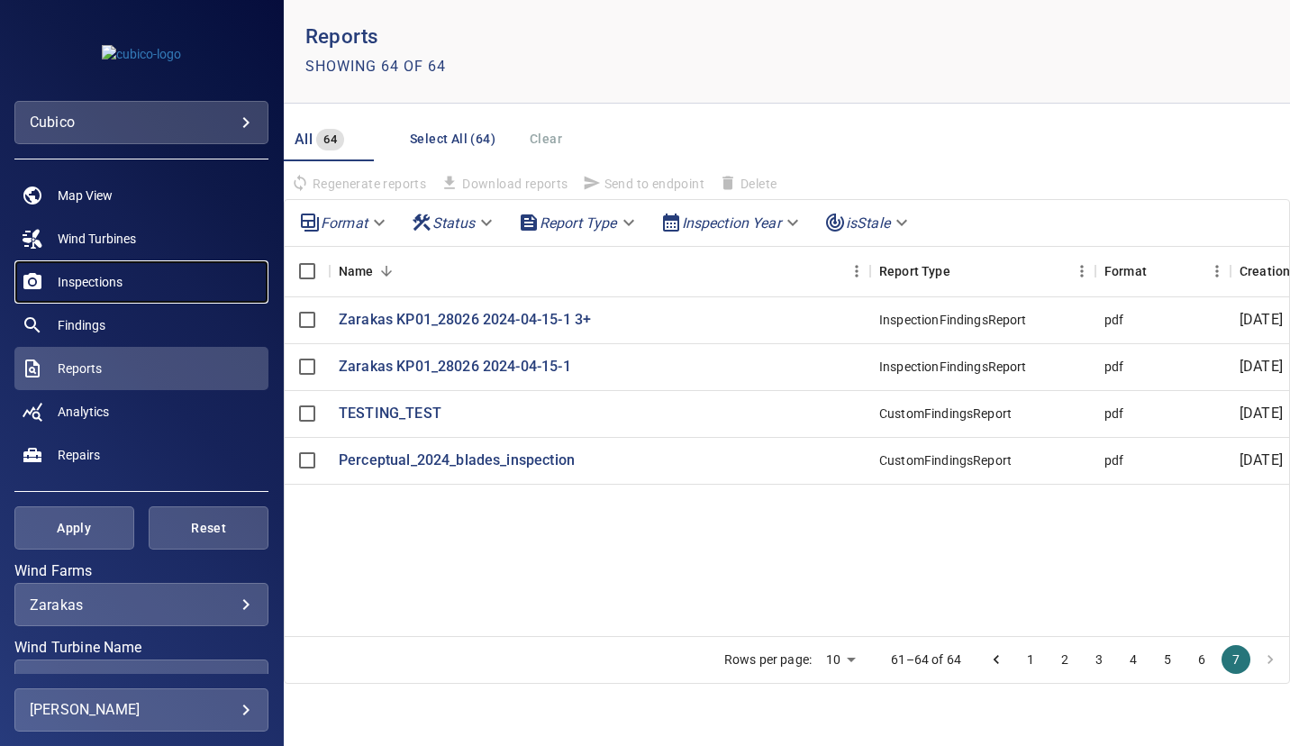
click at [104, 273] on span "Inspections" at bounding box center [90, 282] width 65 height 18
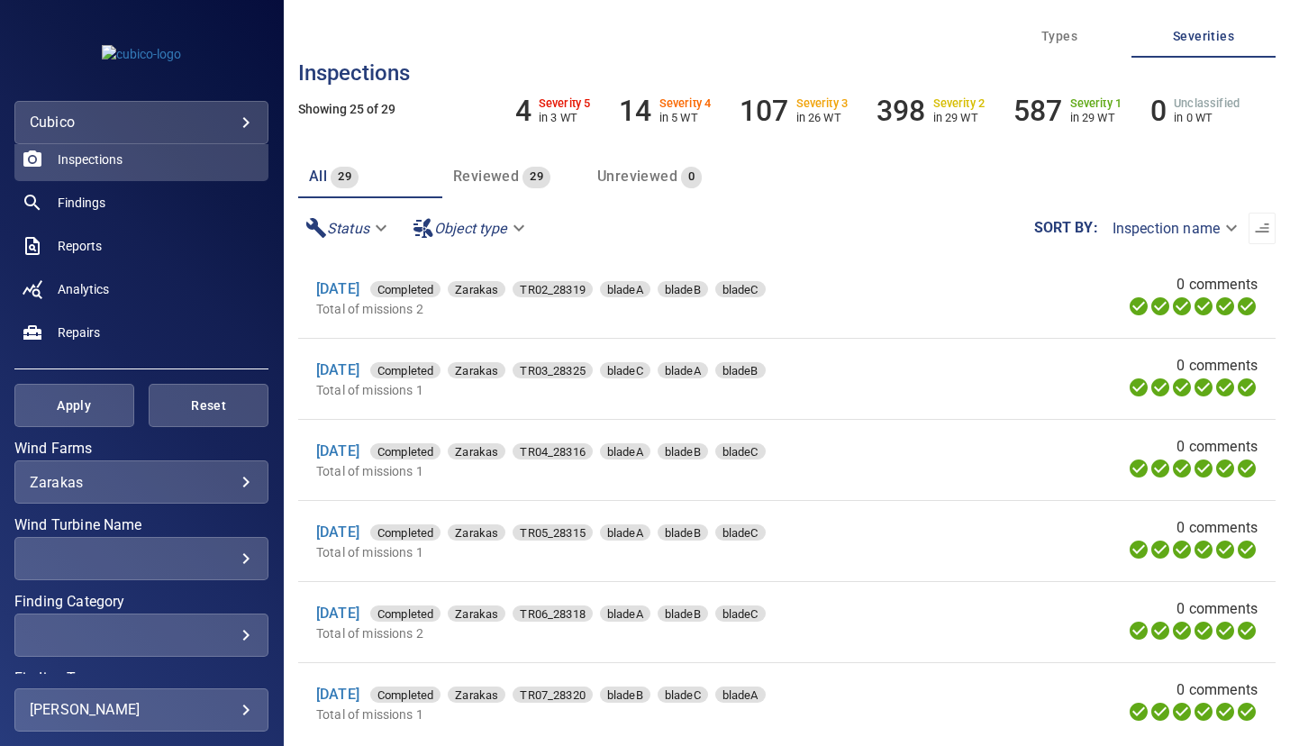
scroll to position [241, 0]
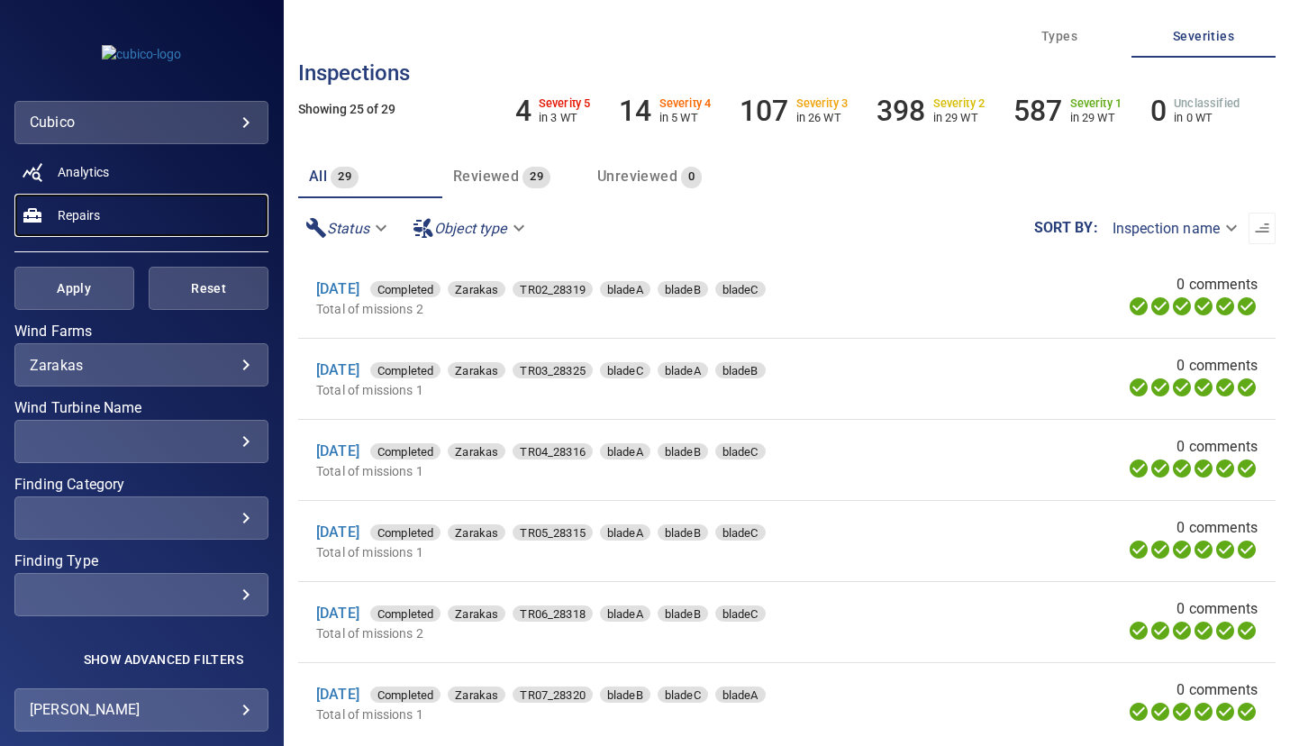
click at [77, 213] on span "Repairs" at bounding box center [79, 215] width 42 height 18
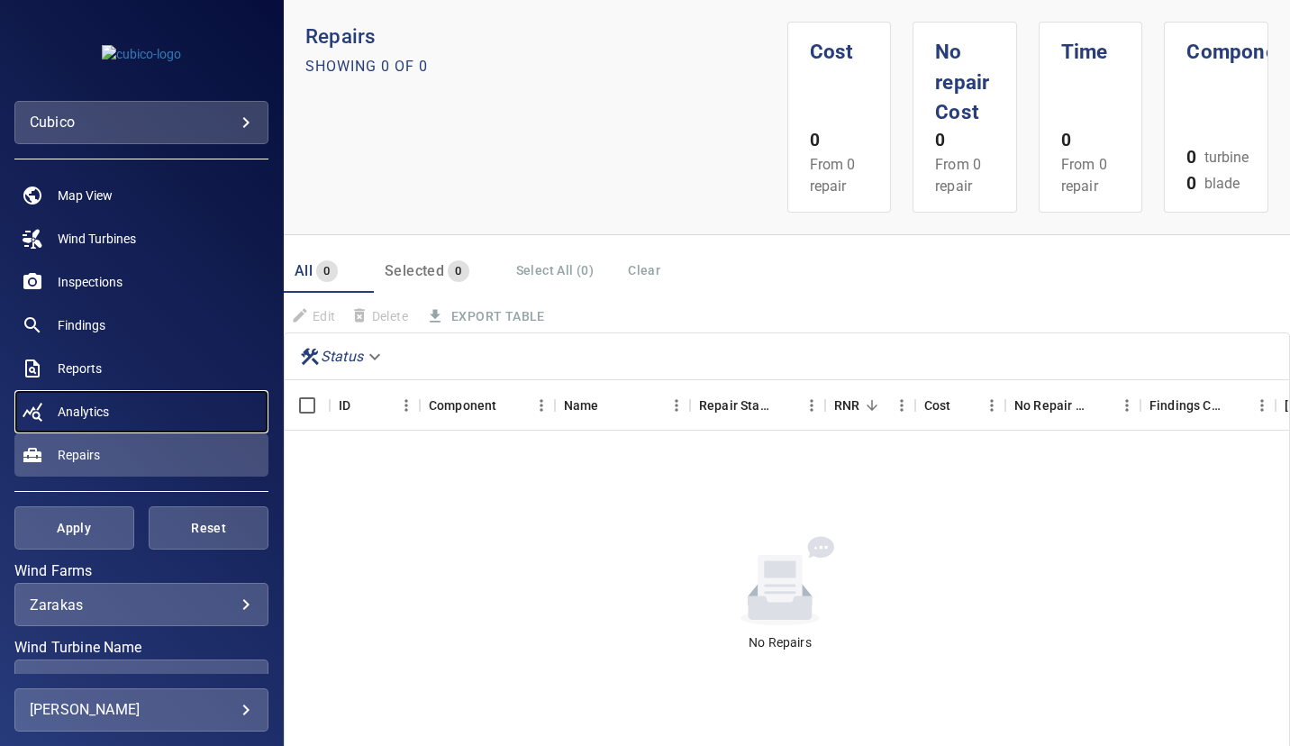
click at [88, 408] on span "Analytics" at bounding box center [83, 412] width 51 height 18
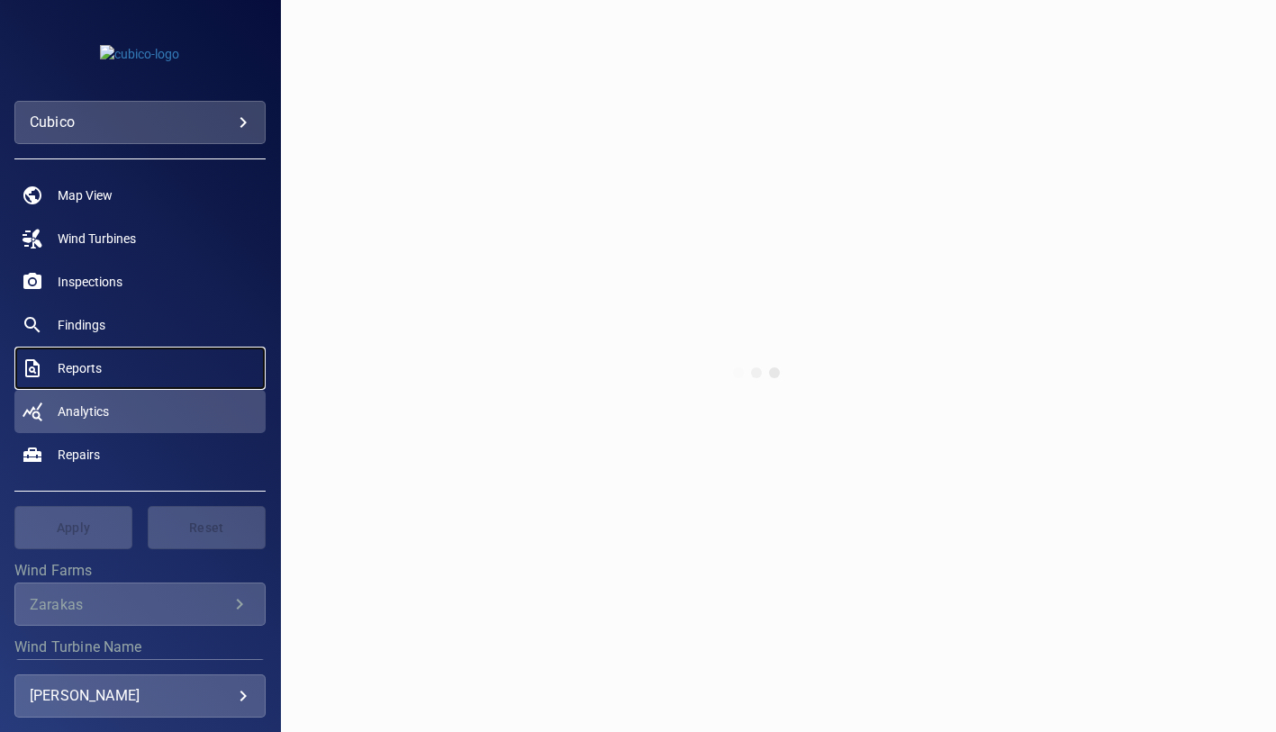
click at [97, 365] on span "Reports" at bounding box center [80, 368] width 44 height 18
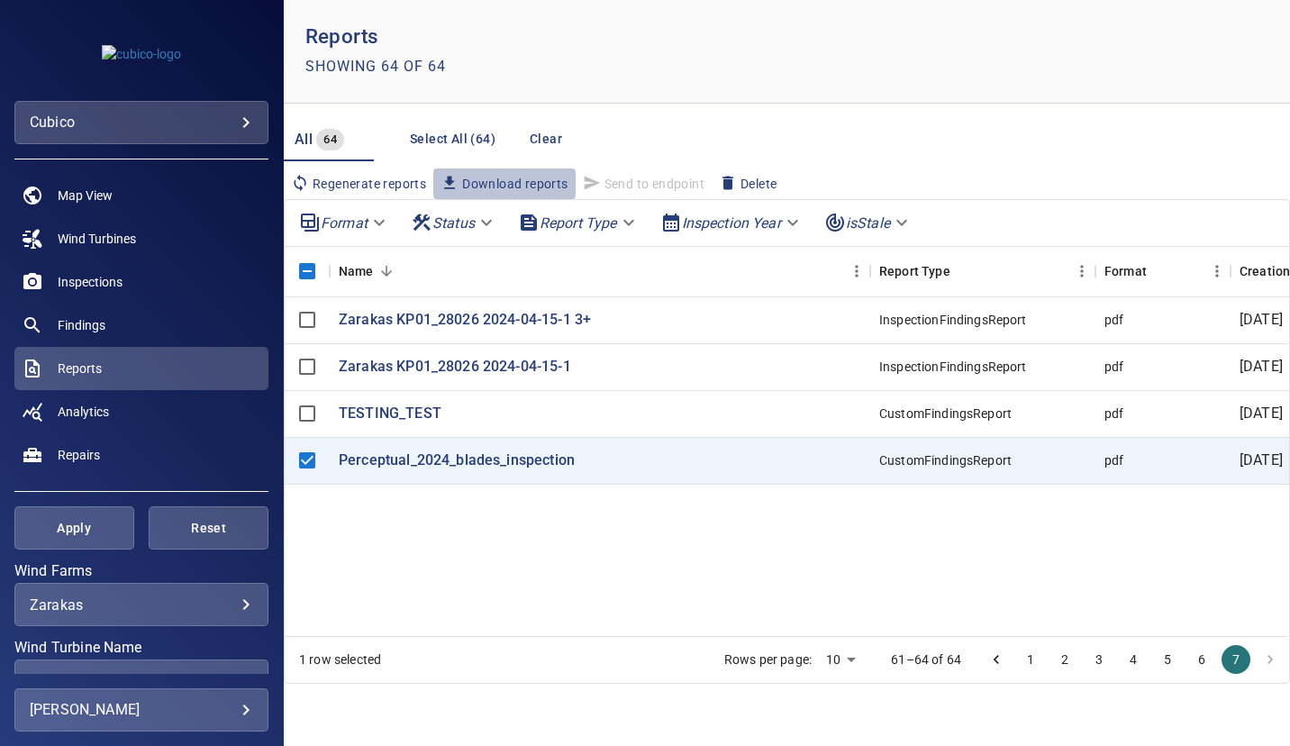
click at [461, 177] on span "Download reports" at bounding box center [503, 184] width 127 height 20
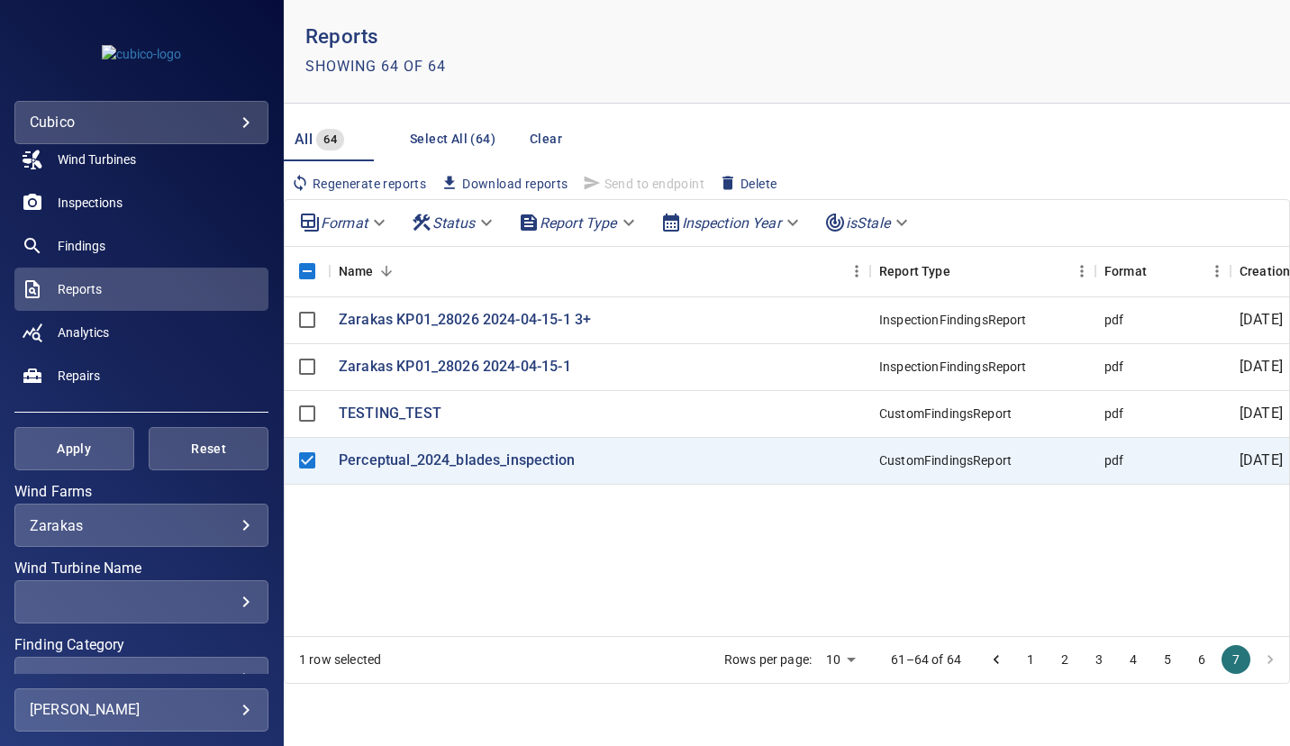
scroll to position [241, 0]
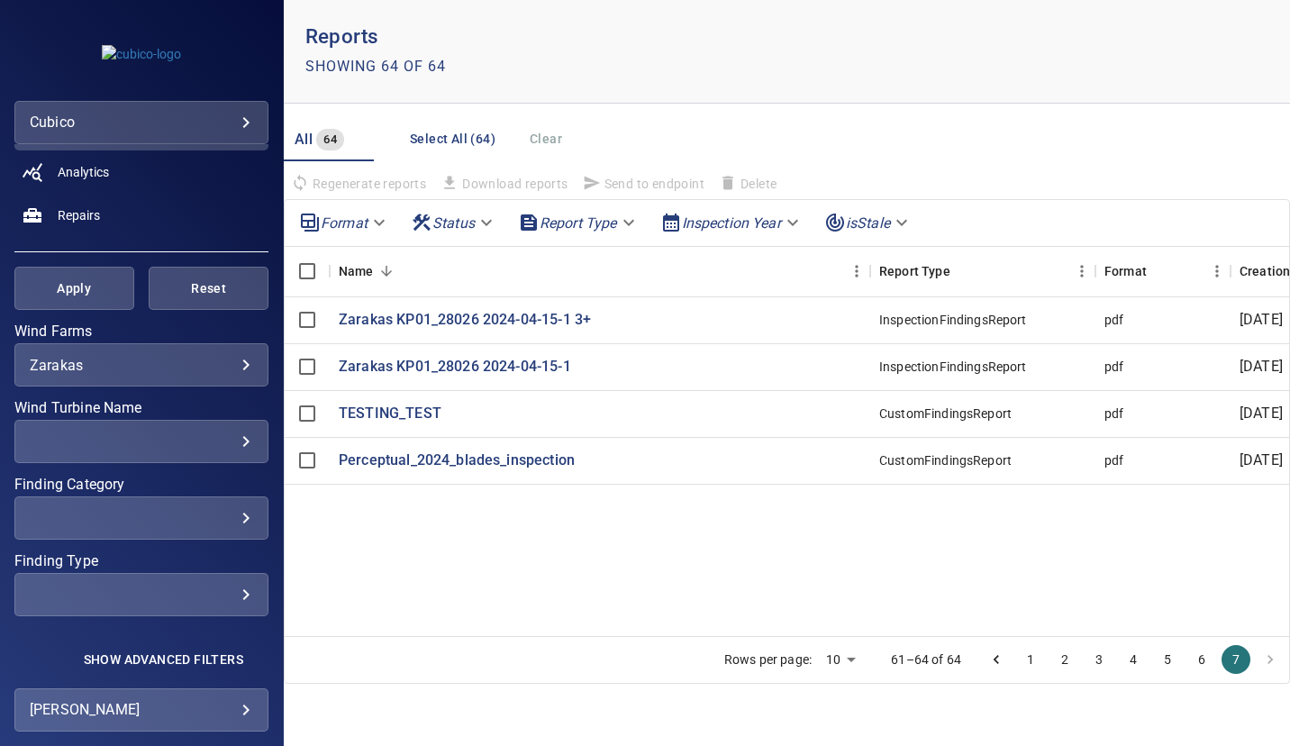
click at [956, 156] on div "All 64 Select All (64) Clear Regenerate reports Download reports Send to endpoi…" at bounding box center [787, 158] width 1006 height 81
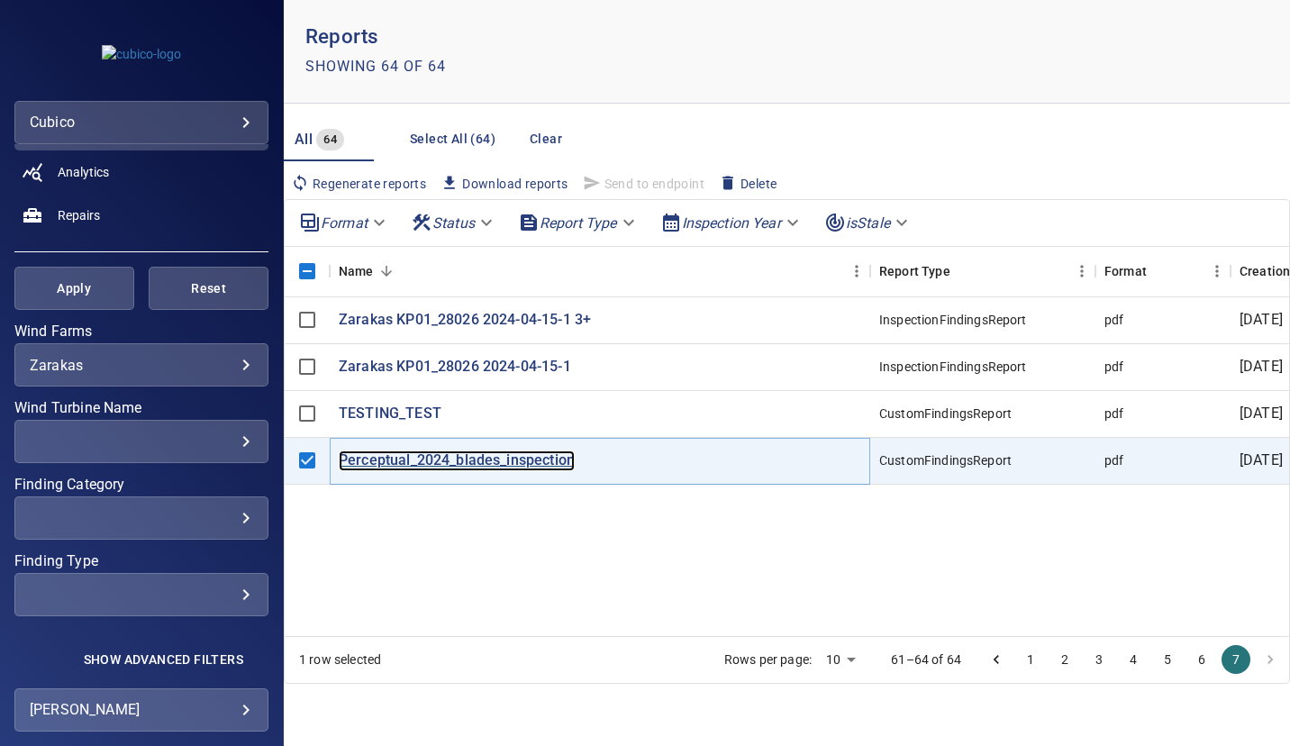
click at [458, 461] on p "Perceptual_2024_blades_inspection" at bounding box center [457, 460] width 236 height 21
